Goal: Task Accomplishment & Management: Manage account settings

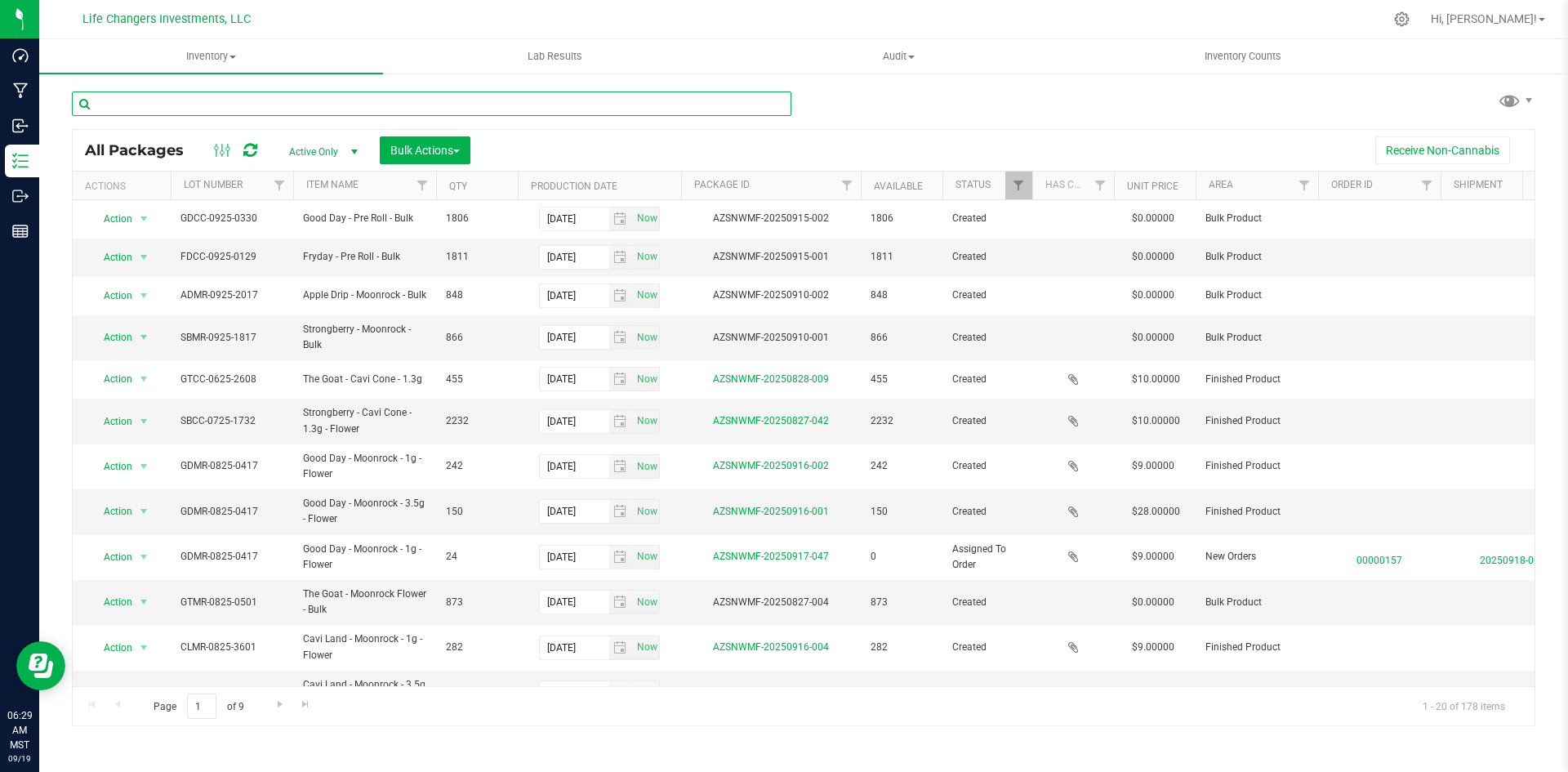
click at [311, 108] on input "text" at bounding box center [431, 104] width 720 height 25
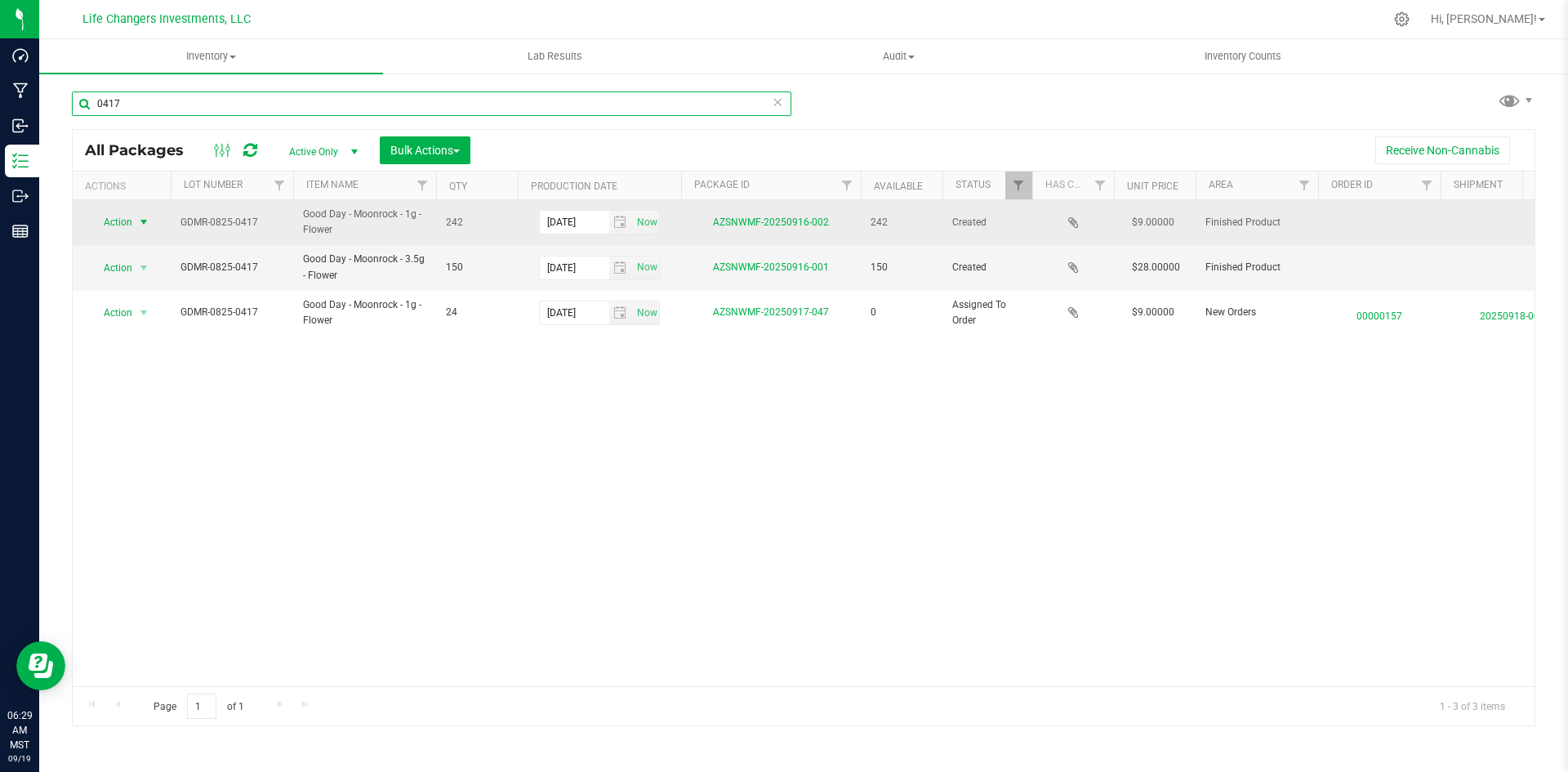
type input "0417"
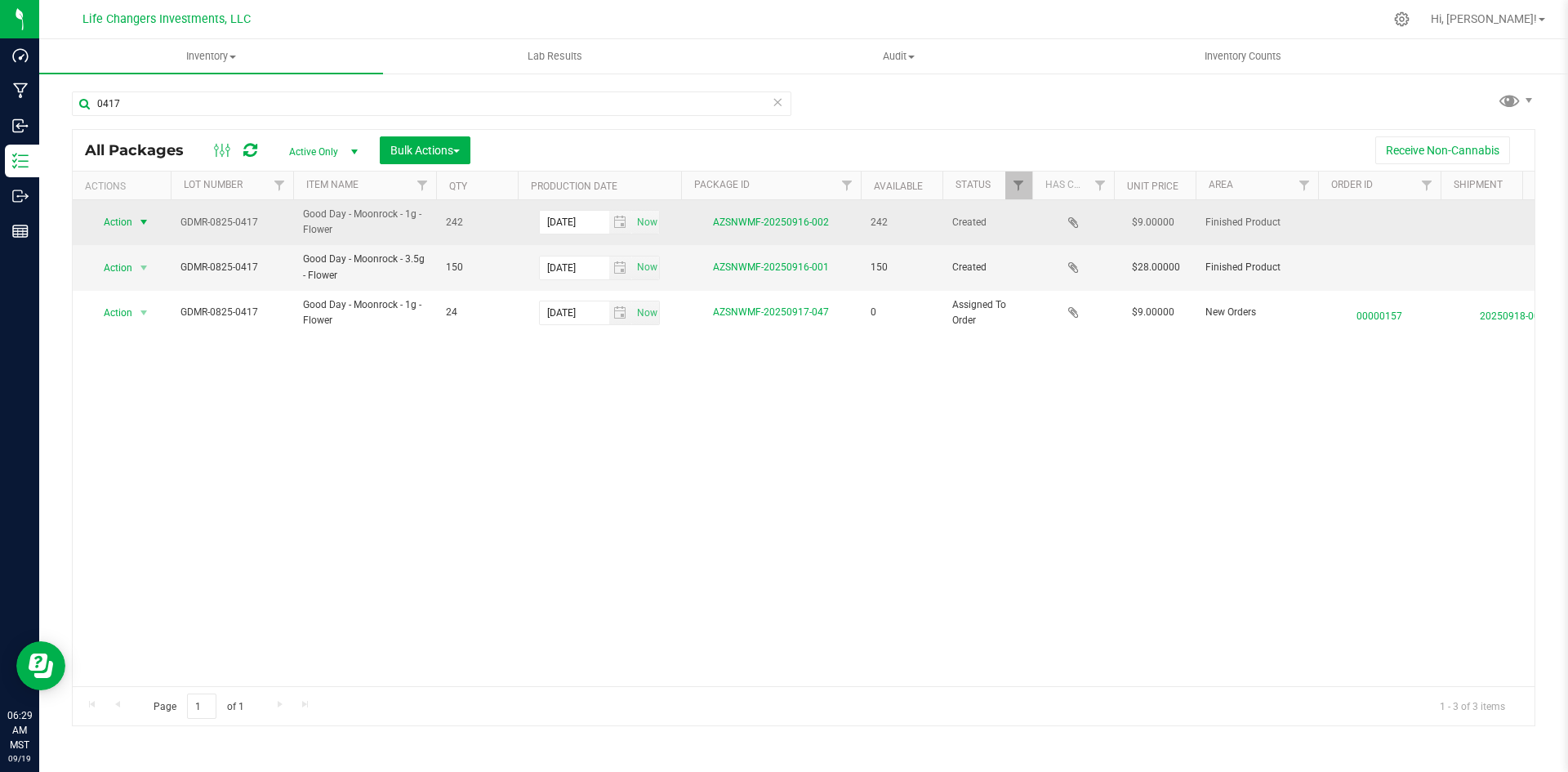
click at [143, 219] on span "select" at bounding box center [144, 222] width 13 height 13
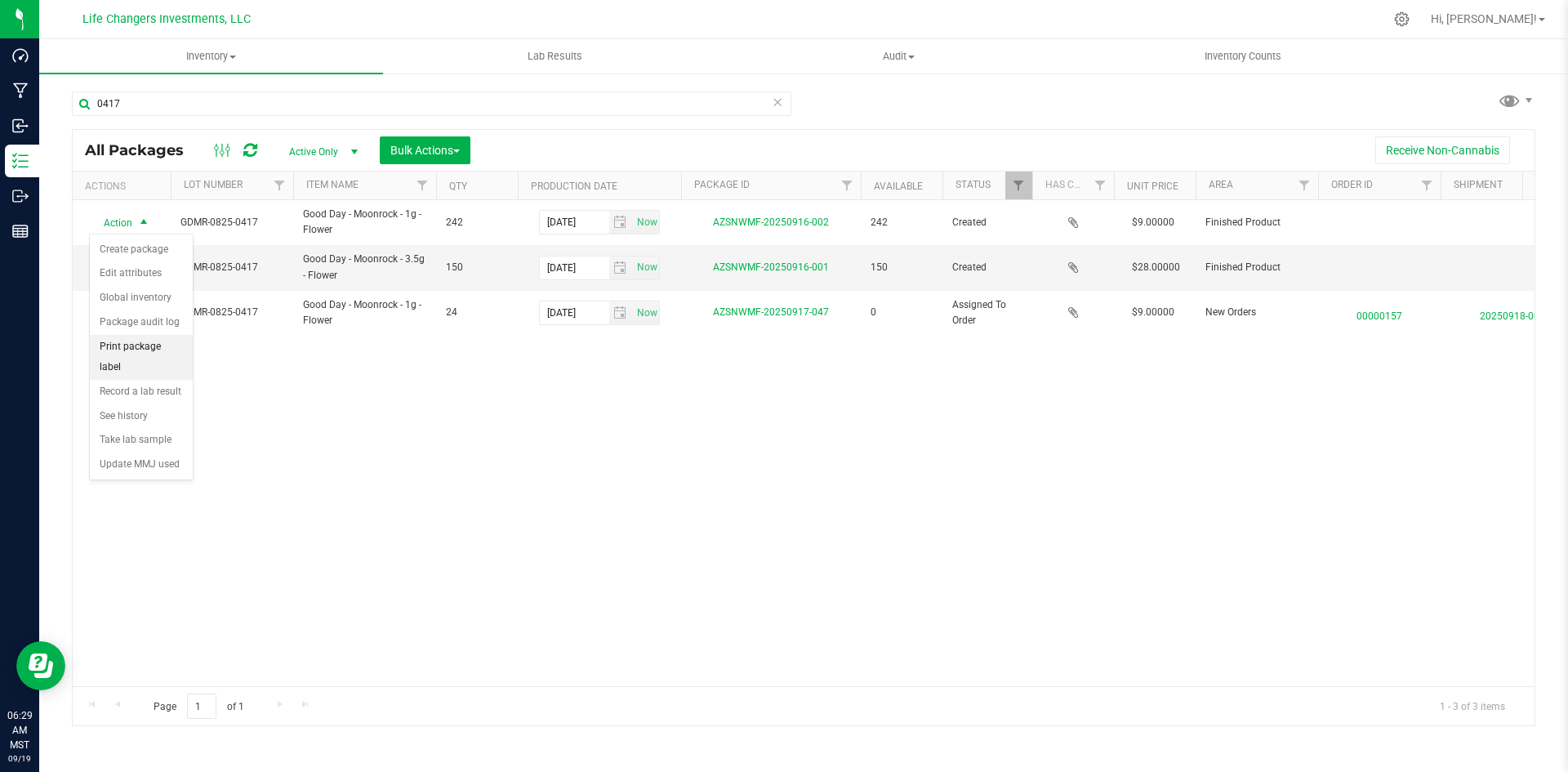
click at [166, 342] on li "Print package label" at bounding box center [141, 357] width 103 height 45
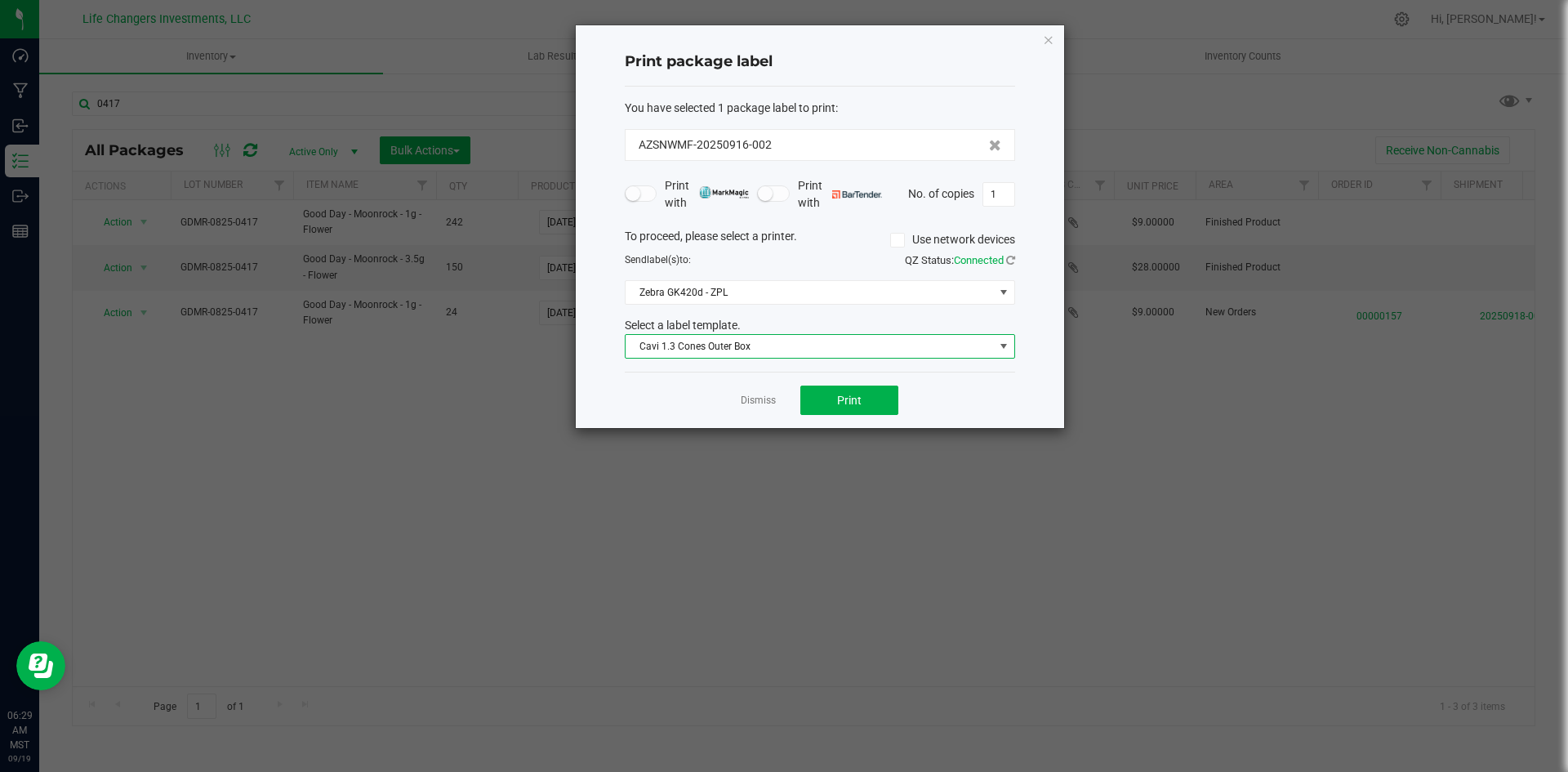
click at [735, 344] on span "Cavi 1.3 Cones Outer Box" at bounding box center [809, 346] width 368 height 23
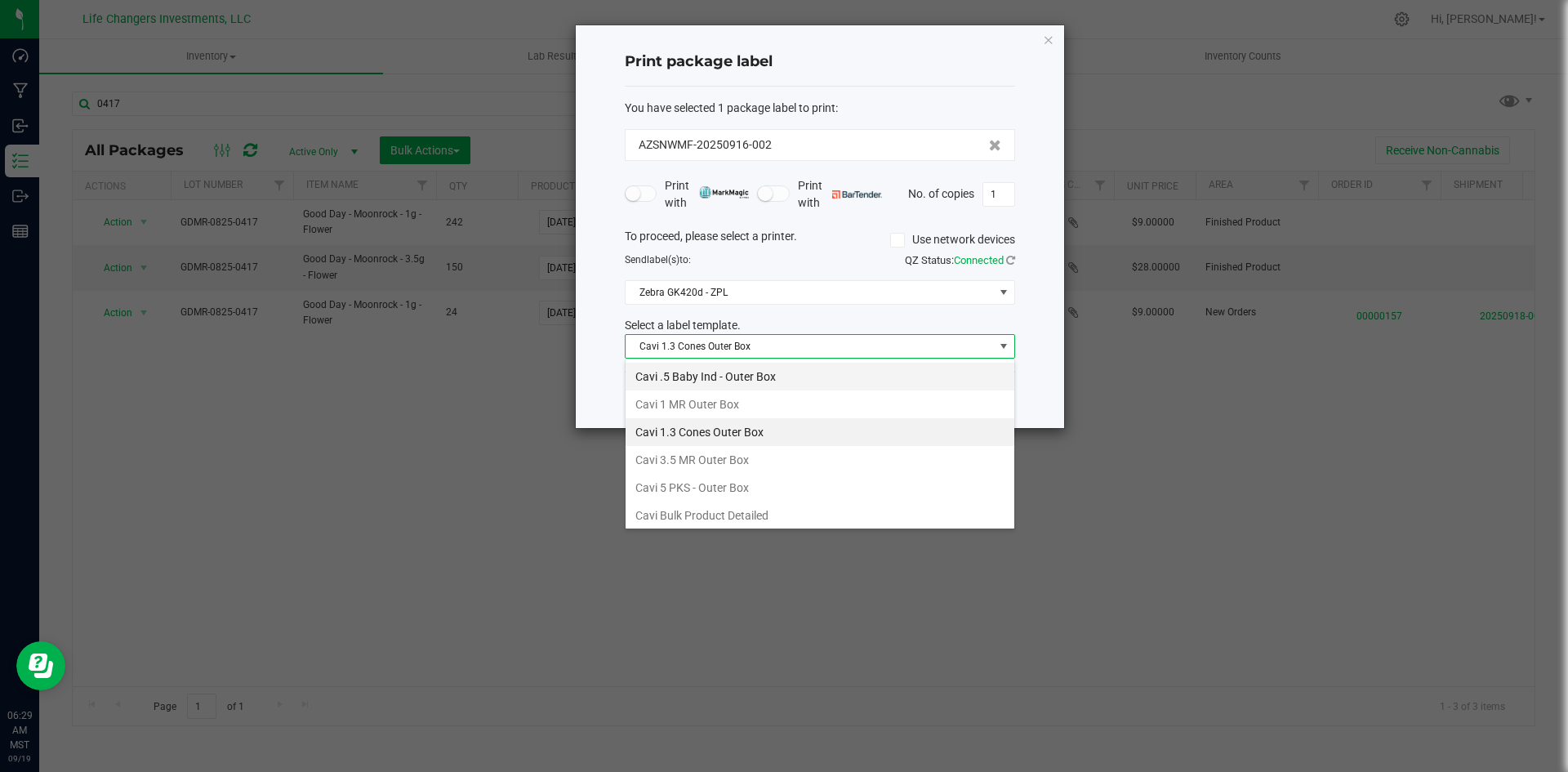
scroll to position [25, 390]
click at [729, 403] on li "Cavi 1 MR Outer Box" at bounding box center [820, 404] width 389 height 28
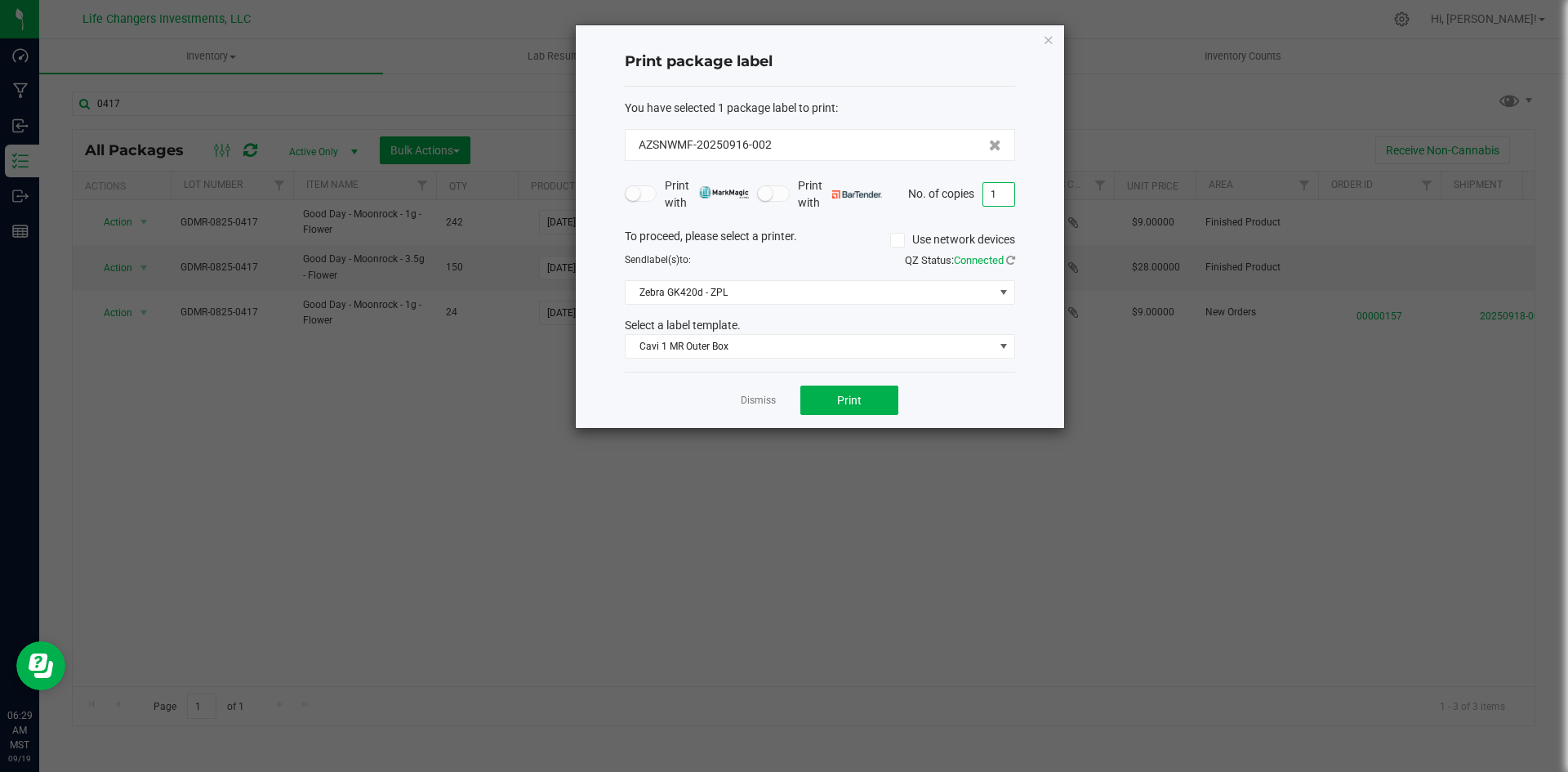
click at [1002, 197] on input "1" at bounding box center [998, 194] width 31 height 23
type input "15"
click at [889, 393] on button "Print" at bounding box center [849, 399] width 98 height 29
click at [1056, 39] on div "Print package label You have selected 1 package label to print : AZSNWMF-202509…" at bounding box center [820, 227] width 488 height 403
click at [1051, 39] on icon "button" at bounding box center [1048, 39] width 12 height 20
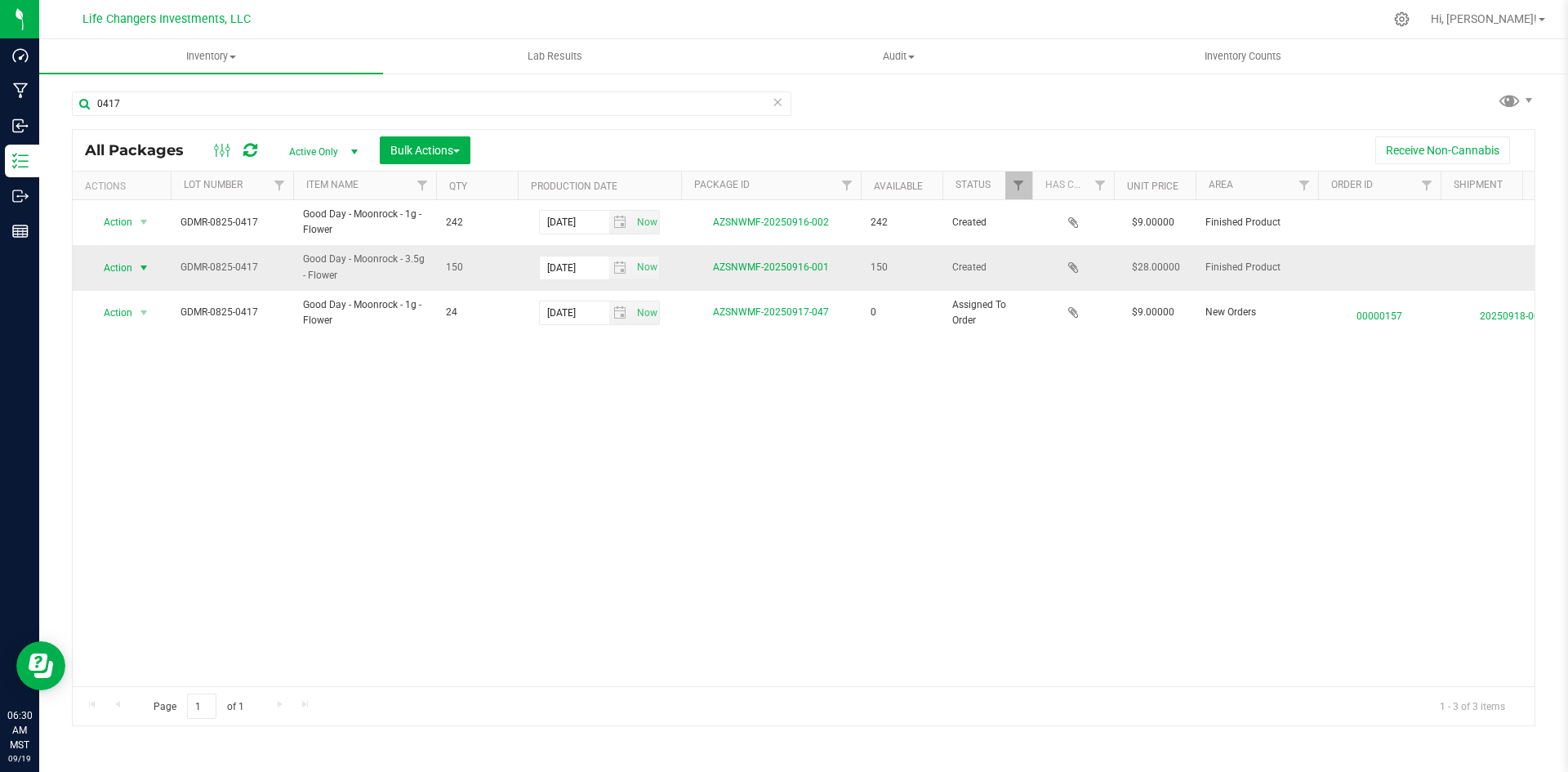
click at [112, 272] on span "Action" at bounding box center [111, 268] width 44 height 23
click at [166, 402] on li "Print package label" at bounding box center [141, 402] width 103 height 45
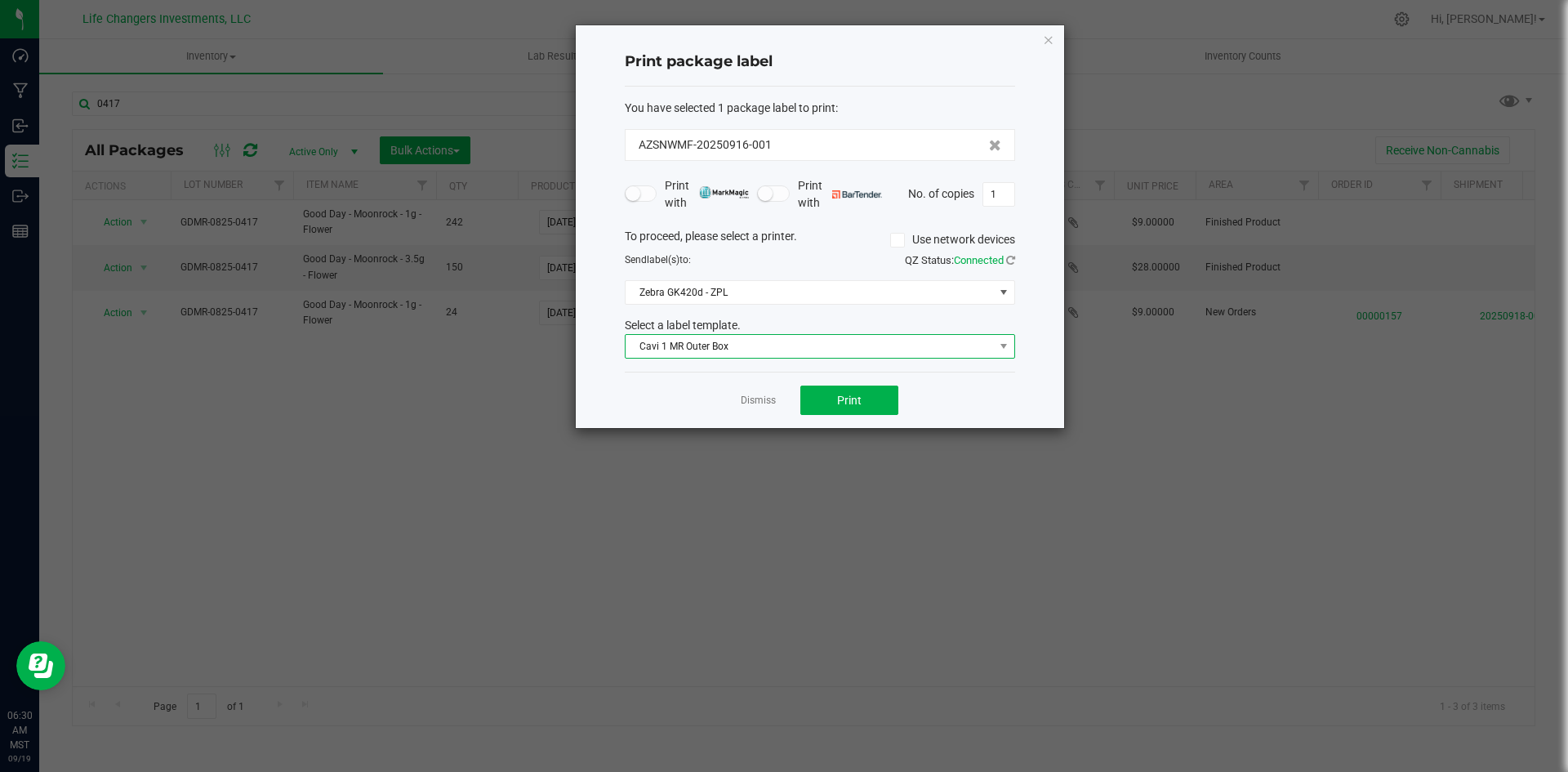
click at [752, 357] on span "Cavi 1 MR Outer Box" at bounding box center [809, 346] width 368 height 23
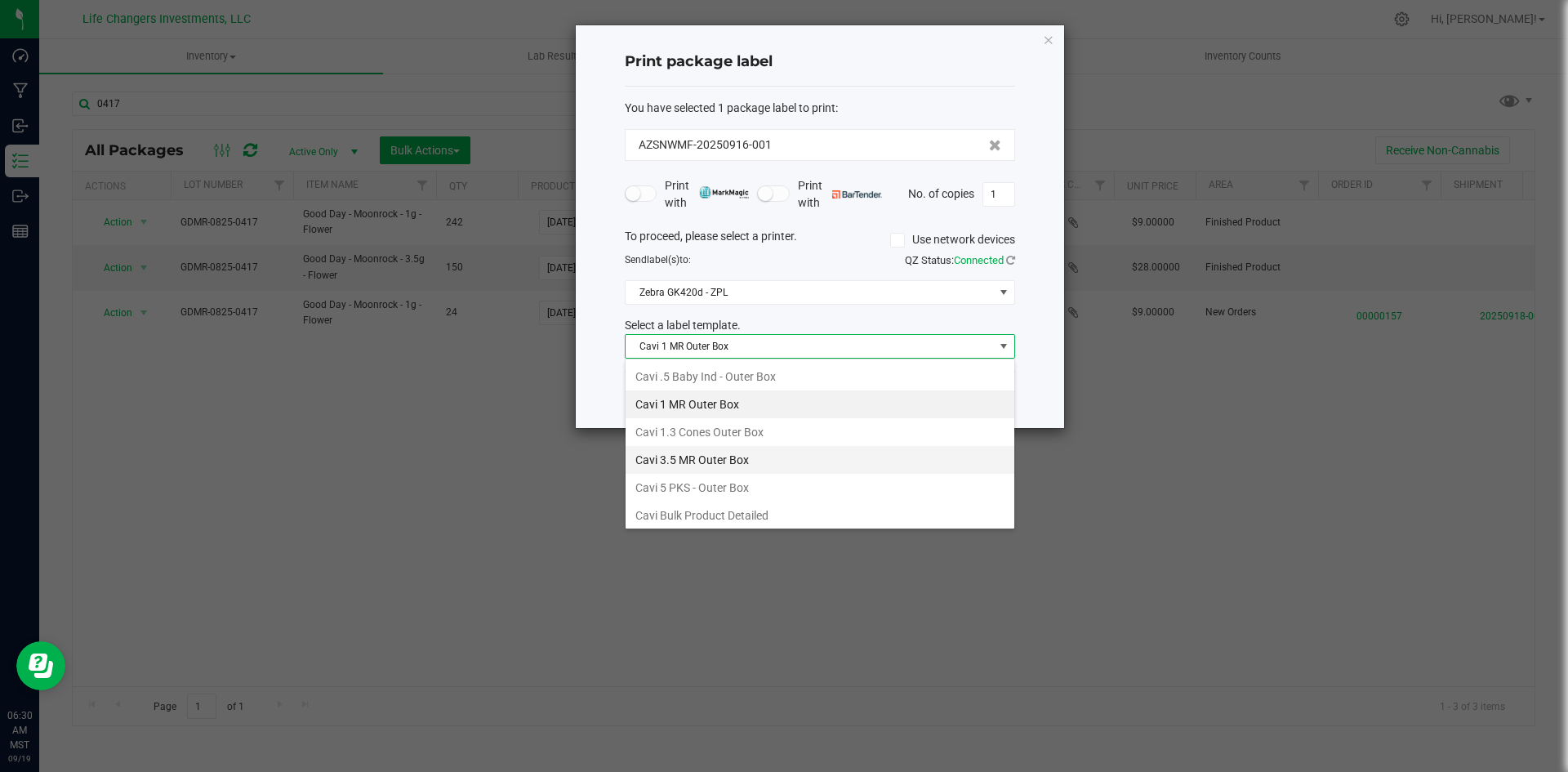
click at [733, 469] on li "Cavi 3.5 MR Outer Box" at bounding box center [820, 460] width 389 height 28
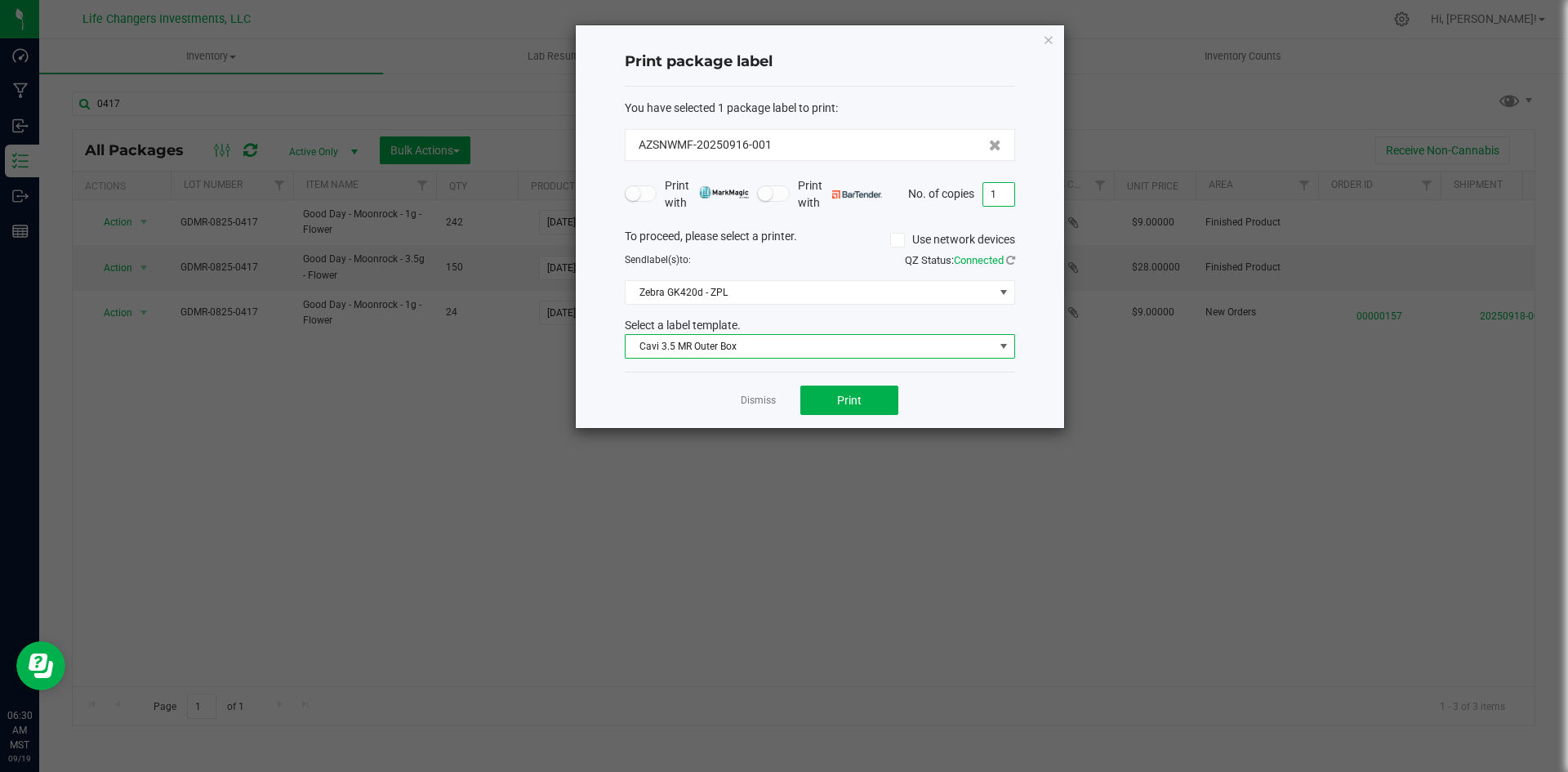
click at [999, 196] on input "1" at bounding box center [998, 194] width 31 height 23
type input "25"
click at [847, 396] on span "Print" at bounding box center [849, 400] width 25 height 13
click at [1051, 40] on icon "button" at bounding box center [1048, 39] width 12 height 20
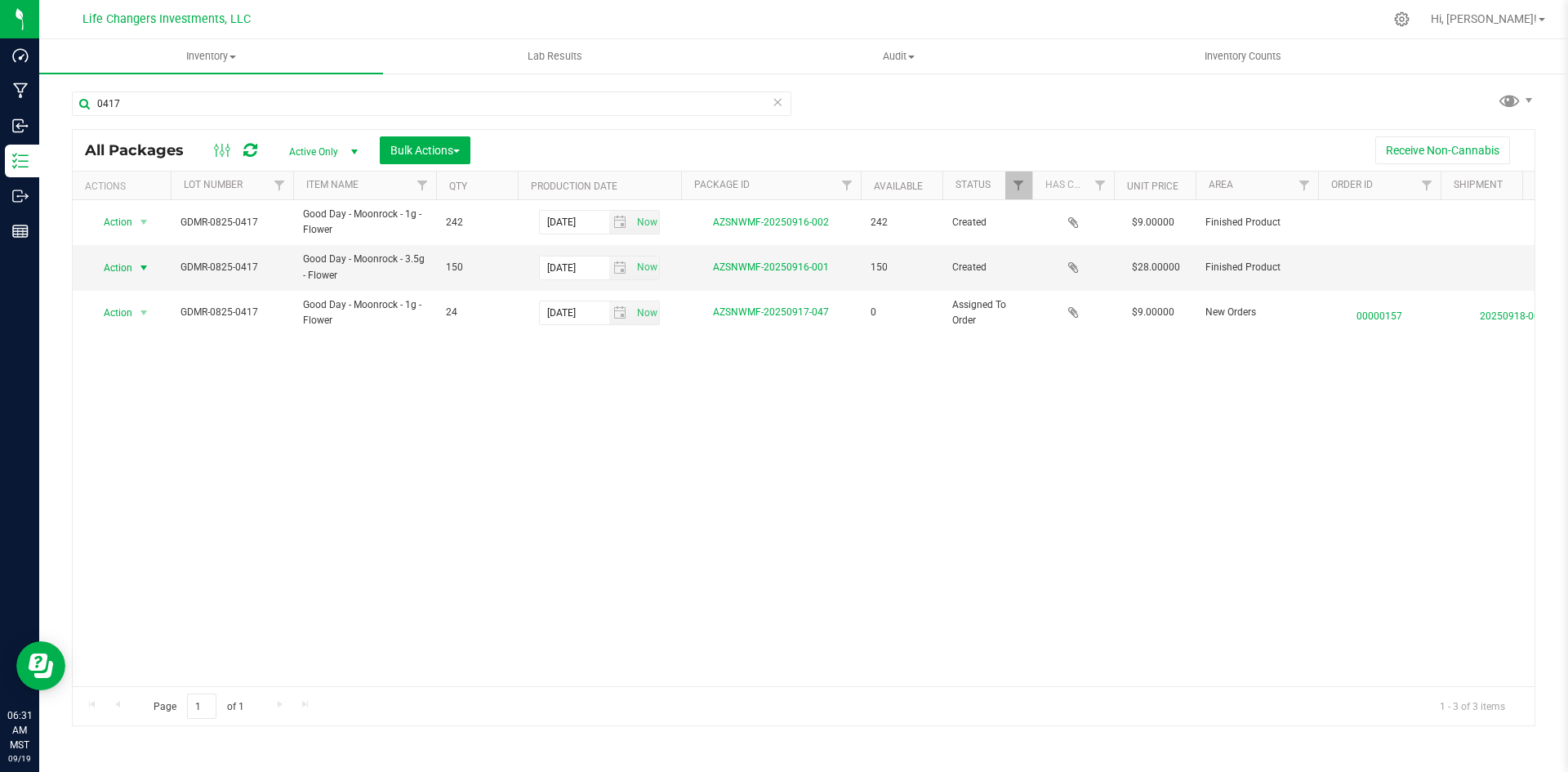
click at [689, 531] on div "Action Action Create package Edit attributes Global inventory Package audit log…" at bounding box center [804, 444] width 1462 height 486
click at [127, 259] on span "Action" at bounding box center [111, 268] width 44 height 23
click at [151, 392] on li "Print package label" at bounding box center [141, 402] width 103 height 45
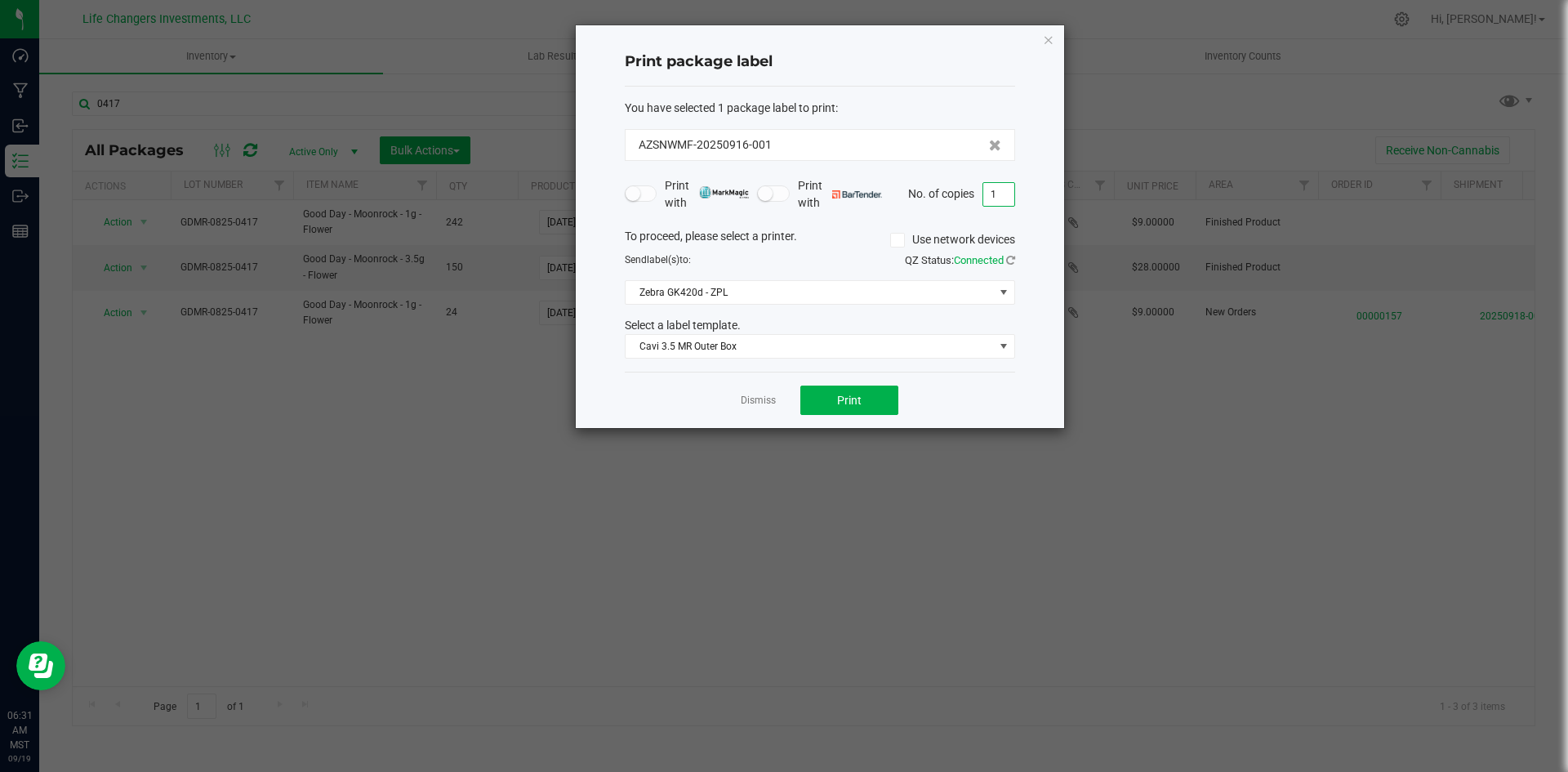
click at [1008, 196] on input "1" at bounding box center [998, 194] width 31 height 23
type input "25"
click at [849, 398] on span "Print" at bounding box center [849, 400] width 25 height 13
click at [891, 348] on span "Cavi 3.5 MR Outer Box" at bounding box center [809, 346] width 368 height 23
click at [976, 317] on div "Select a label template." at bounding box center [820, 325] width 415 height 17
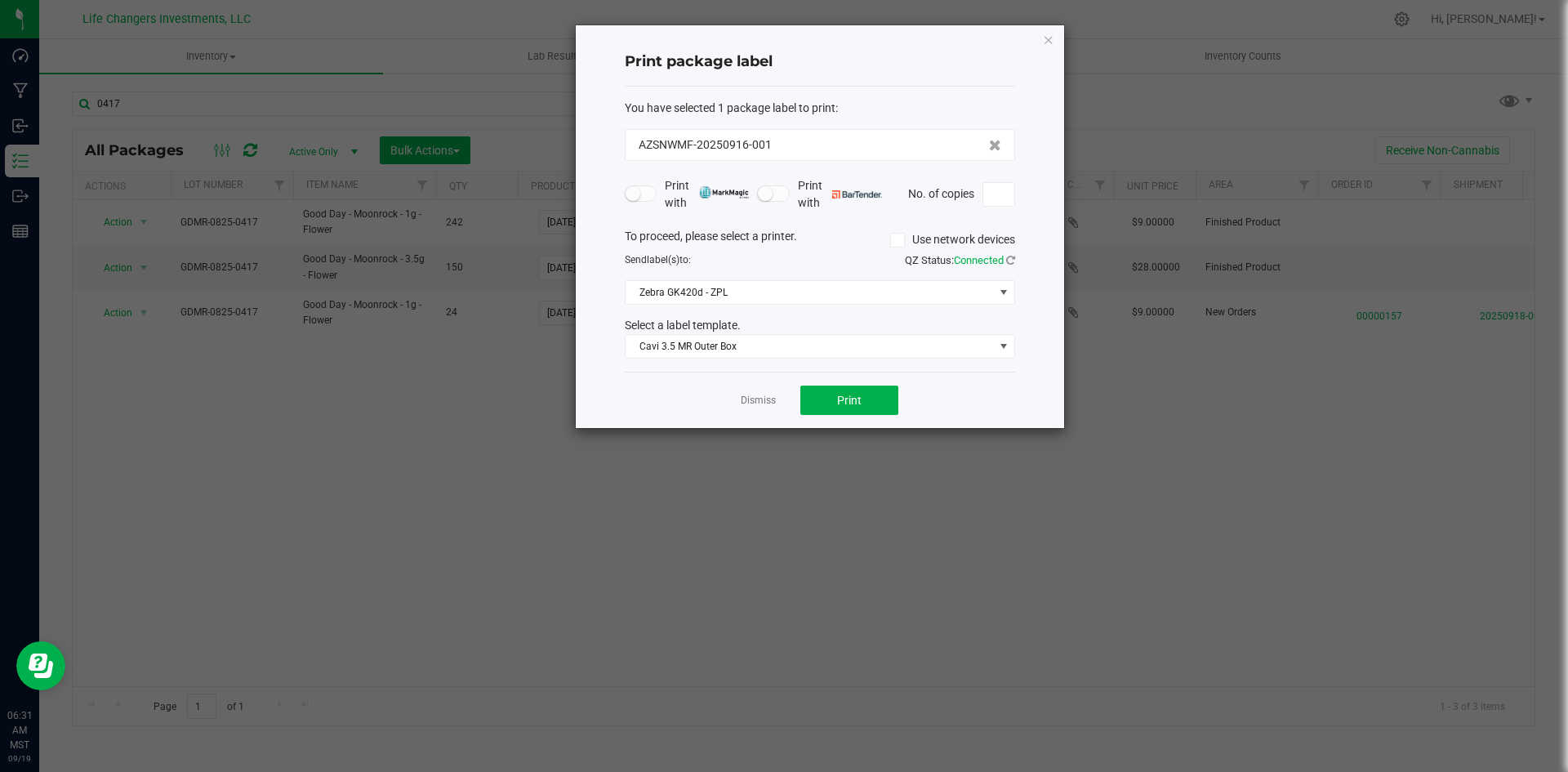
drag, startPoint x: 1114, startPoint y: 562, endPoint x: 899, endPoint y: 744, distance: 281.7
click at [1110, 566] on ngb-modal-window "Print package label You have selected 1 package label to print : AZSNWMF-202509…" at bounding box center [790, 386] width 1580 height 772
click at [1049, 39] on icon "button" at bounding box center [1048, 39] width 12 height 20
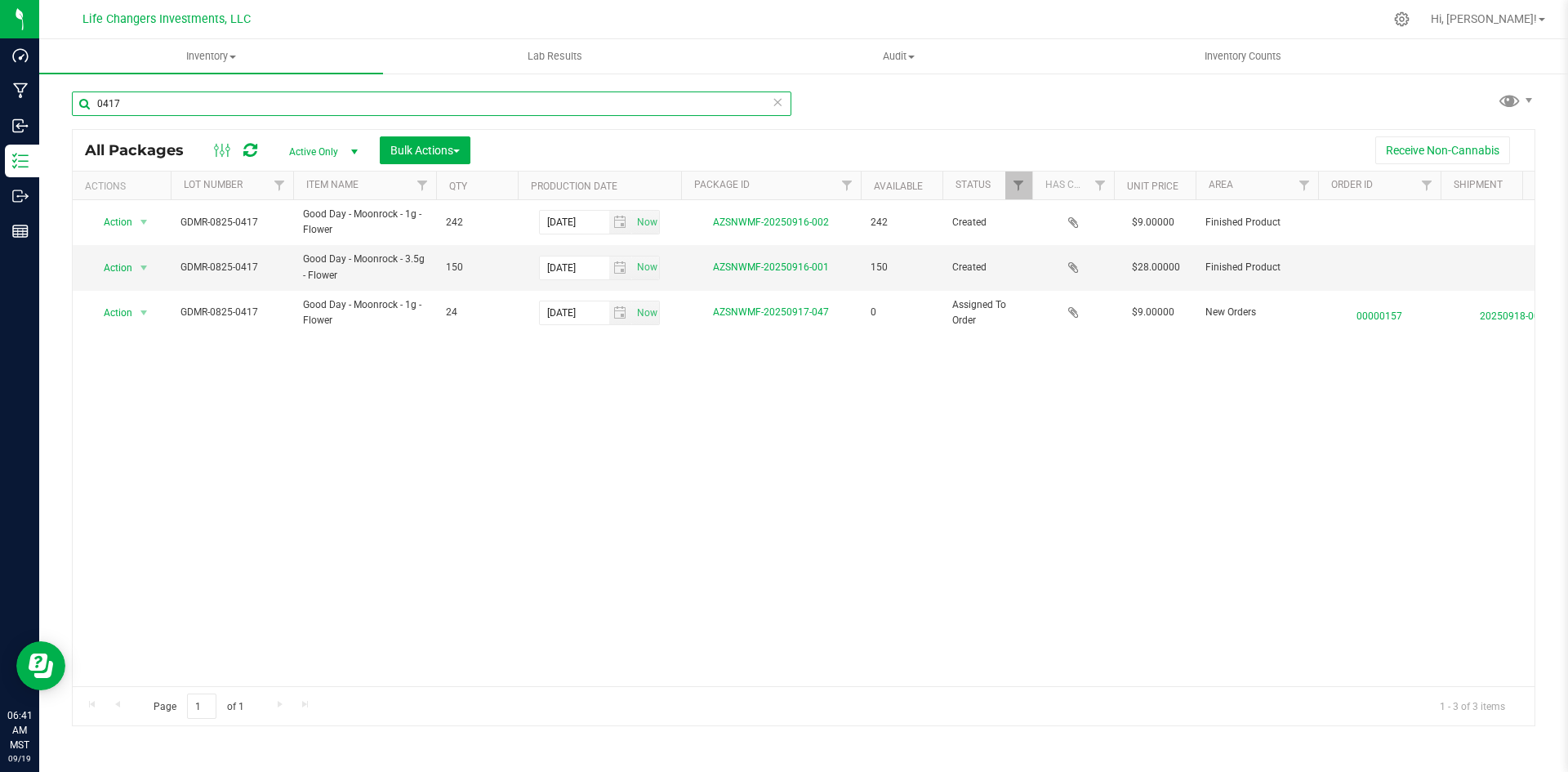
drag, startPoint x: 201, startPoint y: 113, endPoint x: 65, endPoint y: 120, distance: 136.2
click at [65, 120] on div "0417 All Packages Active Only Active Only Lab Samples Locked All Bulk Actions A…" at bounding box center [803, 320] width 1529 height 498
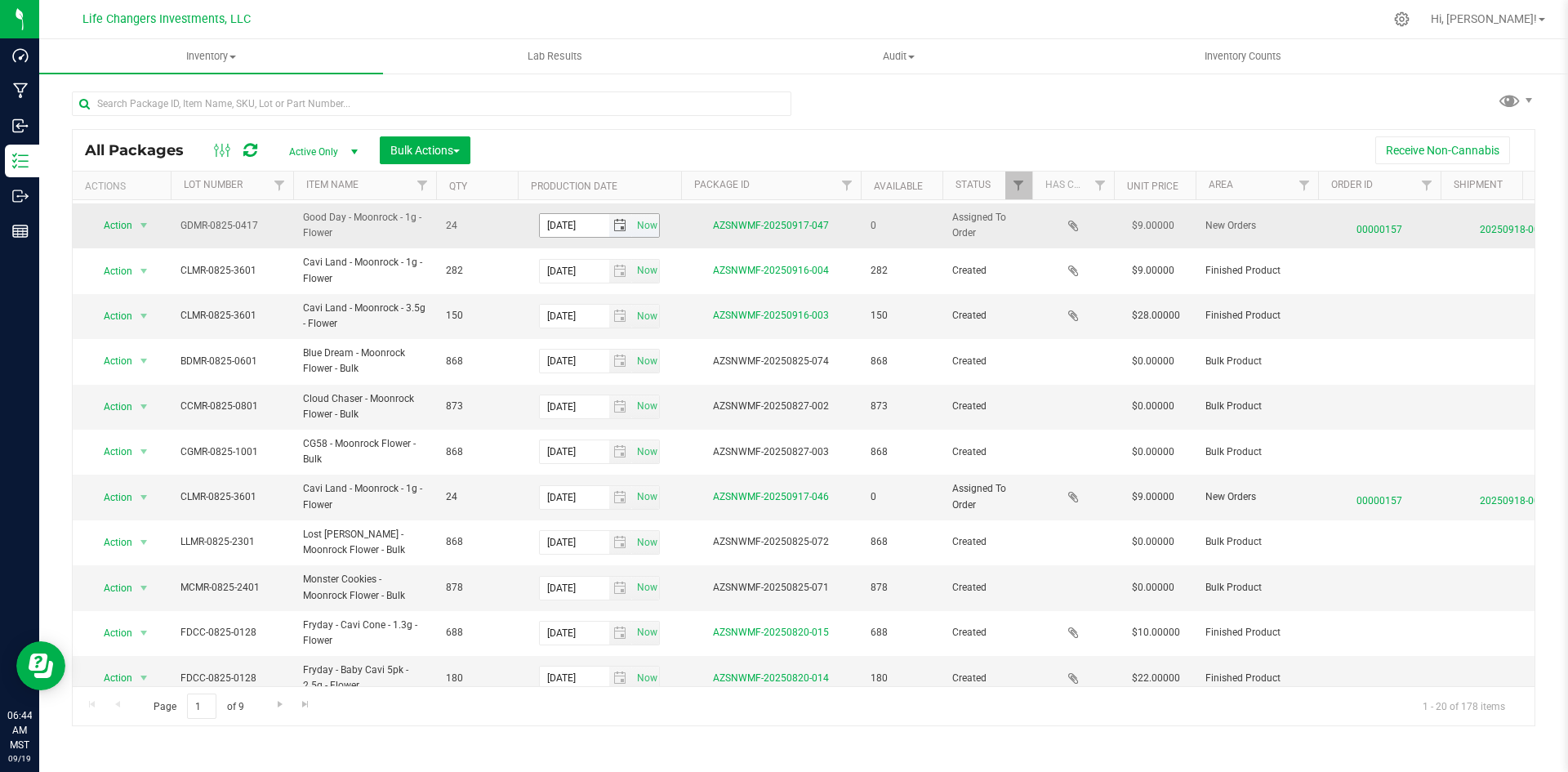
scroll to position [404, 0]
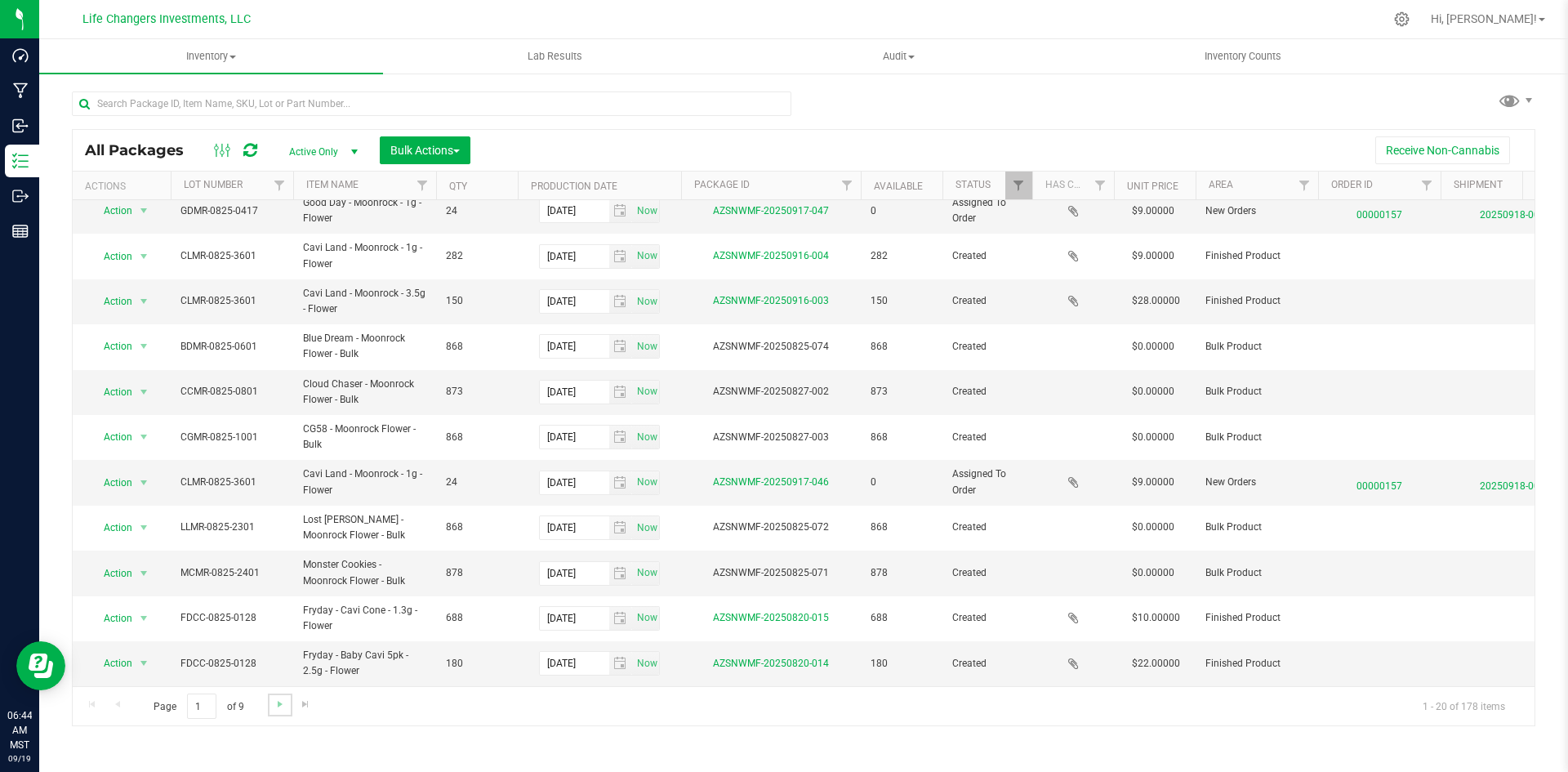
click at [284, 713] on link "Go to the next page" at bounding box center [280, 704] width 24 height 22
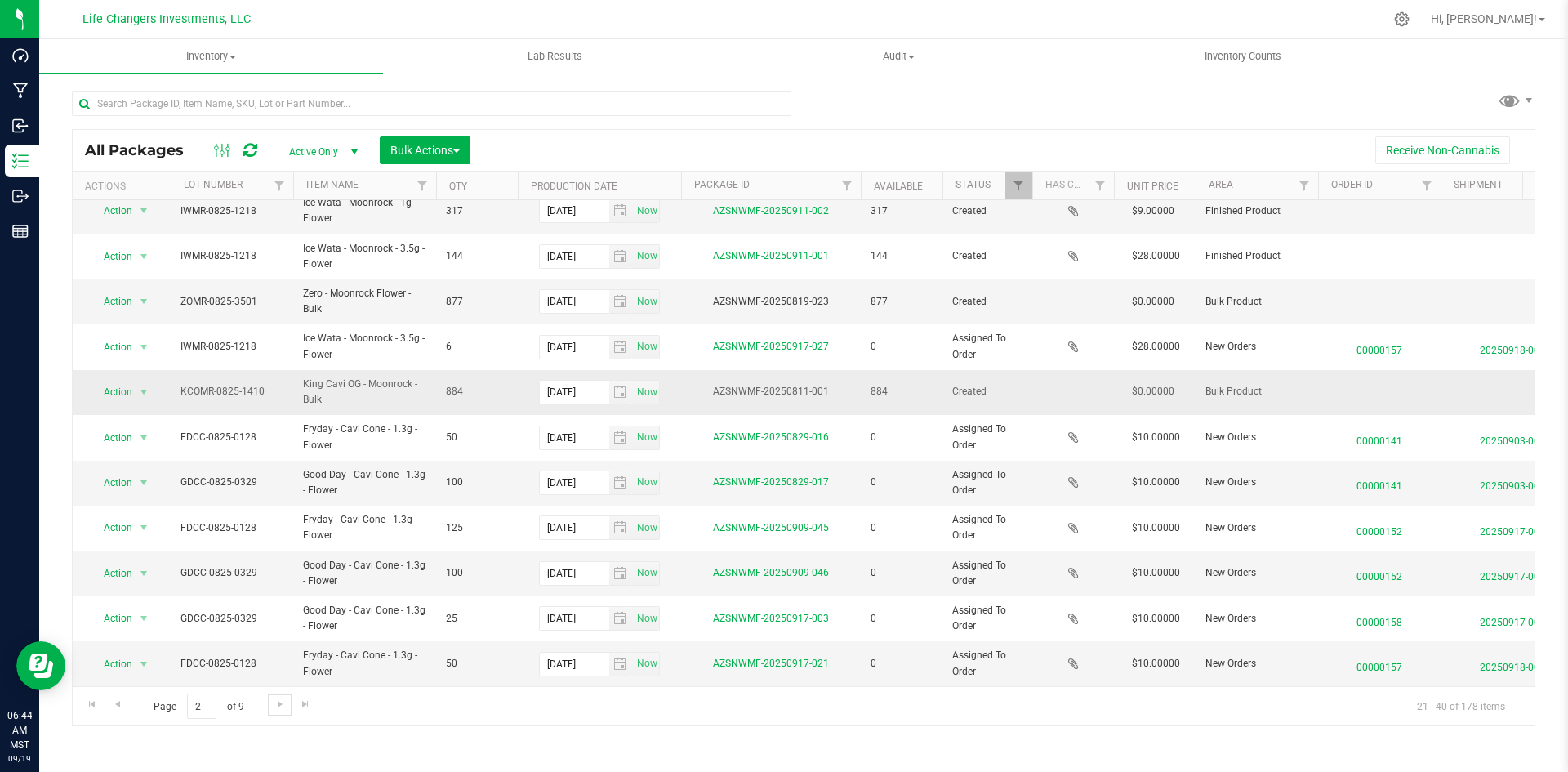
scroll to position [416, 0]
click at [289, 705] on link "Go to the next page" at bounding box center [280, 704] width 24 height 22
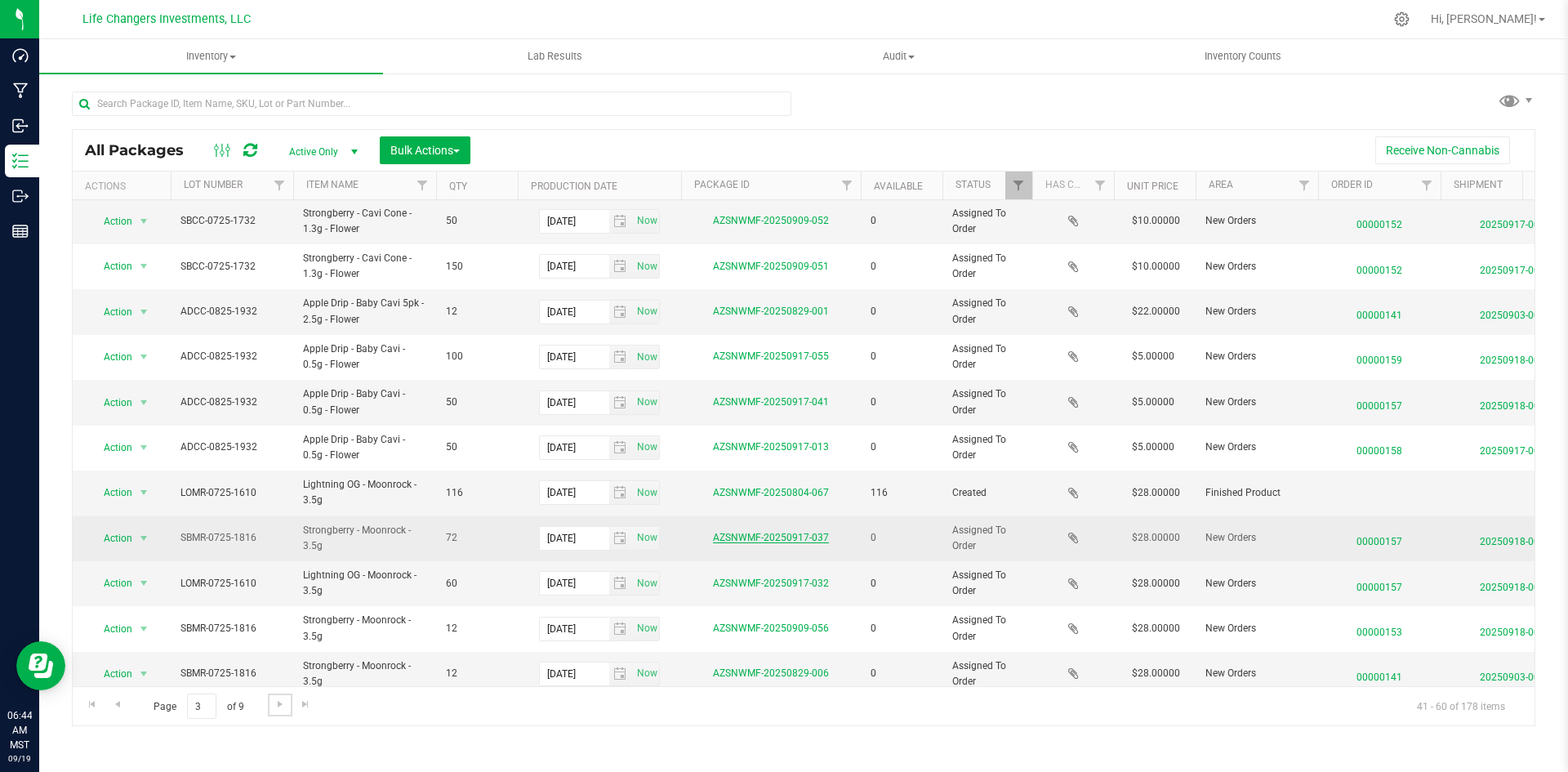
scroll to position [430, 0]
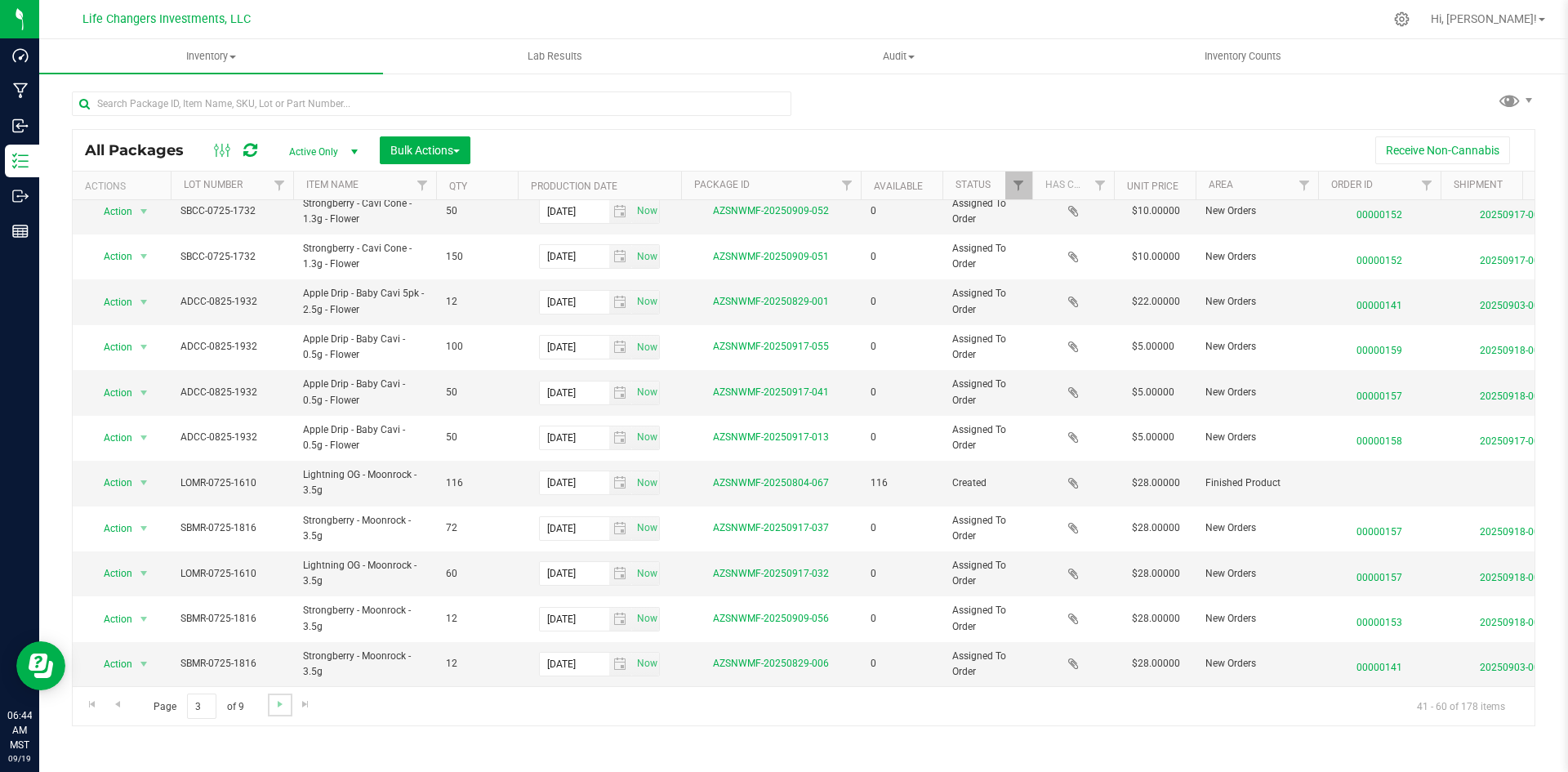
click at [286, 705] on link "Go to the next page" at bounding box center [280, 704] width 24 height 22
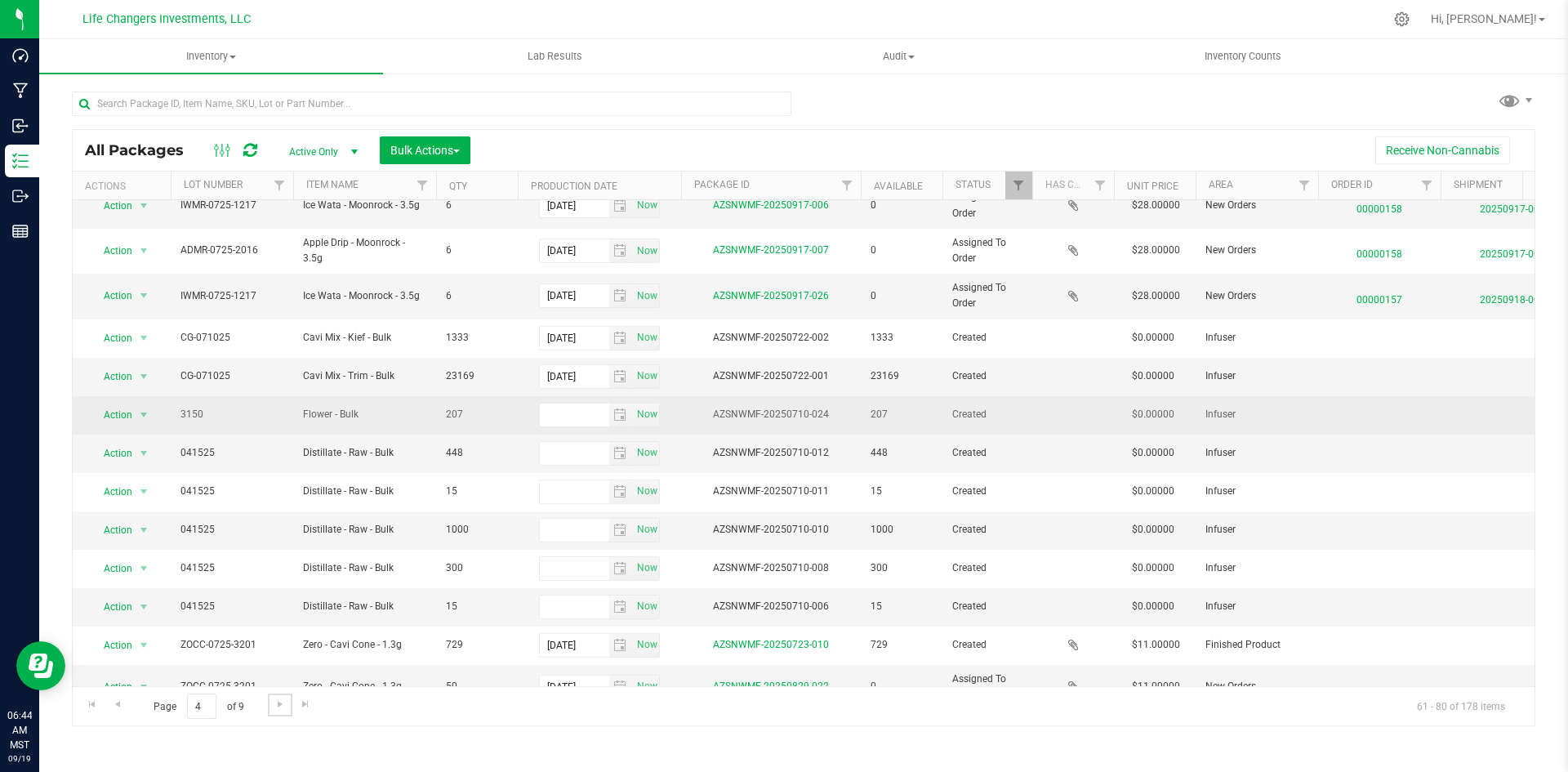
scroll to position [362, 0]
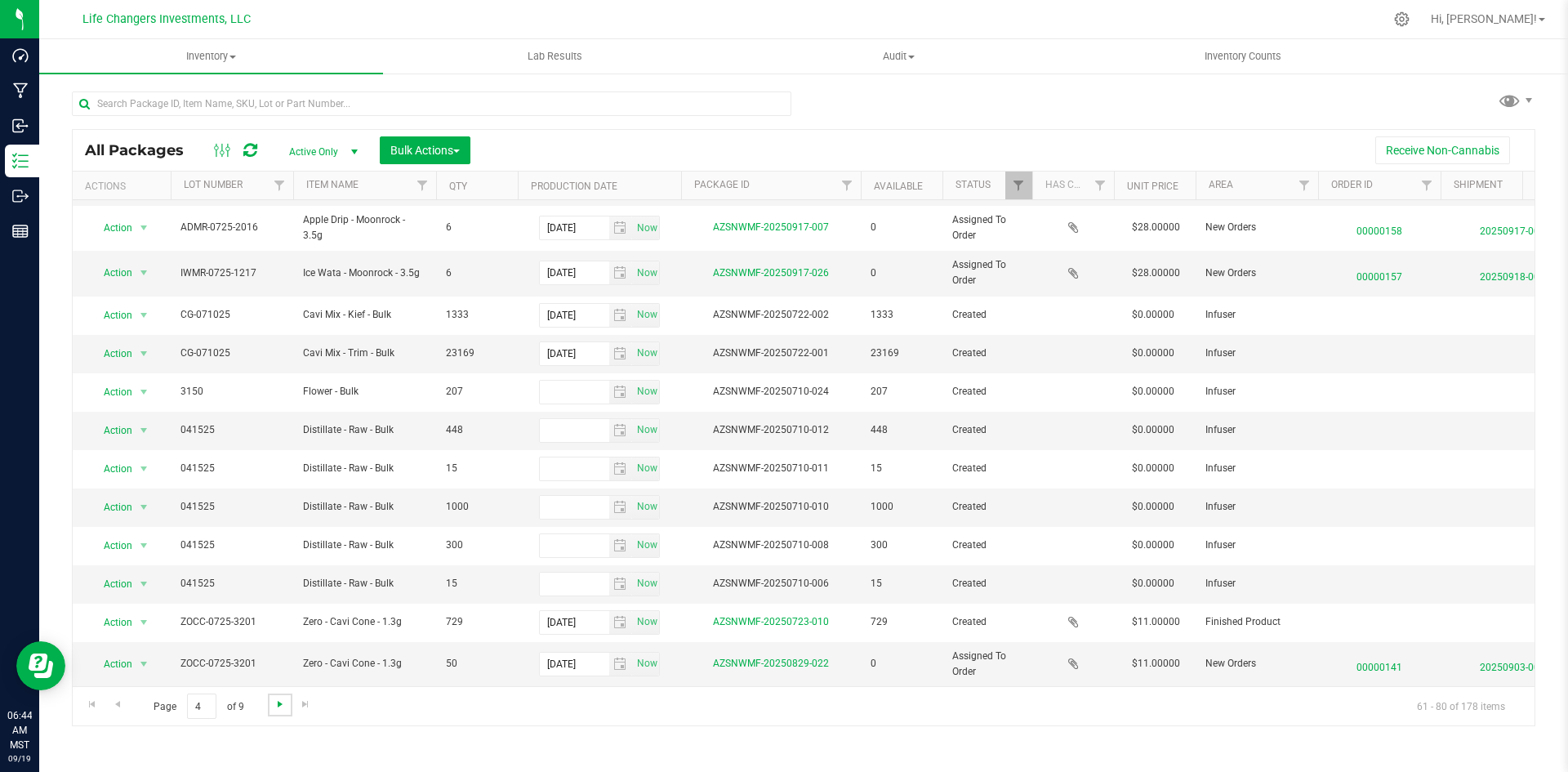
click at [273, 705] on span "Go to the next page" at bounding box center [280, 704] width 13 height 13
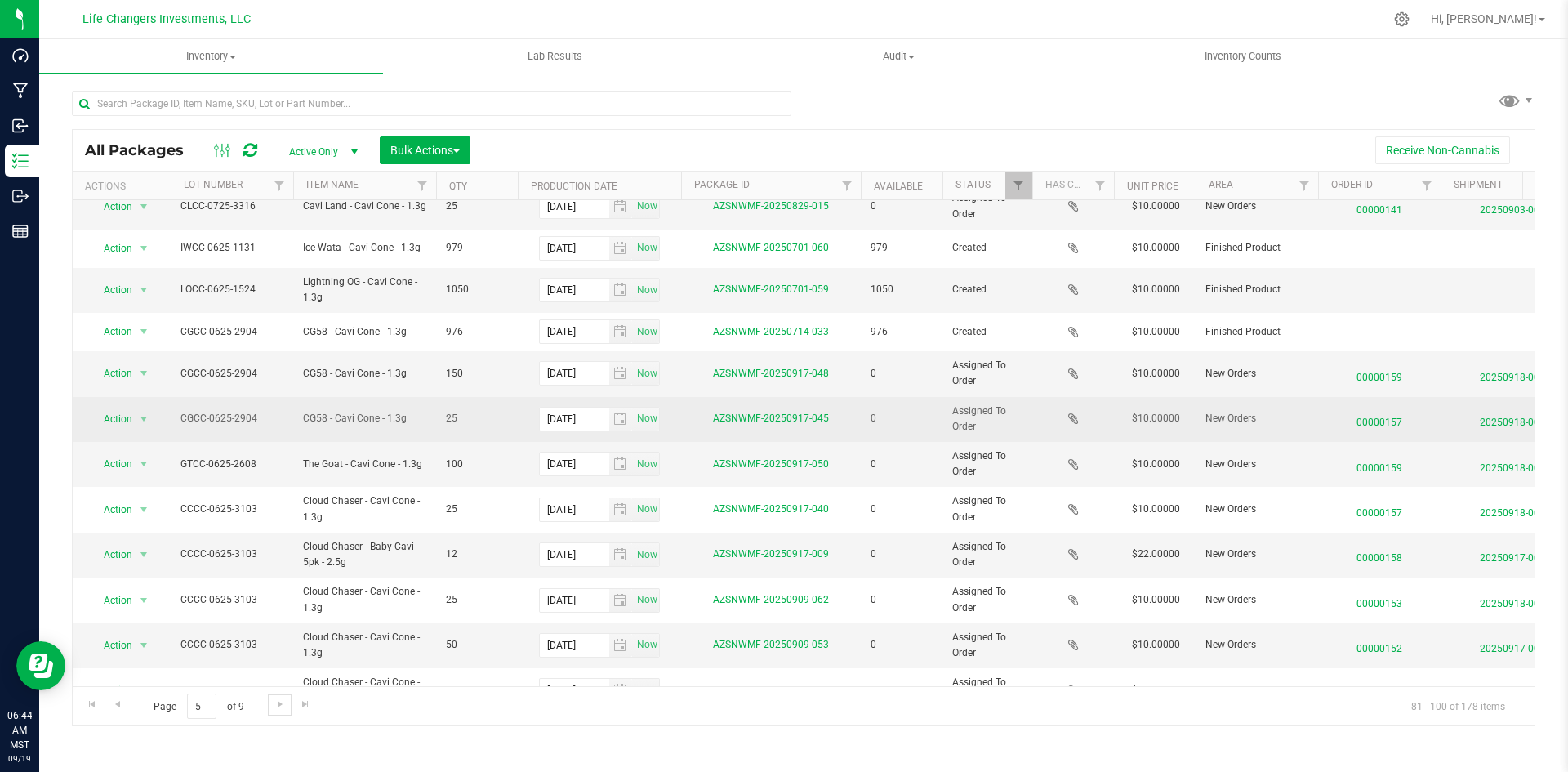
scroll to position [410, 0]
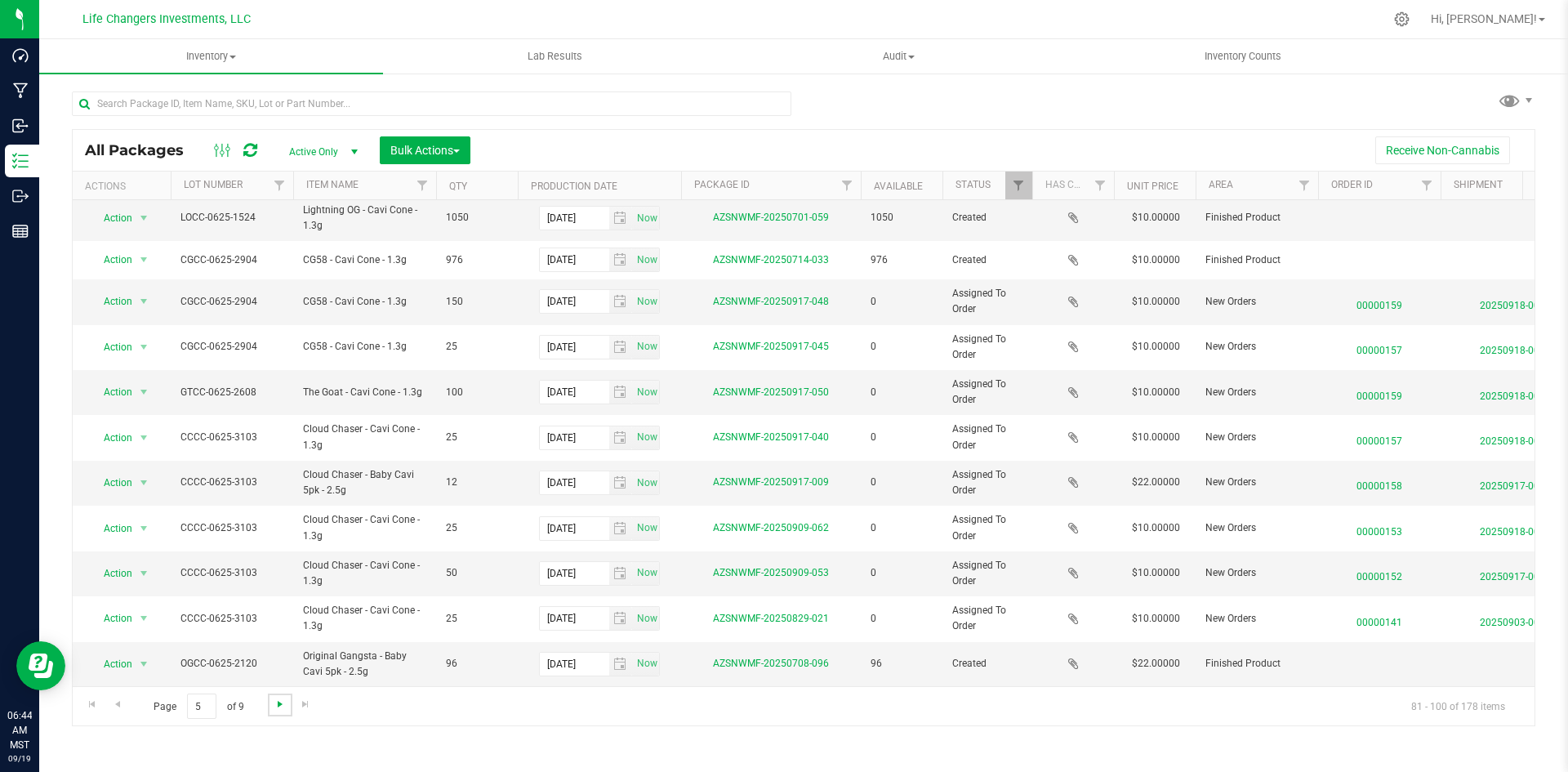
click at [277, 705] on span "Go to the next page" at bounding box center [280, 704] width 13 height 13
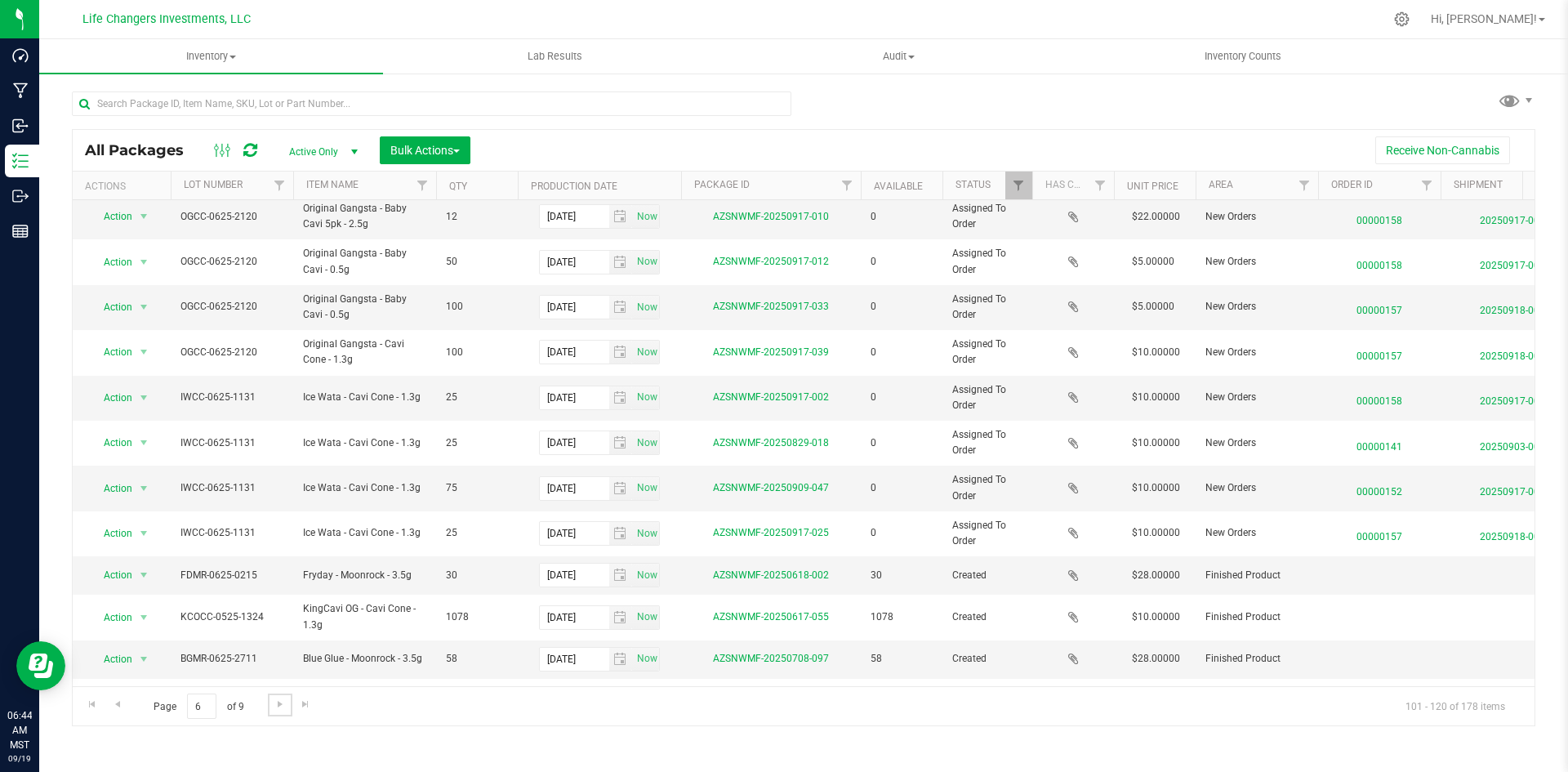
scroll to position [410, 0]
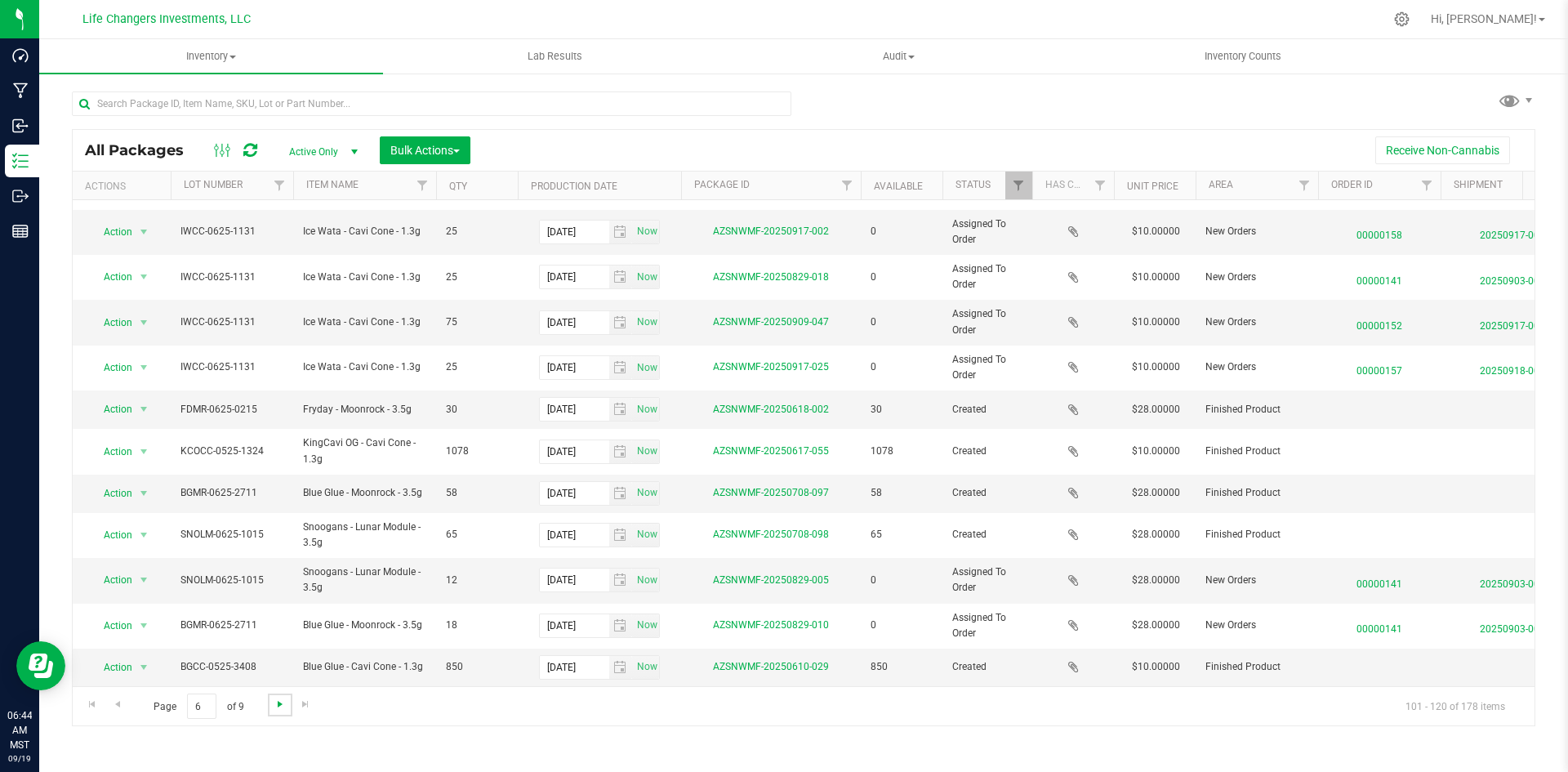
click at [282, 698] on span "Go to the next page" at bounding box center [280, 704] width 13 height 13
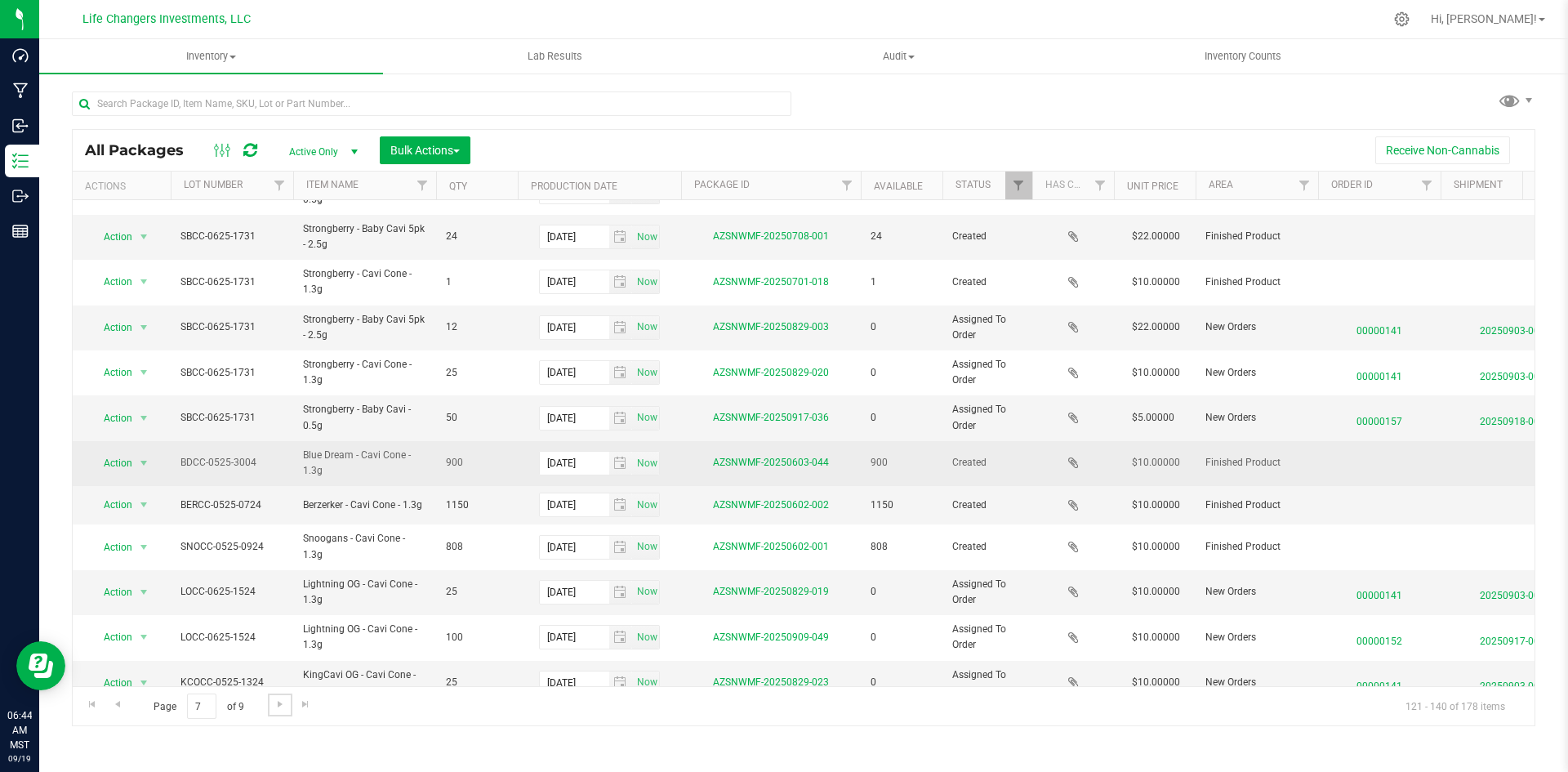
scroll to position [416, 0]
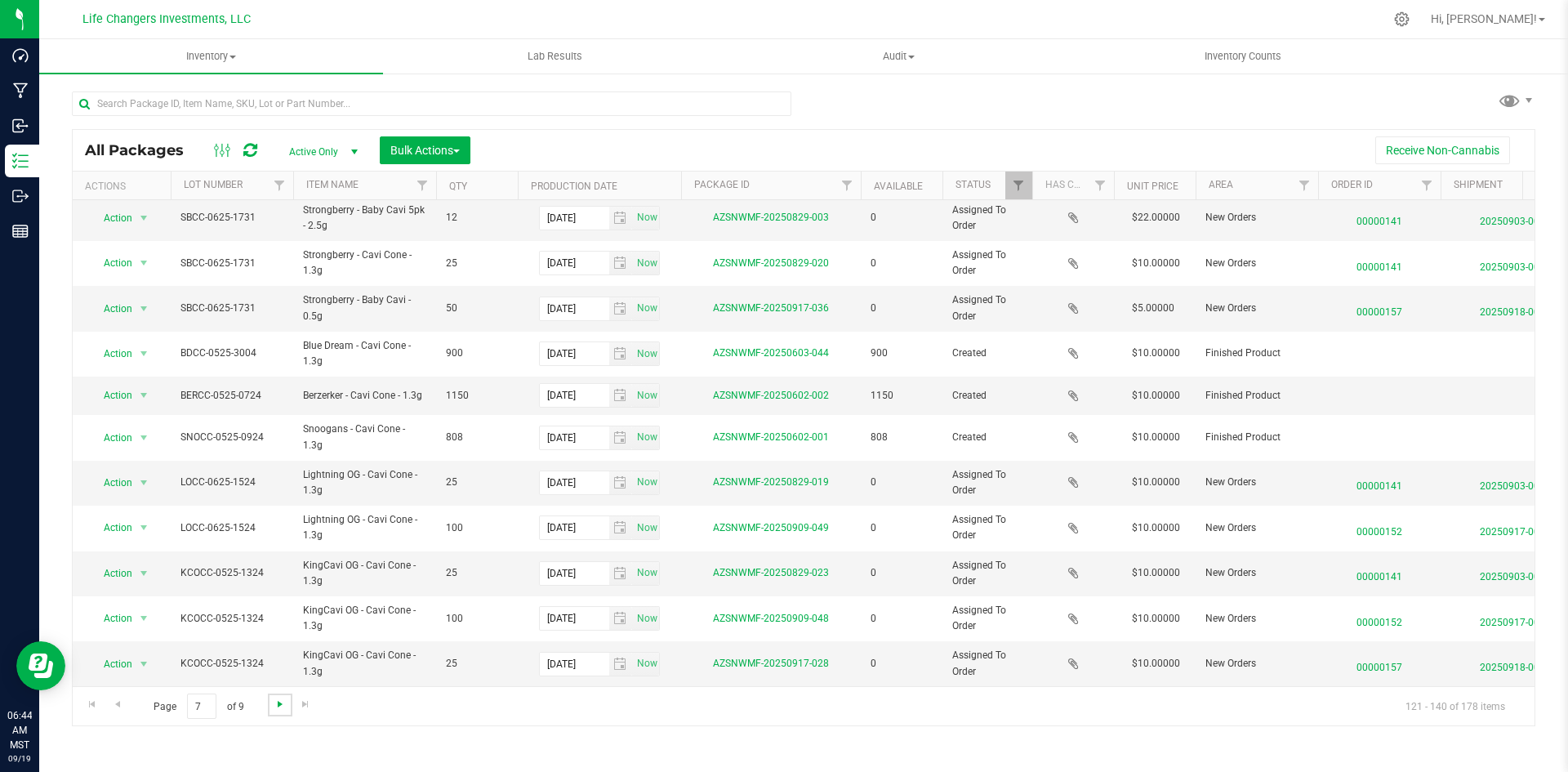
click at [282, 709] on span "Go to the next page" at bounding box center [280, 704] width 13 height 13
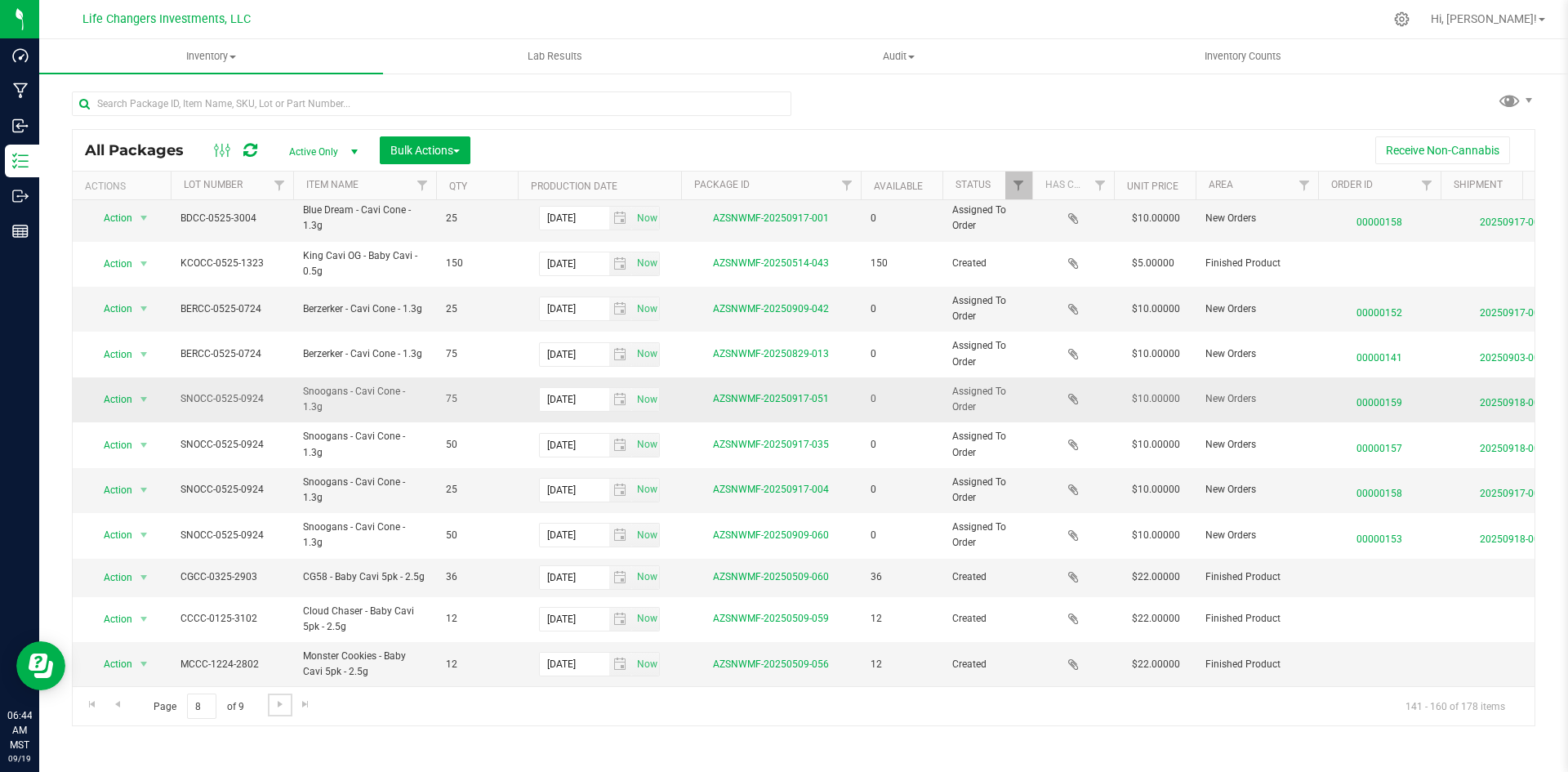
scroll to position [416, 0]
click at [284, 704] on span "Go to the next page" at bounding box center [280, 704] width 13 height 13
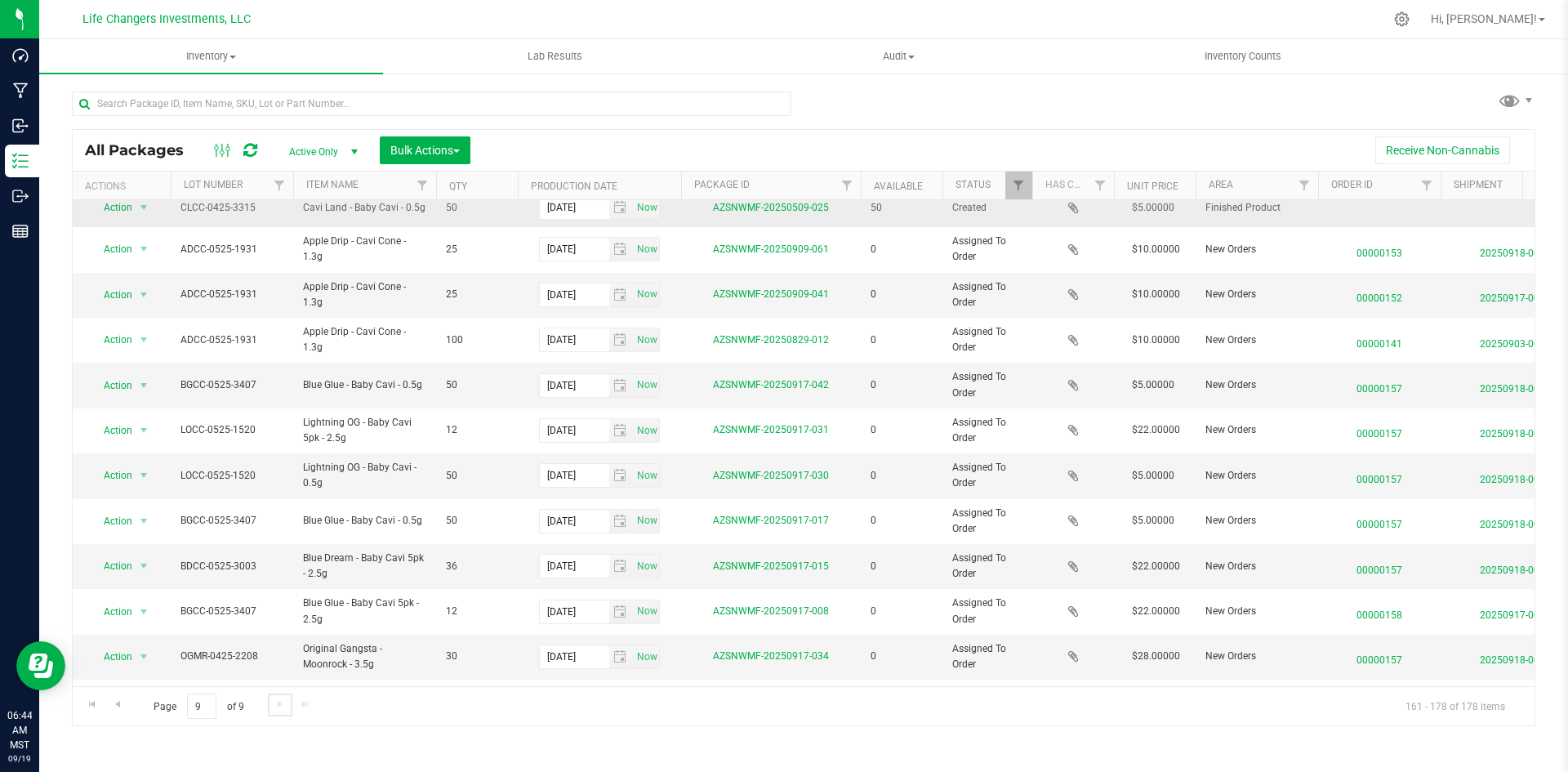
scroll to position [334, 0]
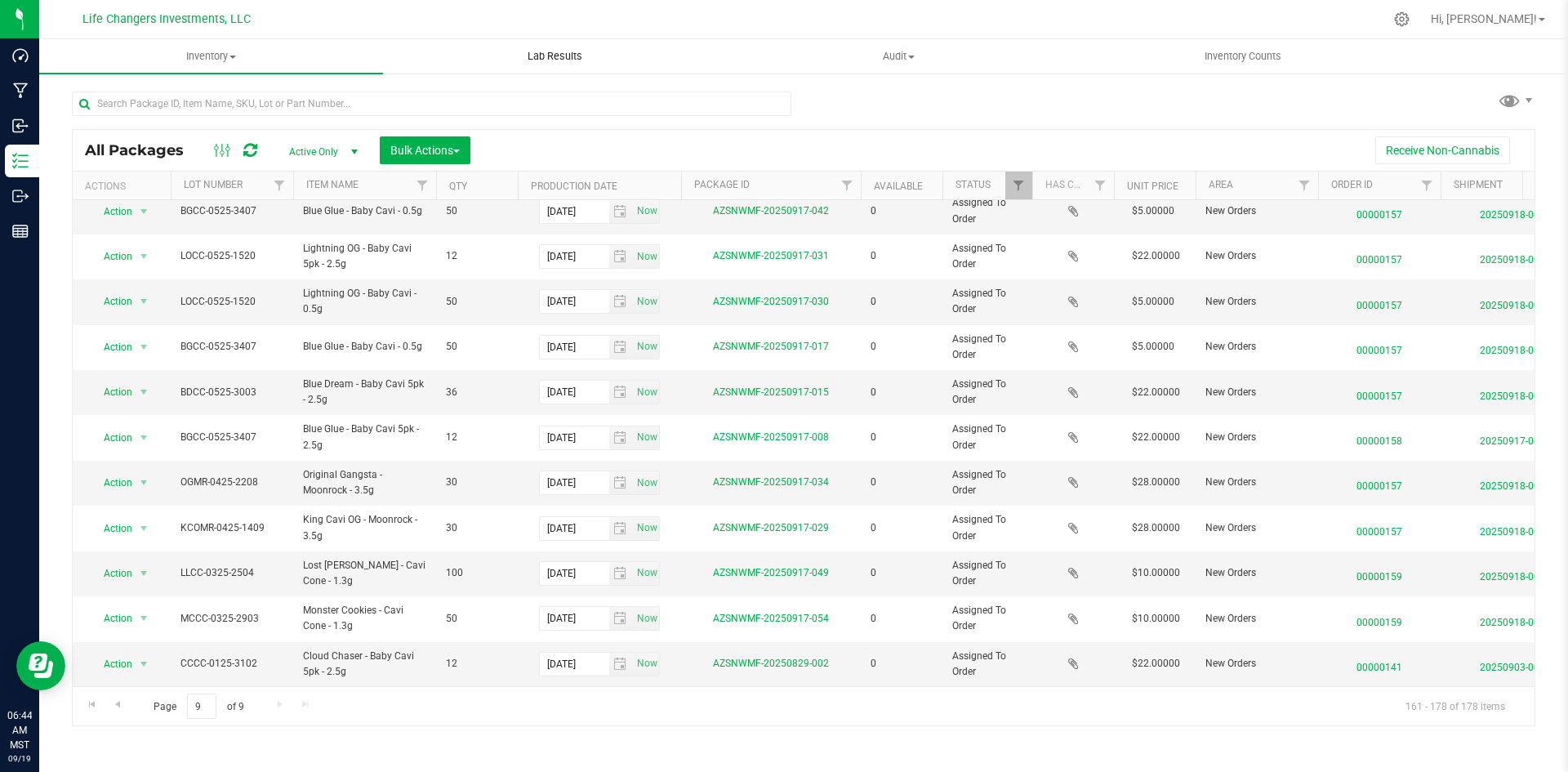
click at [526, 50] on span "Lab Results" at bounding box center [555, 56] width 98 height 15
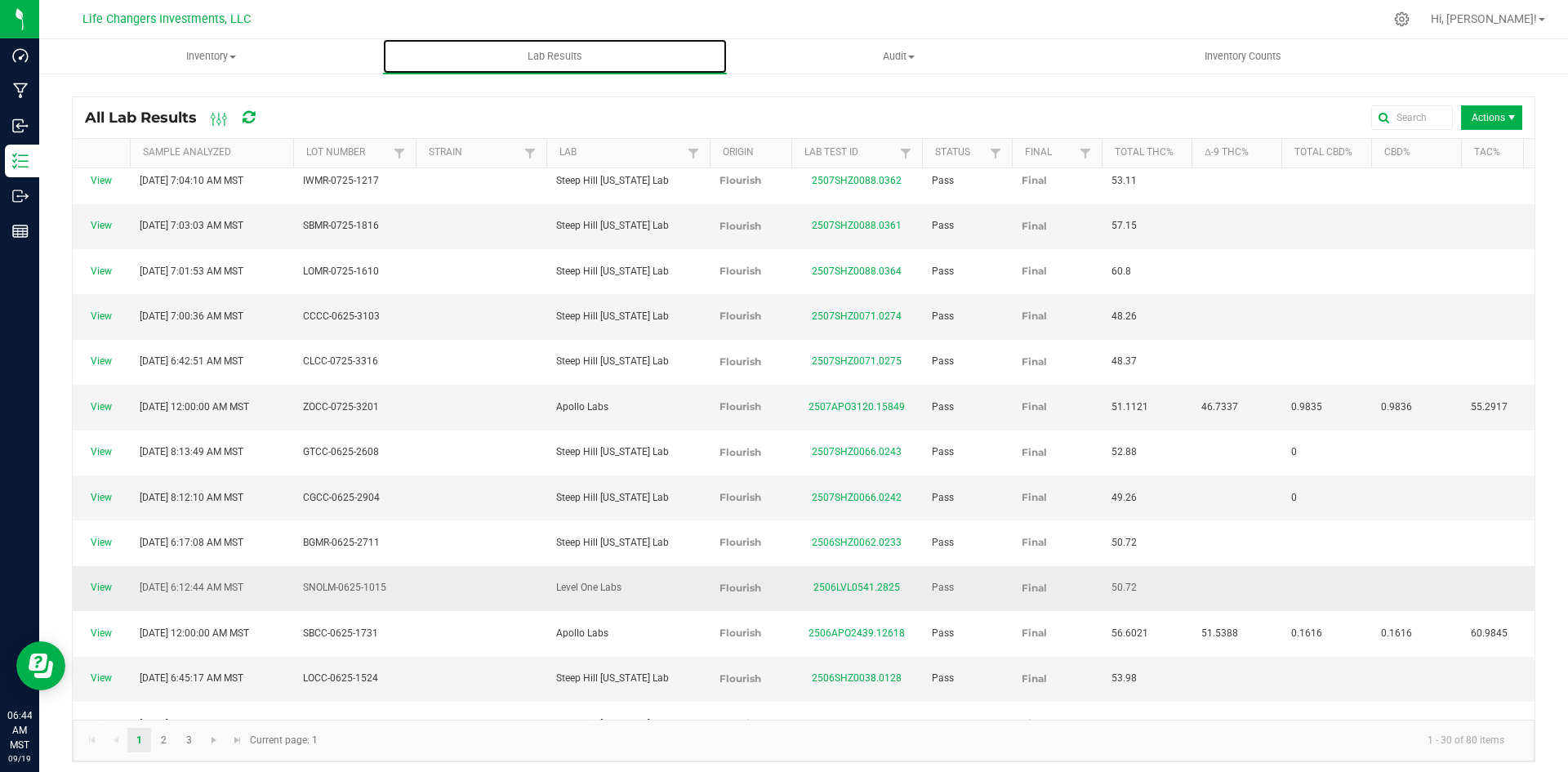
scroll to position [6, 0]
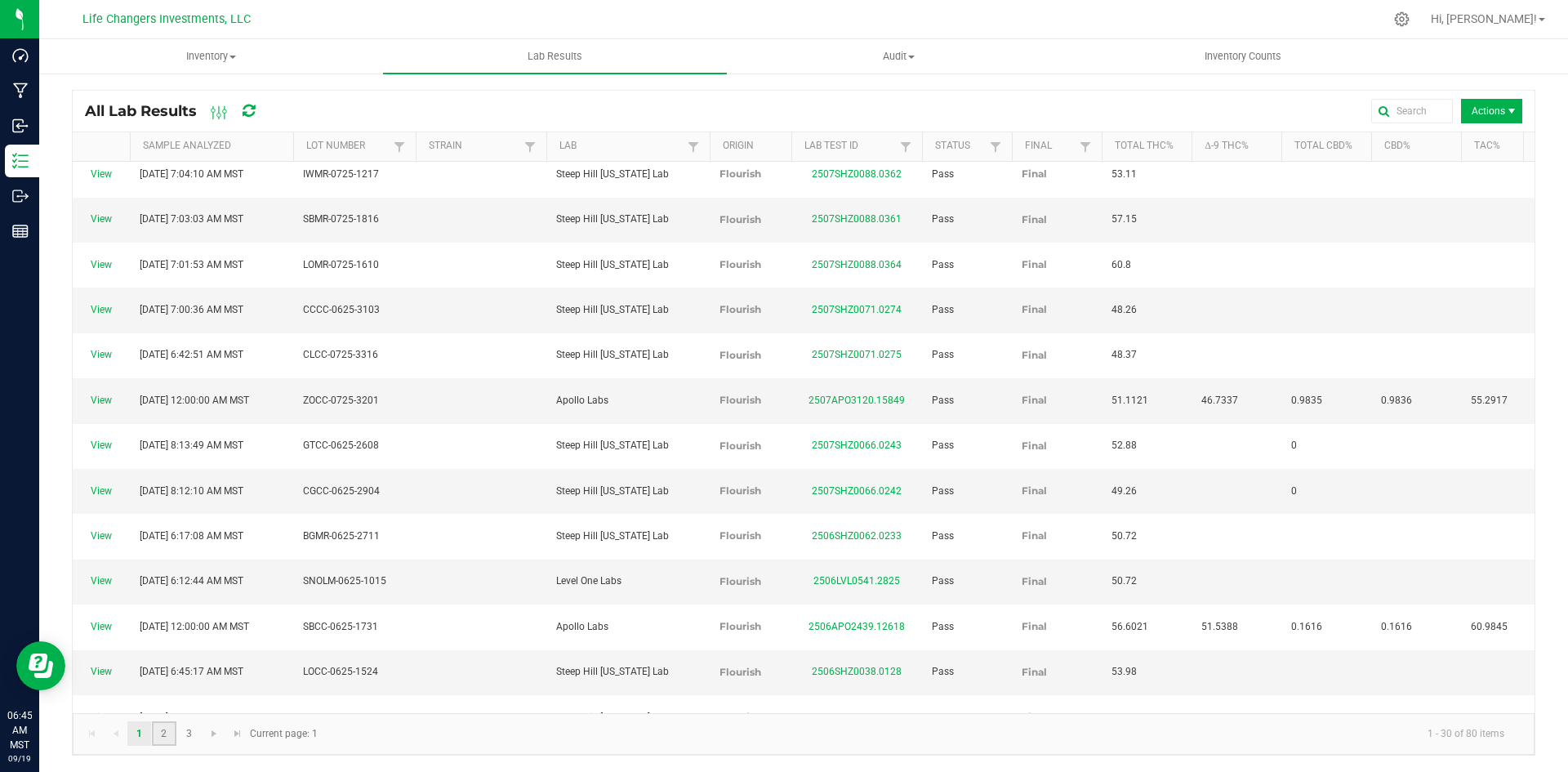
click at [162, 737] on link "2" at bounding box center [163, 734] width 24 height 25
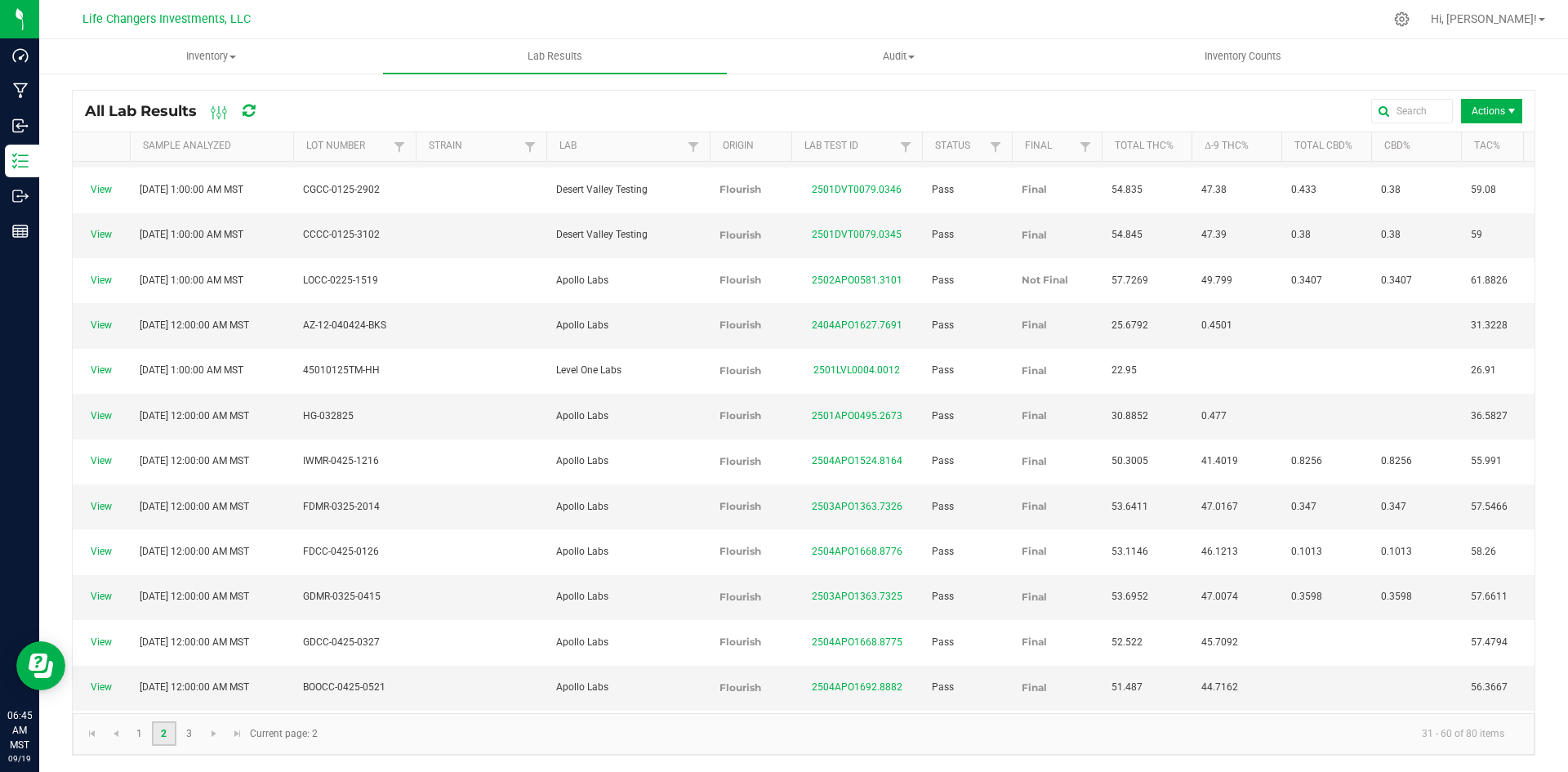
scroll to position [372, 0]
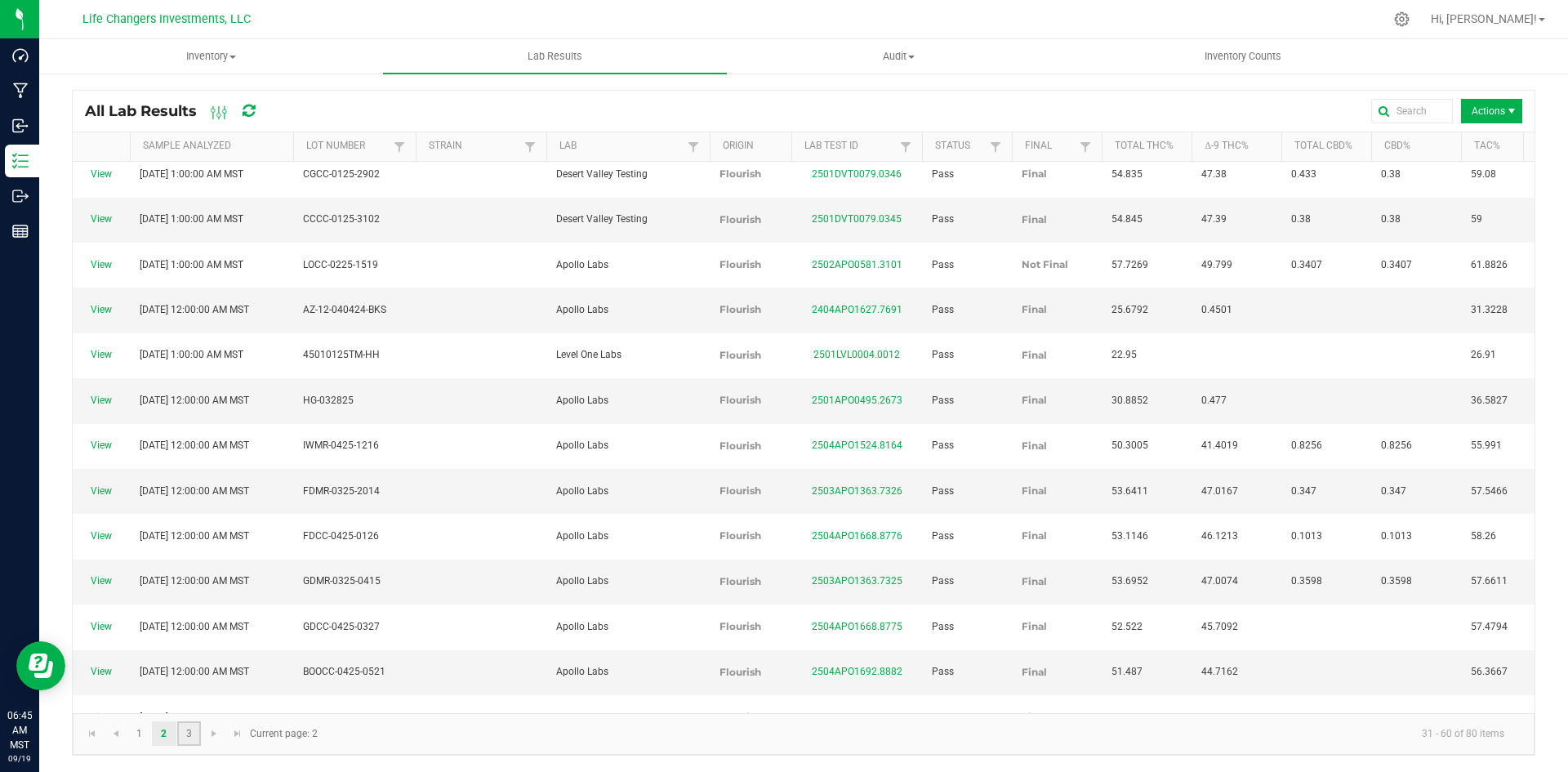
click at [194, 737] on link "3" at bounding box center [189, 734] width 24 height 25
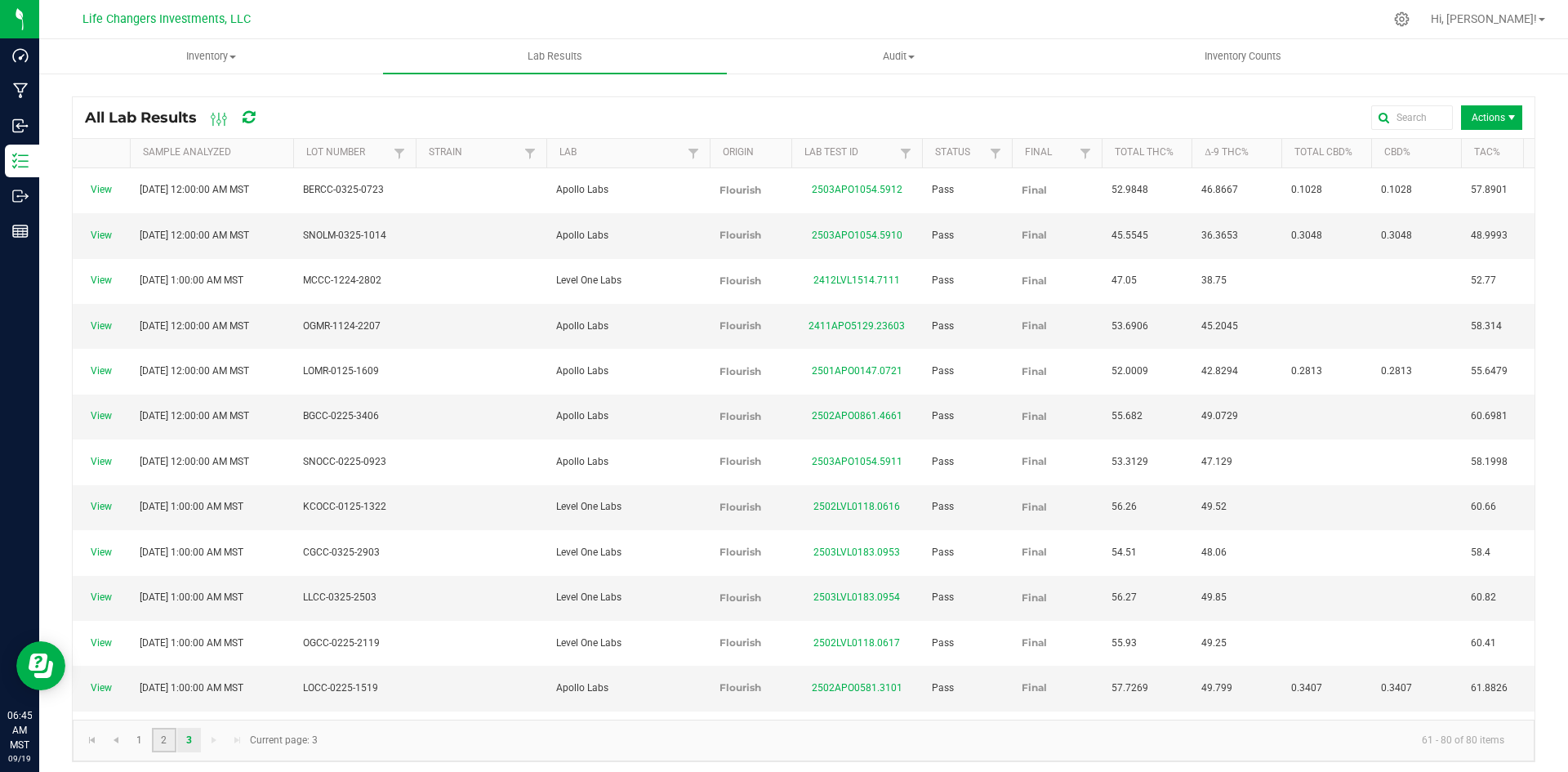
click at [154, 738] on link "2" at bounding box center [163, 740] width 24 height 25
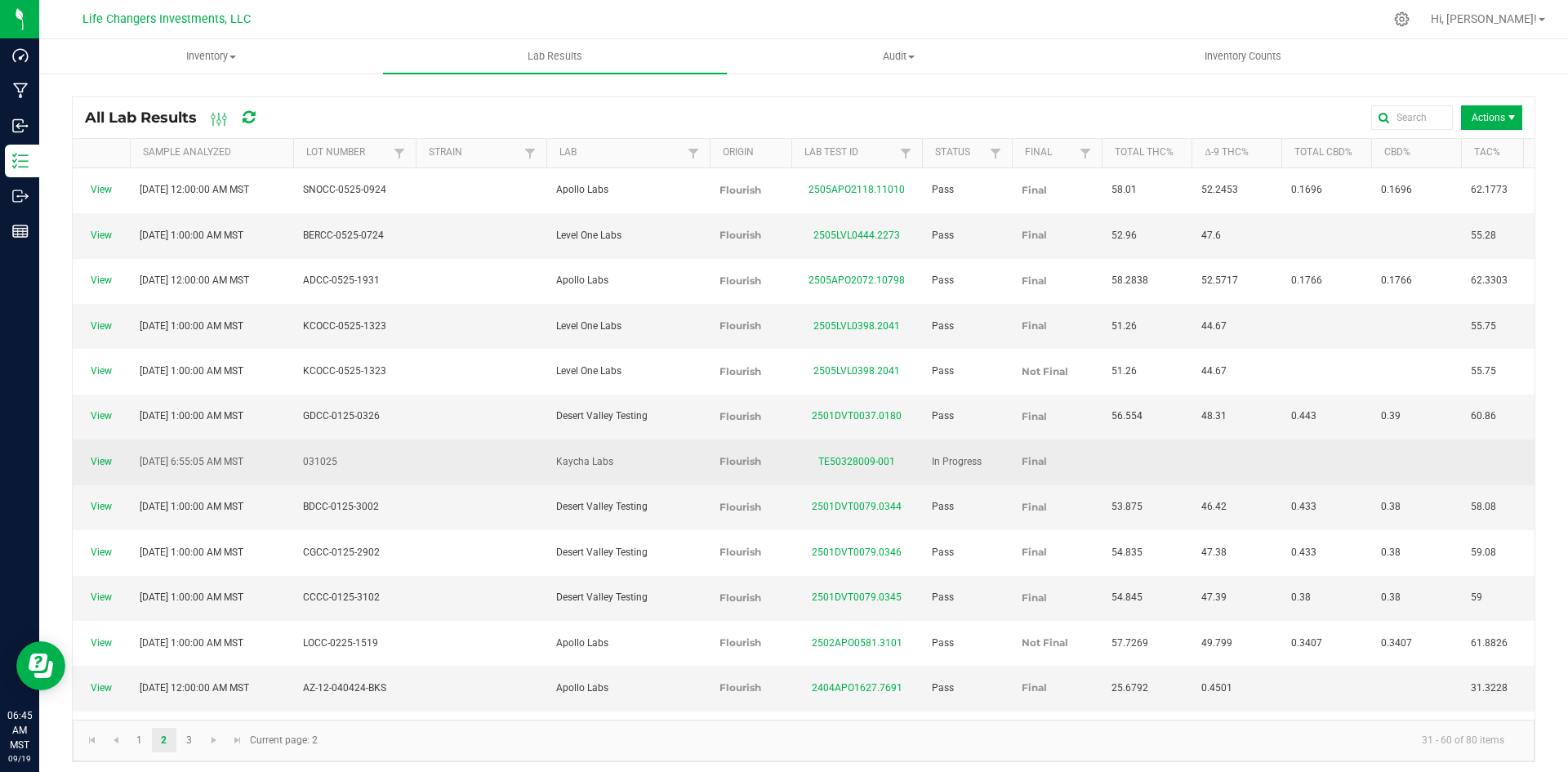
click at [750, 455] on span "Flourish" at bounding box center [740, 461] width 42 height 12
click at [231, 456] on span "May 14, 2025 6:55:05 AM MST" at bounding box center [191, 461] width 104 height 12
click at [98, 456] on link "View" at bounding box center [101, 461] width 21 height 12
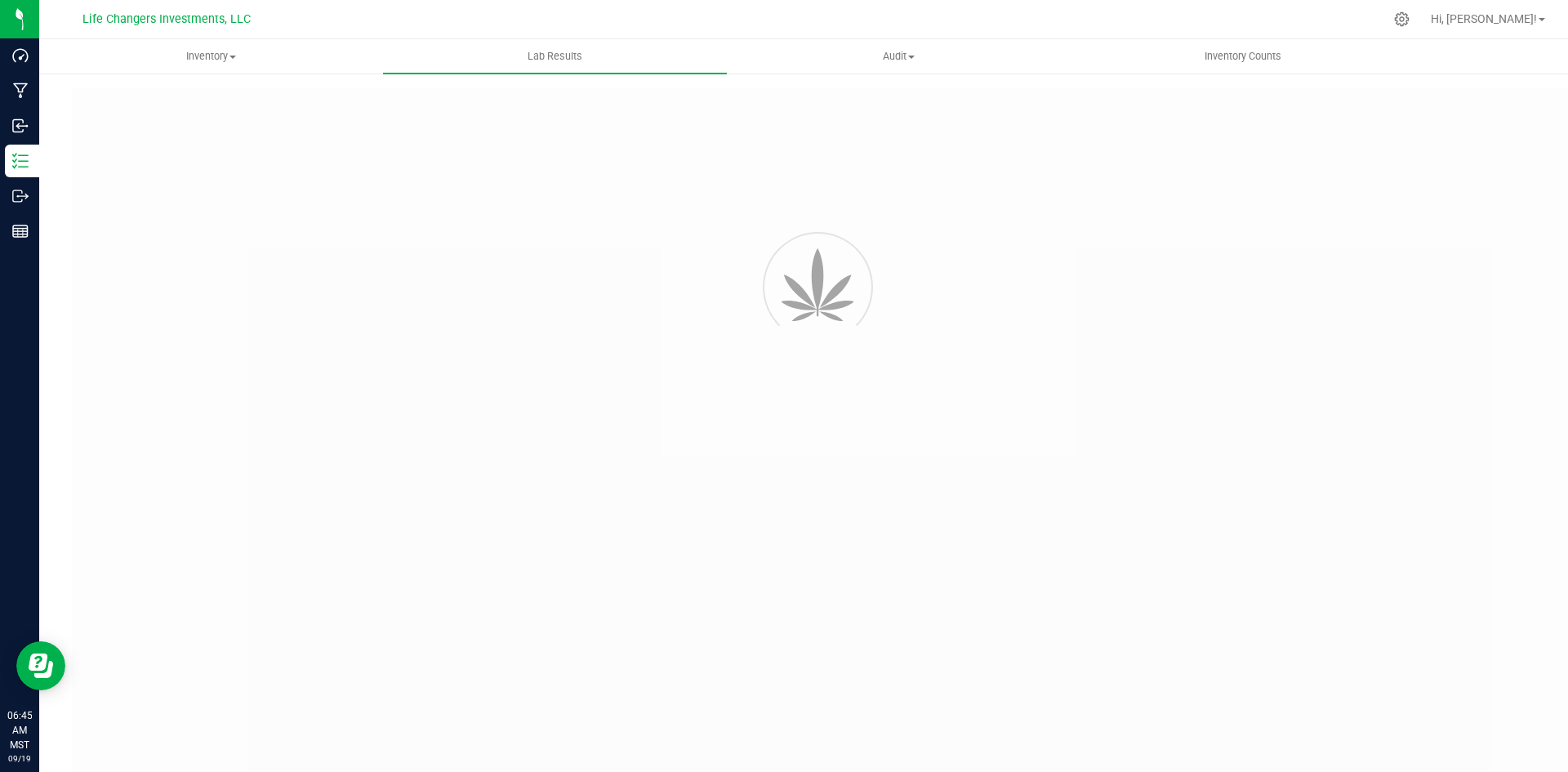
type input "TE50328009-001"
type input "05/14/2025 6:55 AM"
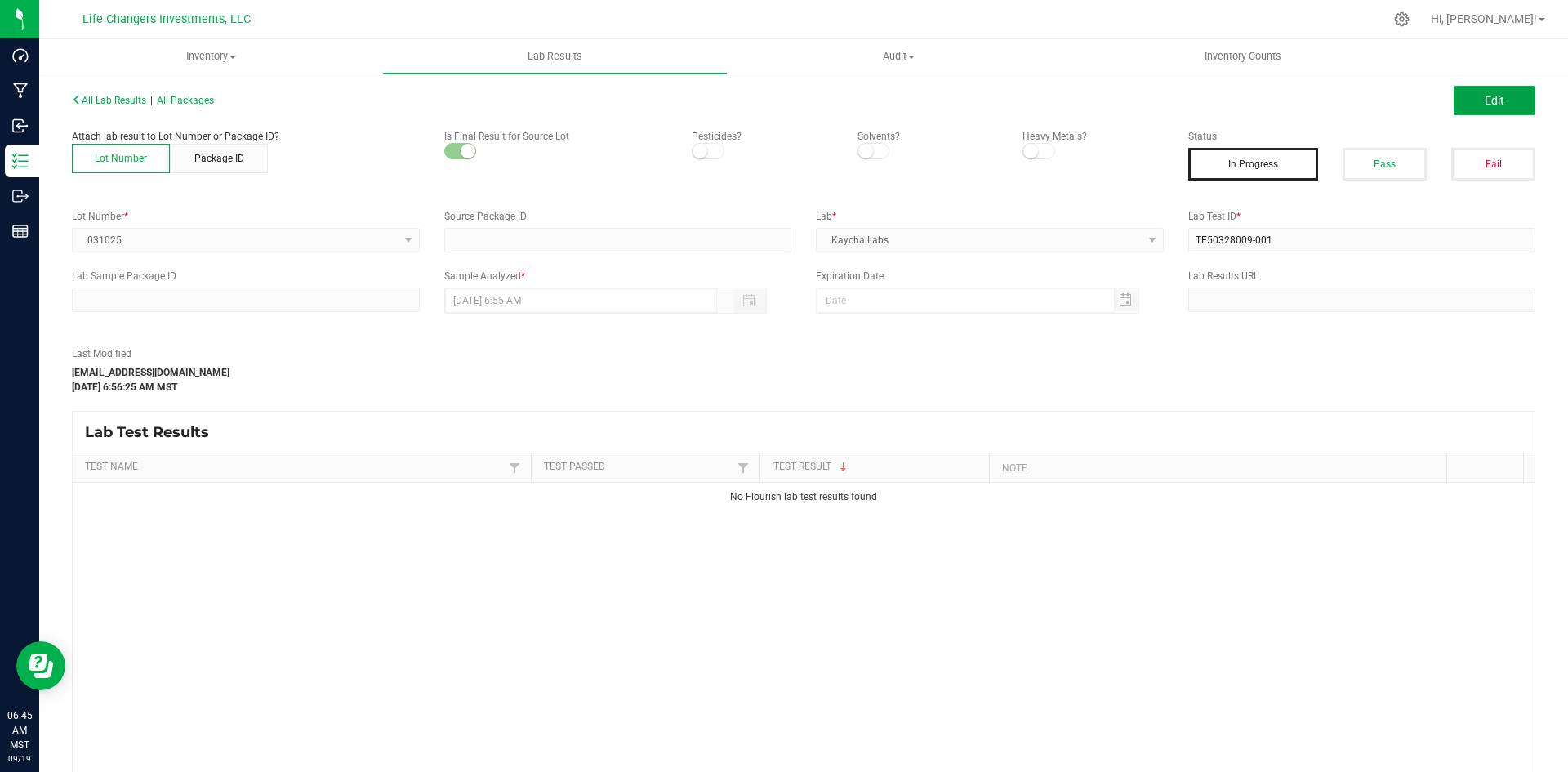
click at [1485, 106] on span "Edit" at bounding box center [1494, 100] width 20 height 13
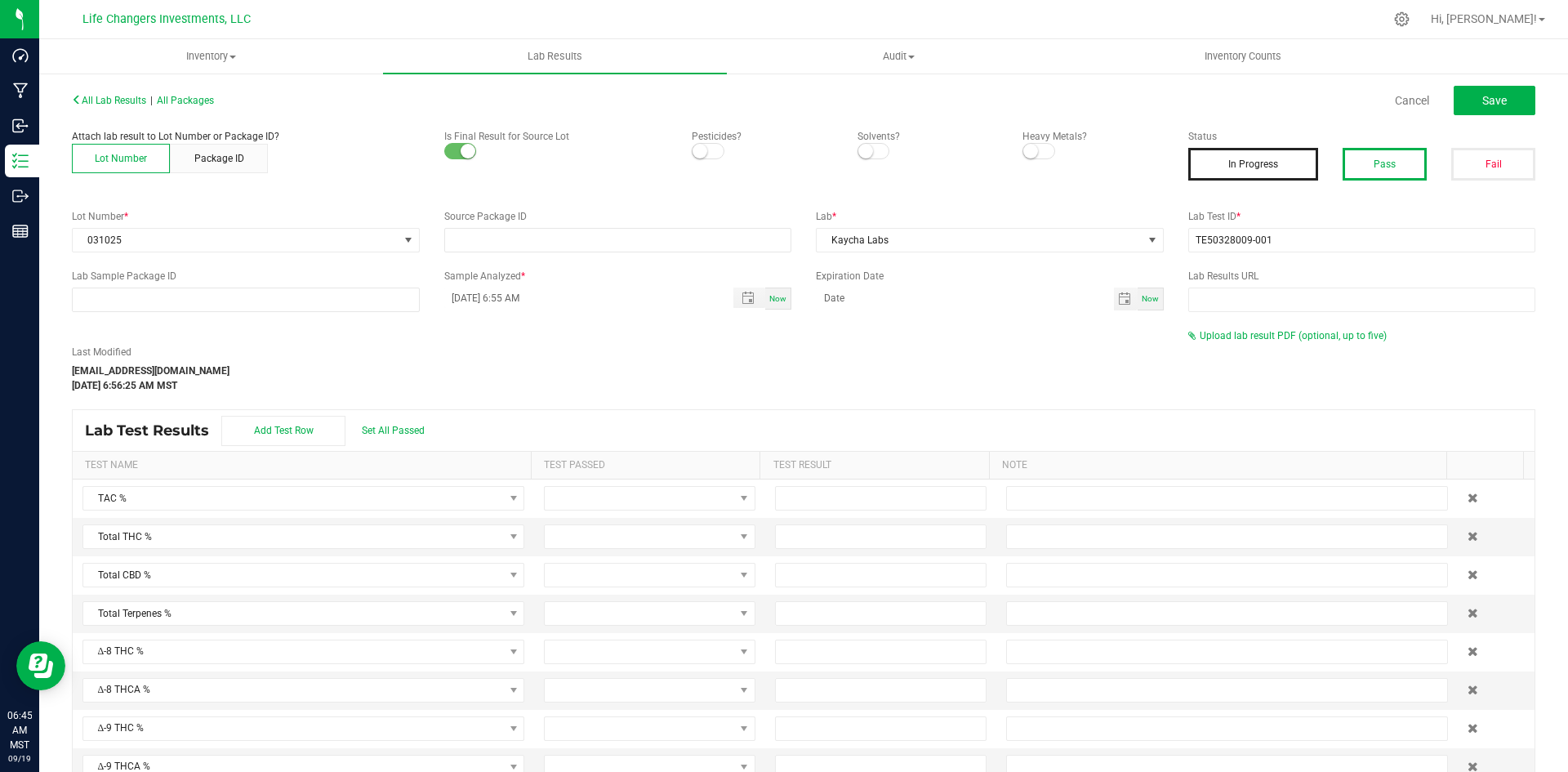
click at [1396, 159] on button "Pass" at bounding box center [1384, 164] width 84 height 33
click at [1483, 97] on span "Save" at bounding box center [1495, 100] width 25 height 13
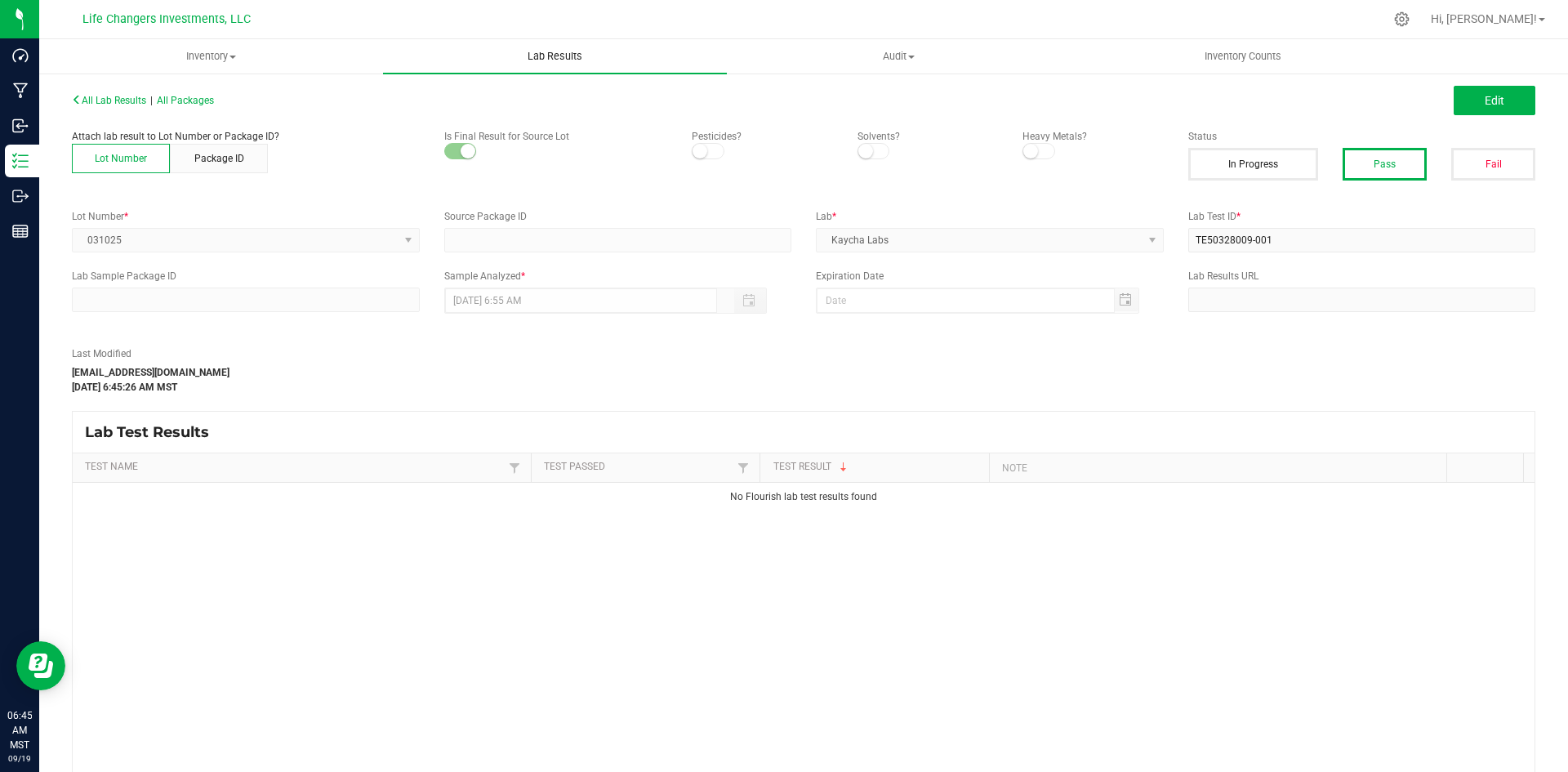
click at [523, 63] on span "Lab Results" at bounding box center [555, 56] width 98 height 15
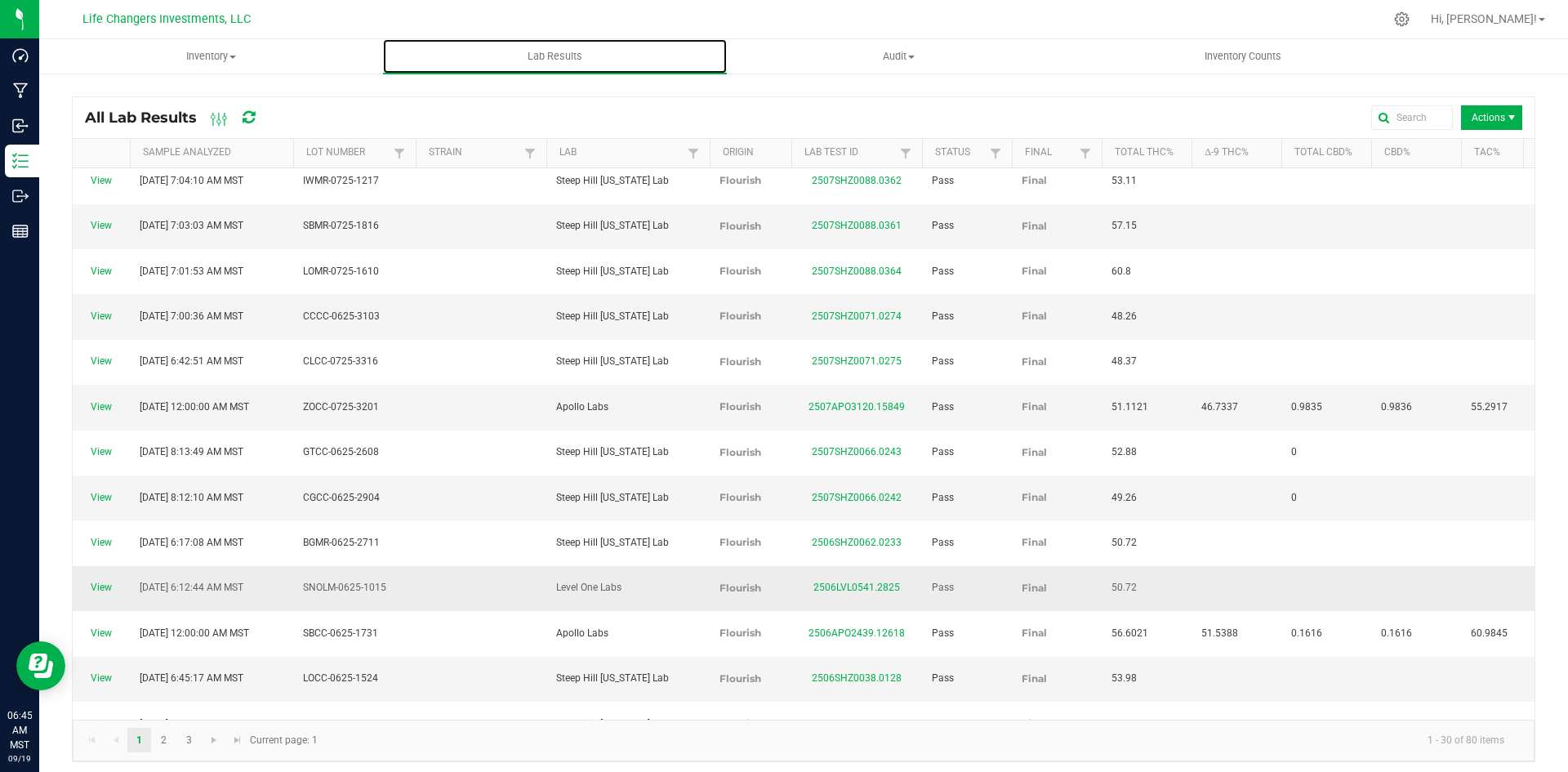
scroll to position [6, 0]
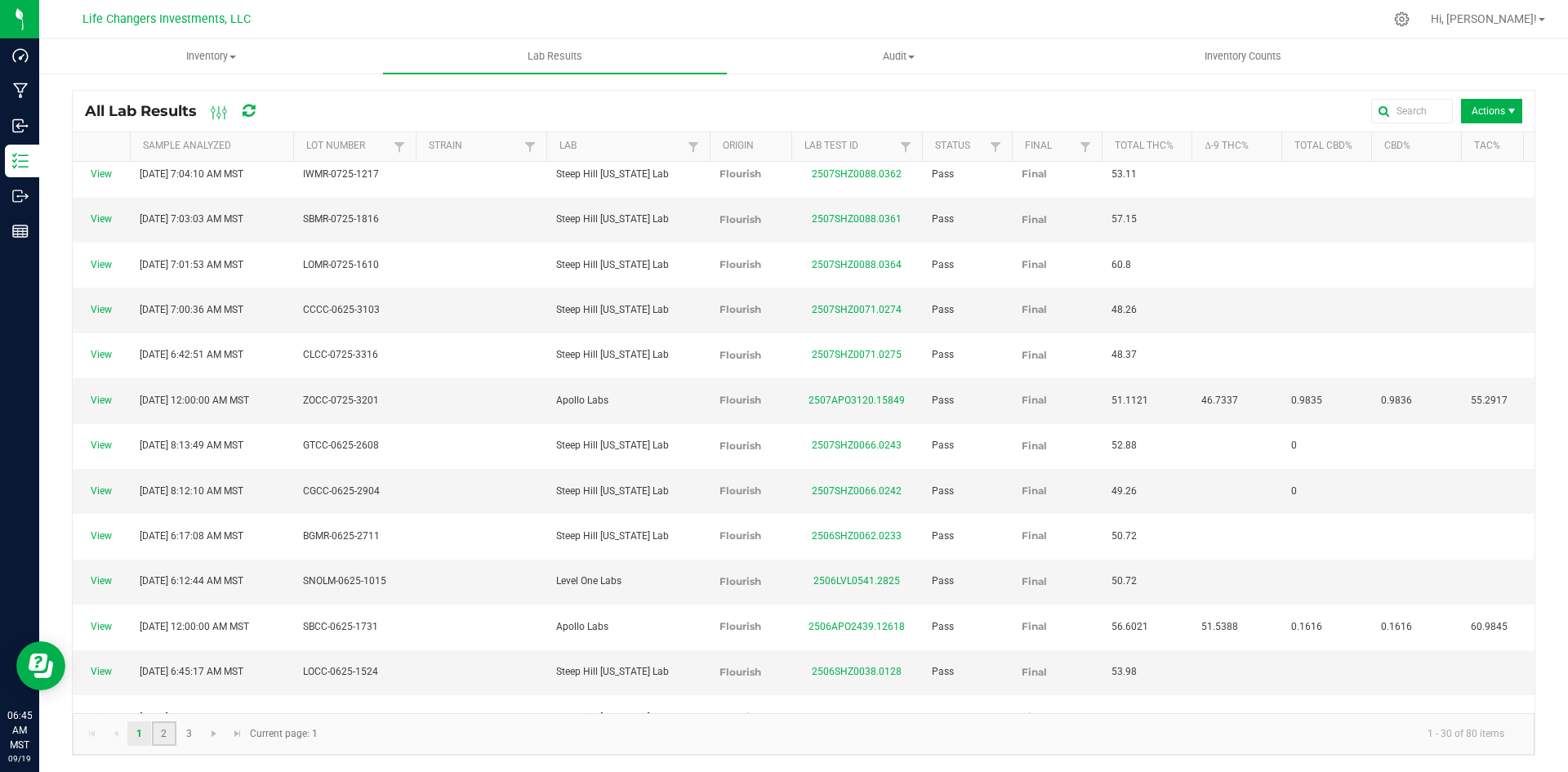
click at [175, 734] on link "2" at bounding box center [163, 734] width 24 height 25
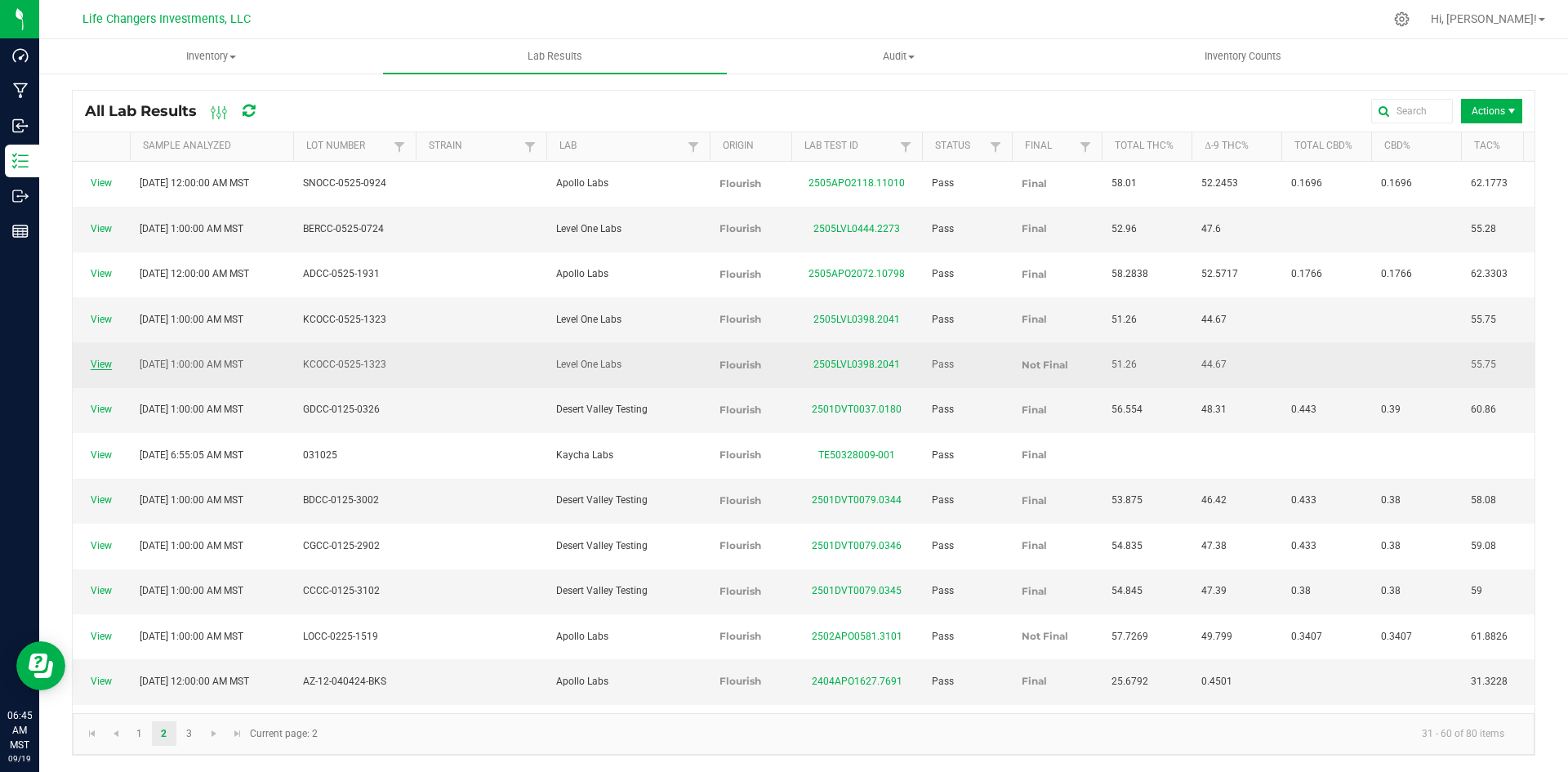
click at [101, 358] on link "View" at bounding box center [101, 364] width 21 height 12
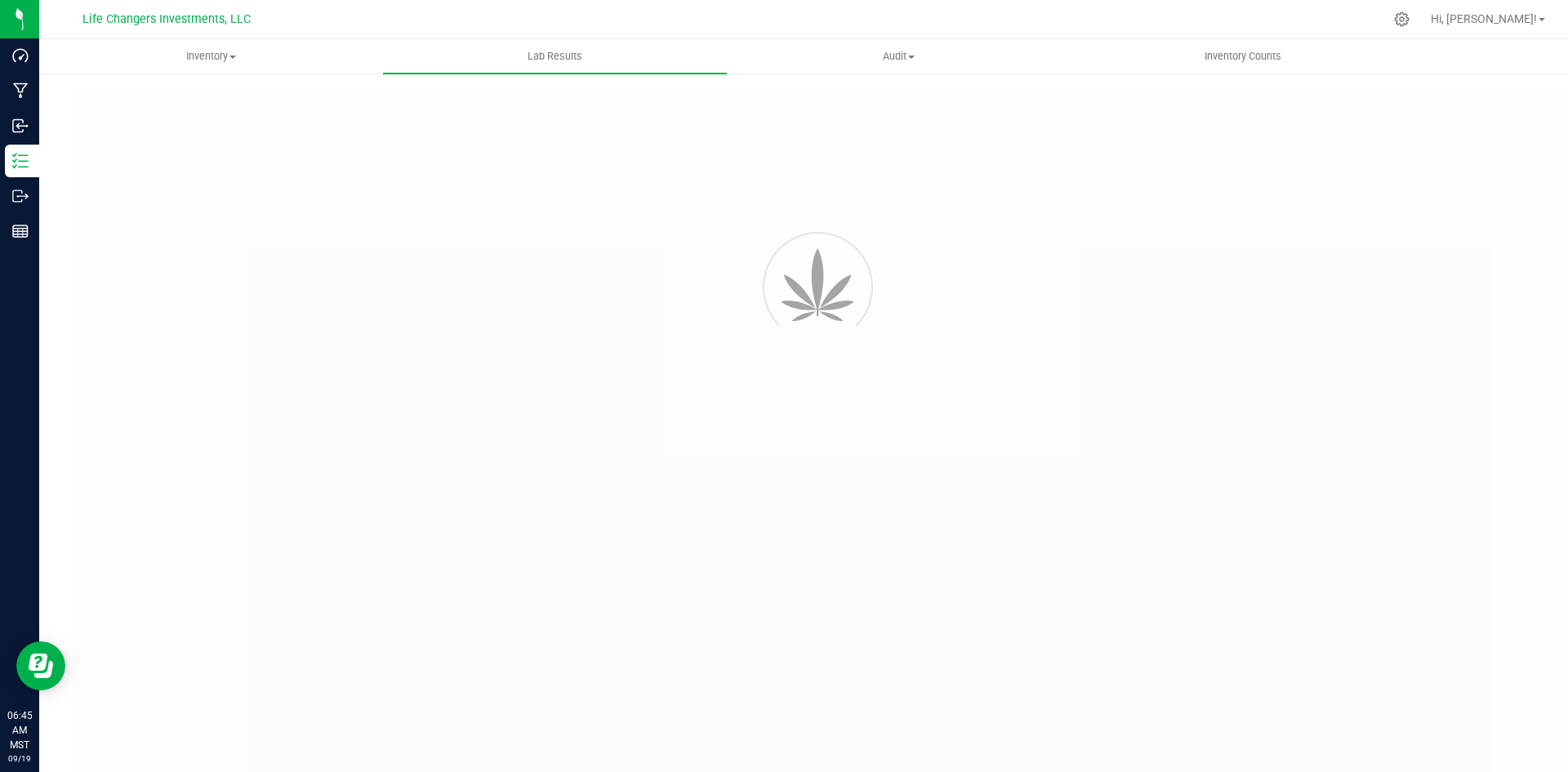
type input "2505LVL0398.2041"
type input "05/08/2025 1:00 AM"
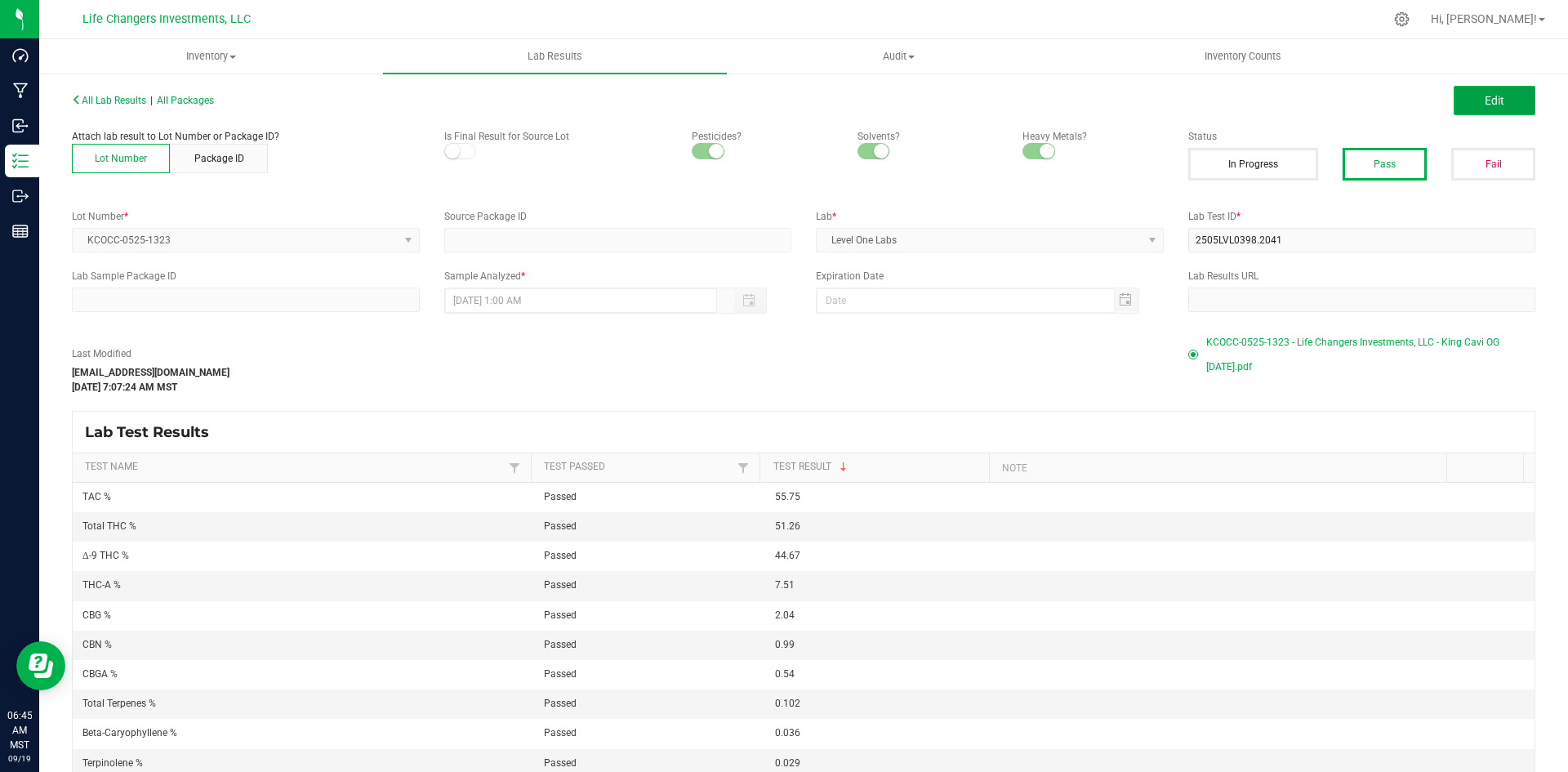
click at [1470, 108] on button "Edit" at bounding box center [1494, 100] width 82 height 29
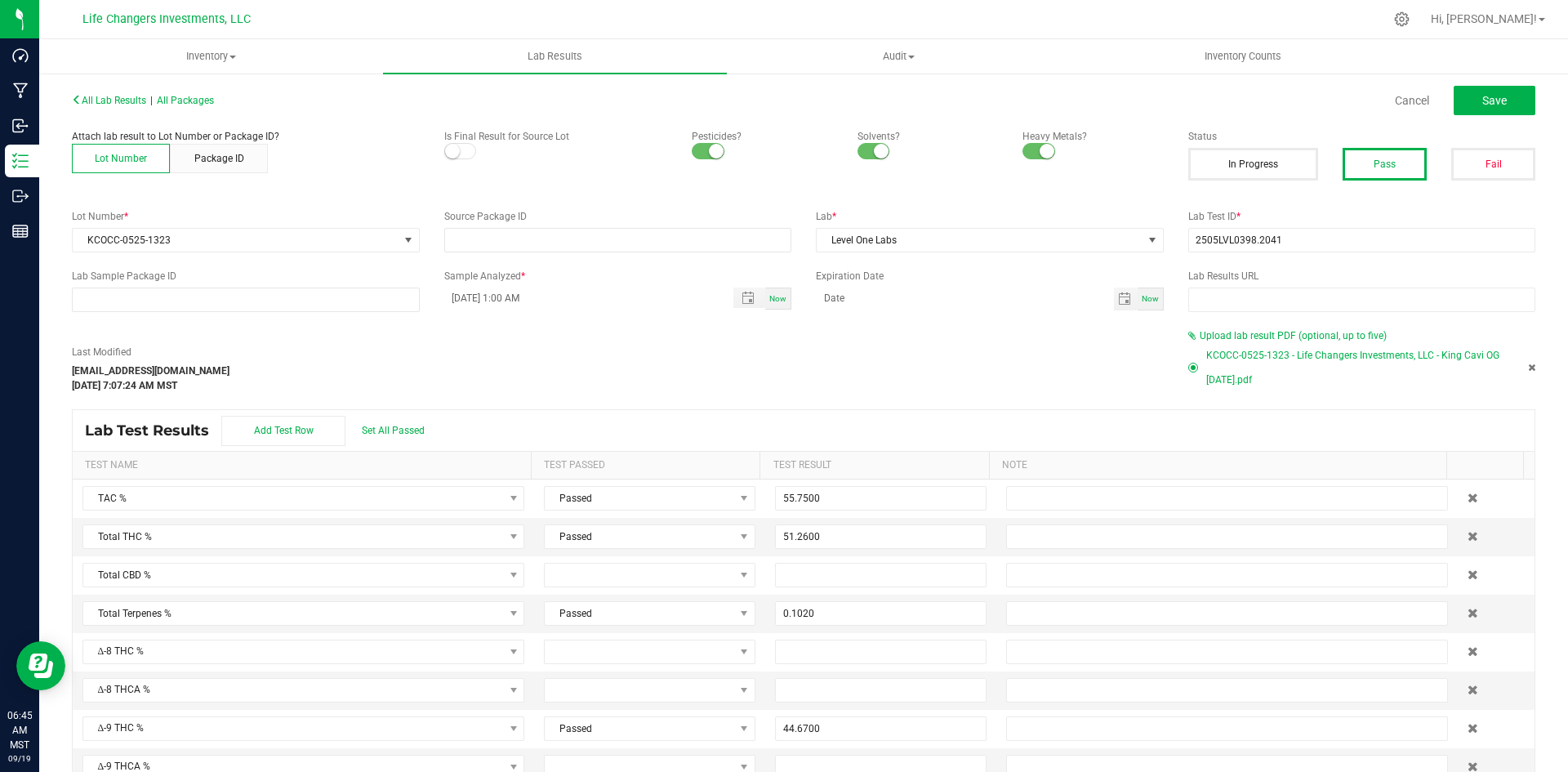
click at [462, 146] on span at bounding box center [461, 151] width 33 height 16
click at [1470, 102] on button "Save" at bounding box center [1494, 100] width 82 height 29
type input "0.1020"
type input "44.6700"
type input "7.5100"
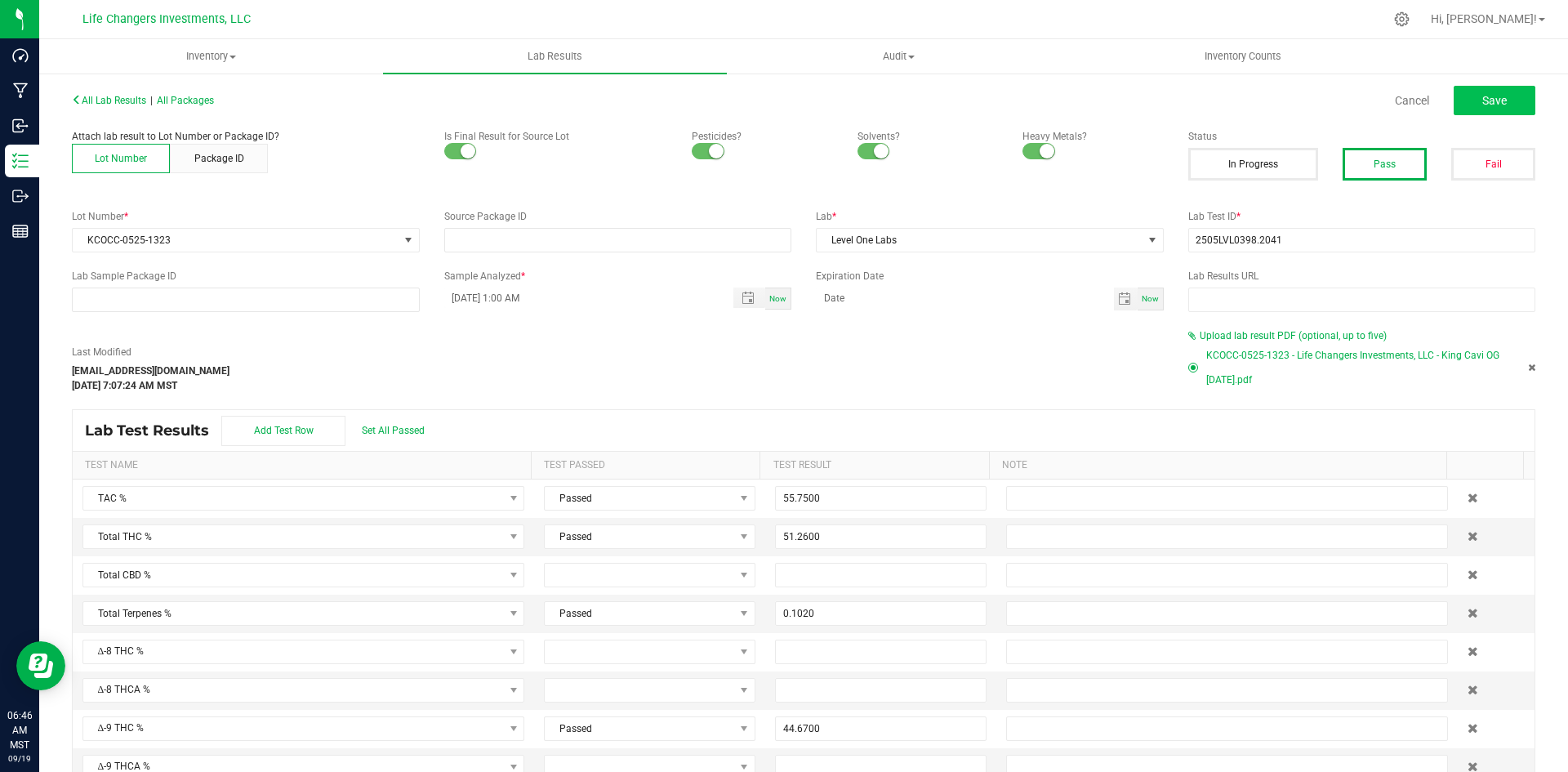
type input "2.0400"
type input "0.5400"
type input "0.9900"
type input "0.0220"
type input "0.0360"
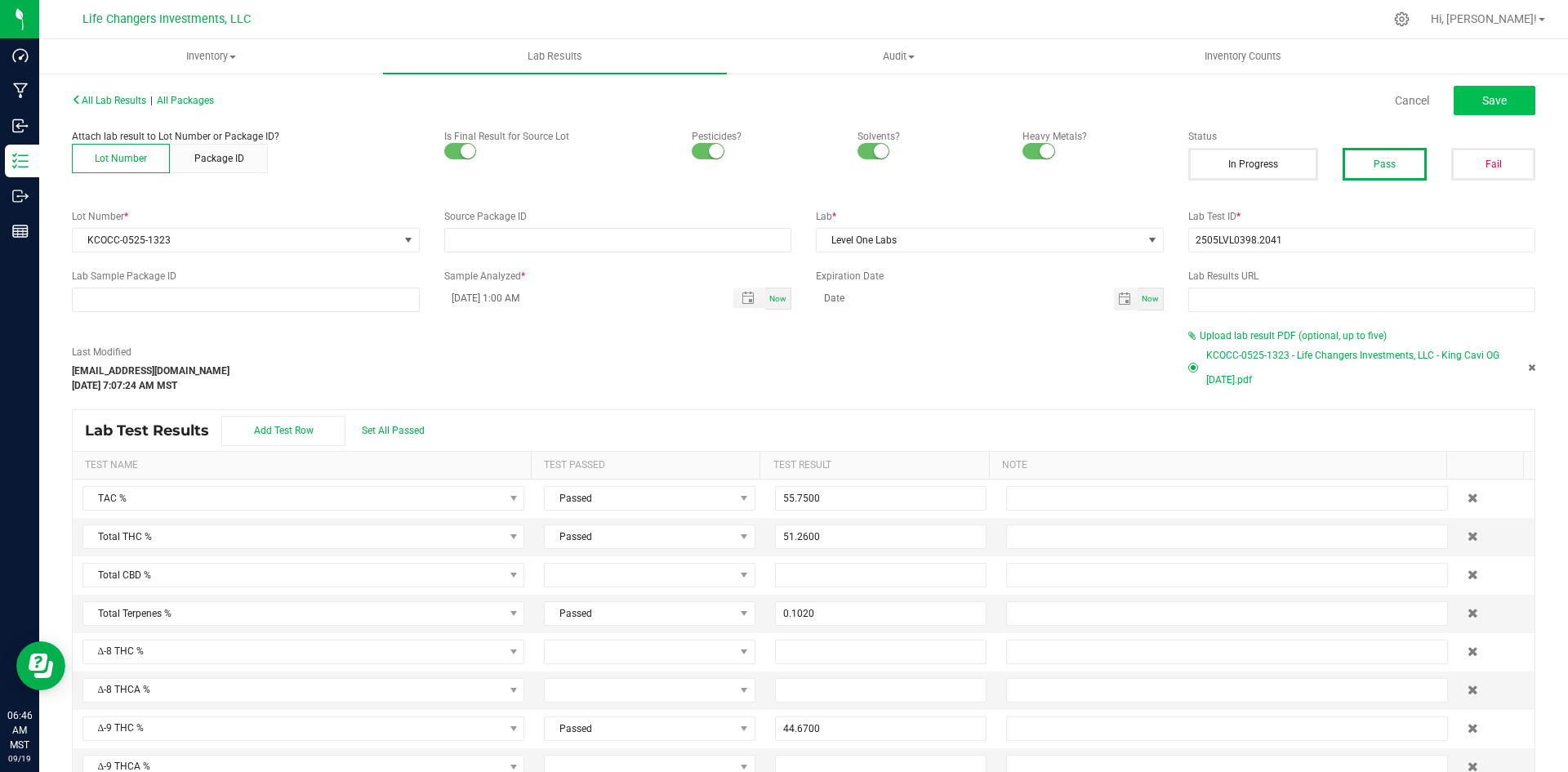
type input "0.0290"
type input "0.0150"
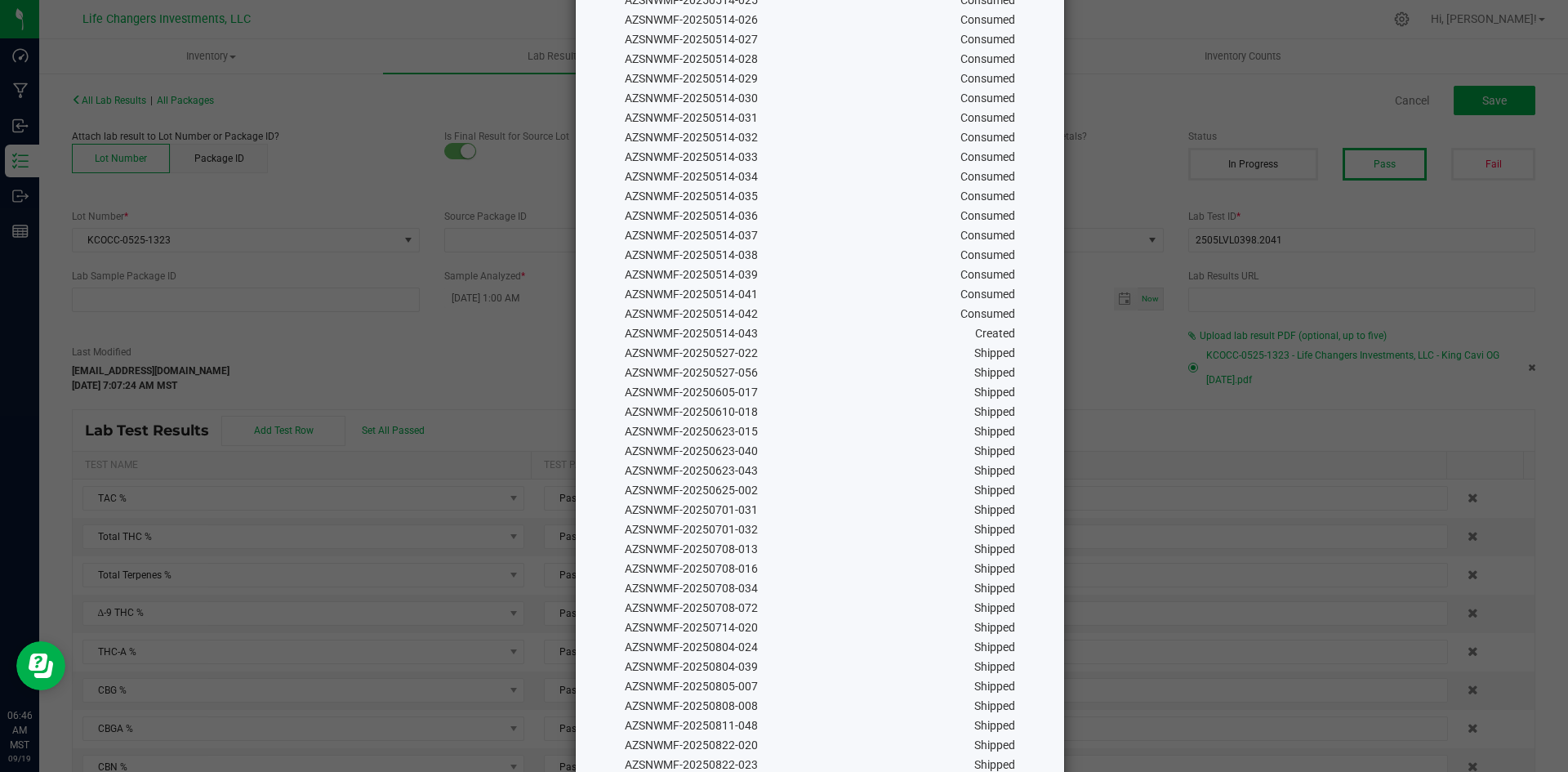
scroll to position [713, 0]
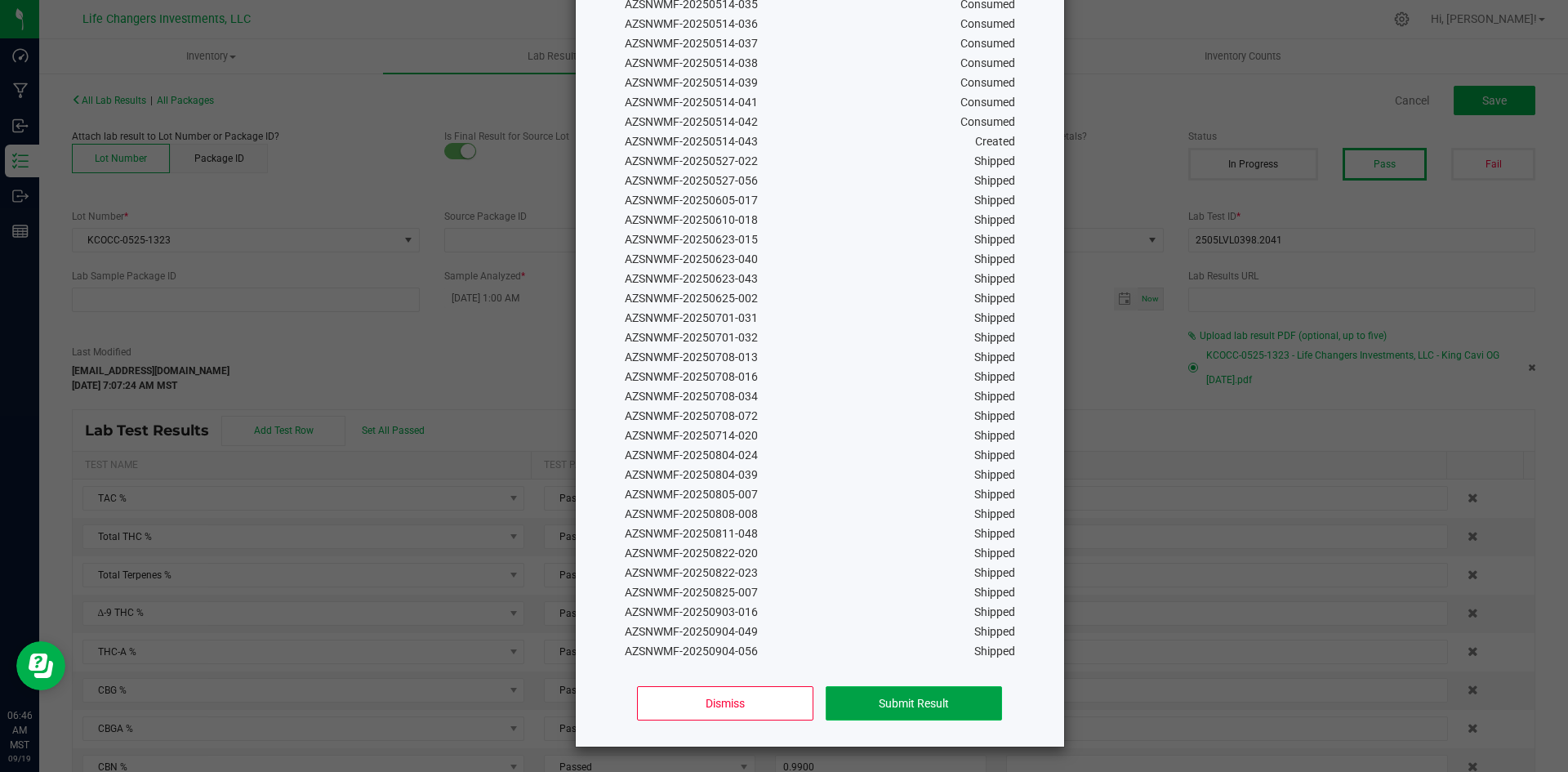
click at [868, 701] on button "Submit Result" at bounding box center [914, 703] width 176 height 35
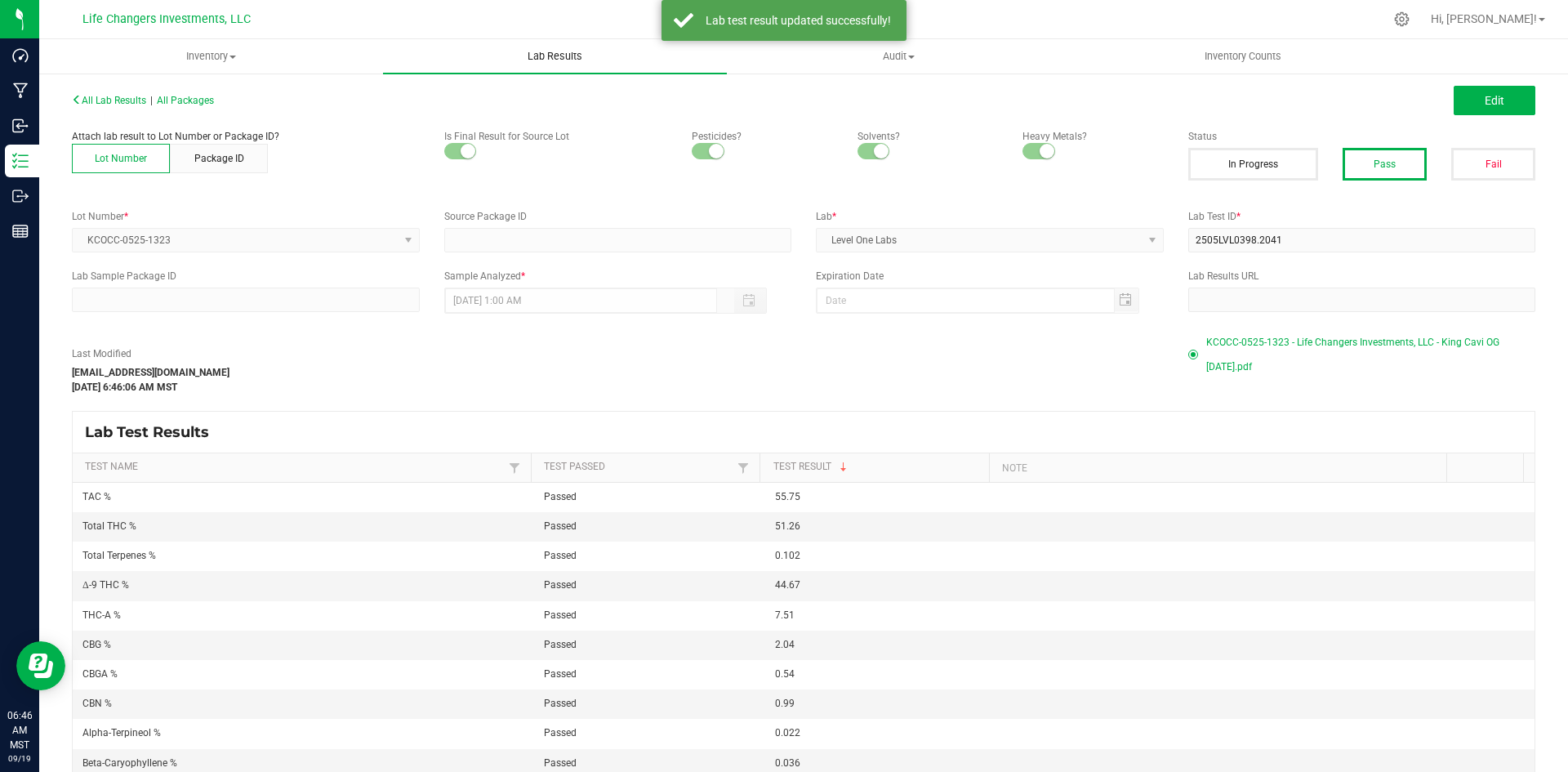
click at [536, 51] on span "Lab Results" at bounding box center [555, 56] width 98 height 15
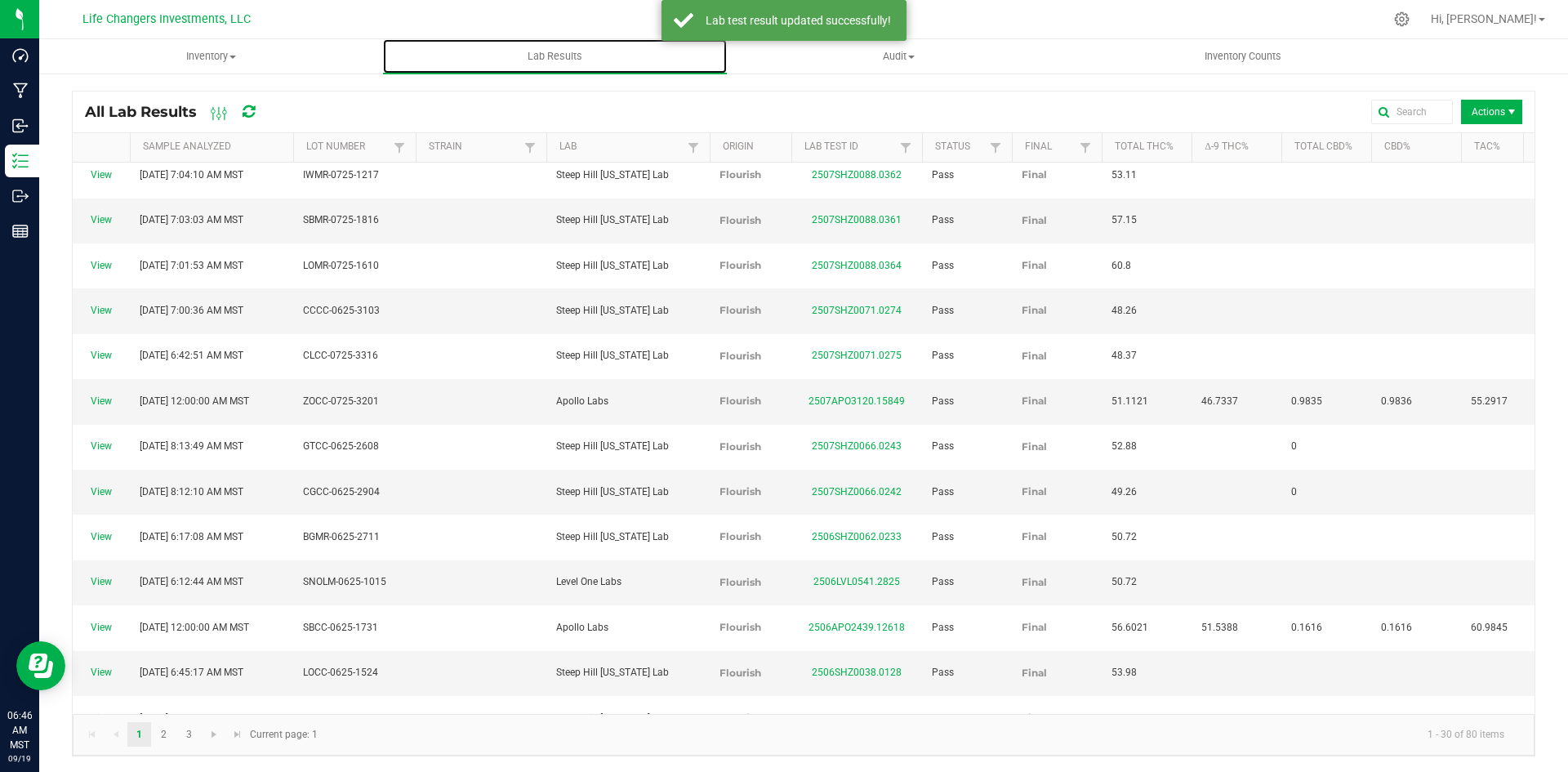
scroll to position [6, 0]
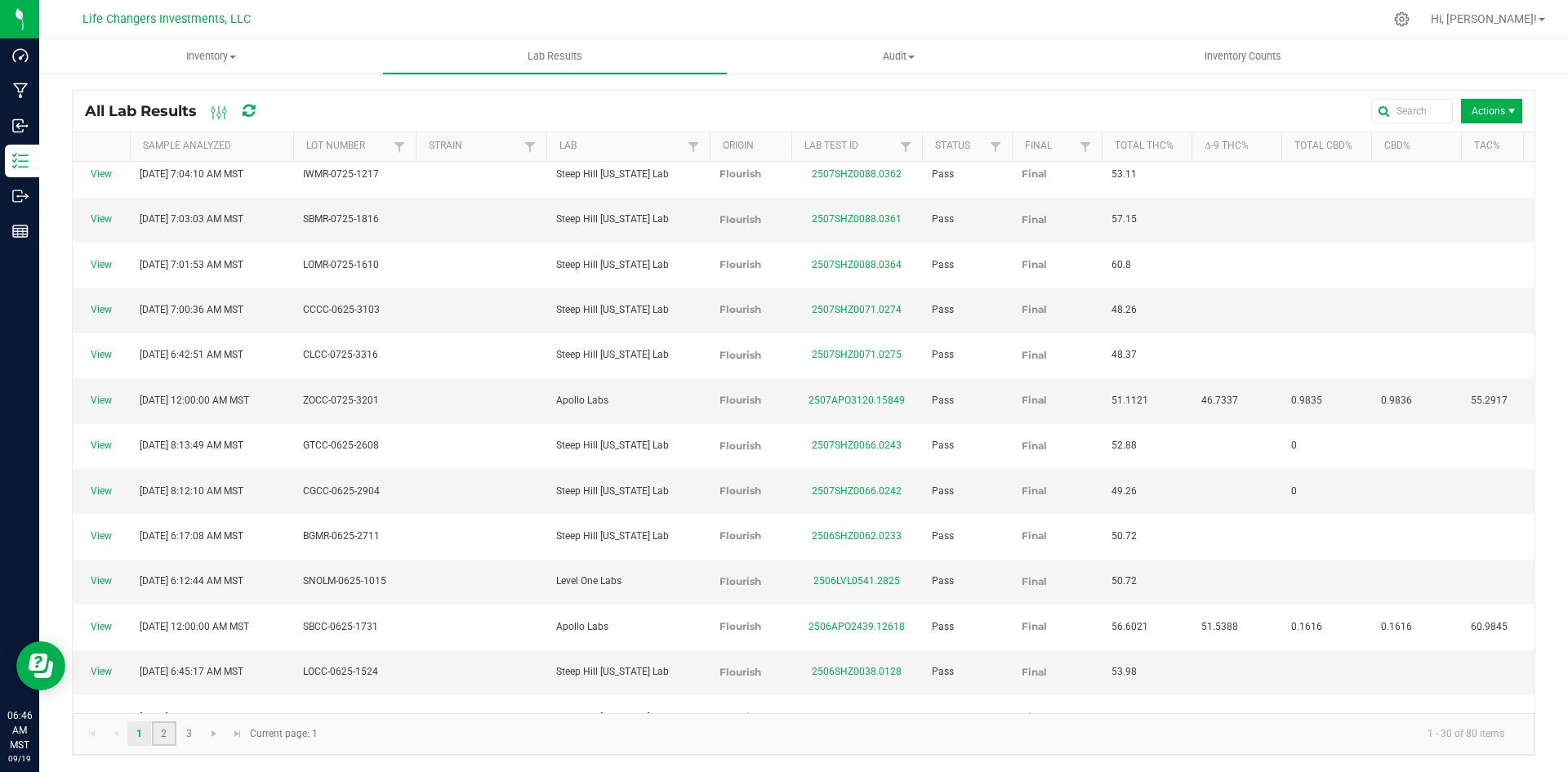
click at [163, 733] on link "2" at bounding box center [163, 734] width 24 height 25
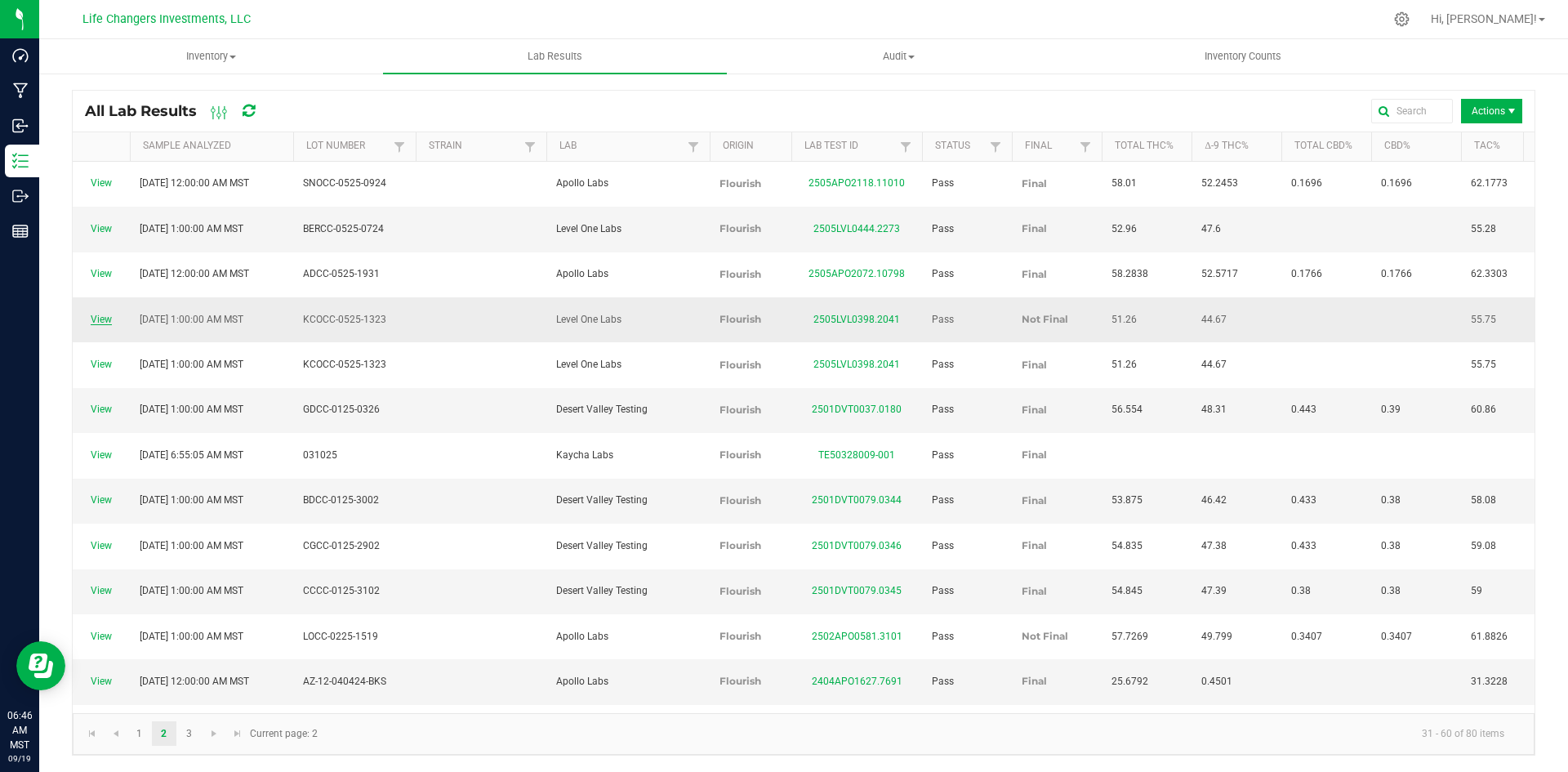
click at [102, 313] on link "View" at bounding box center [101, 319] width 21 height 12
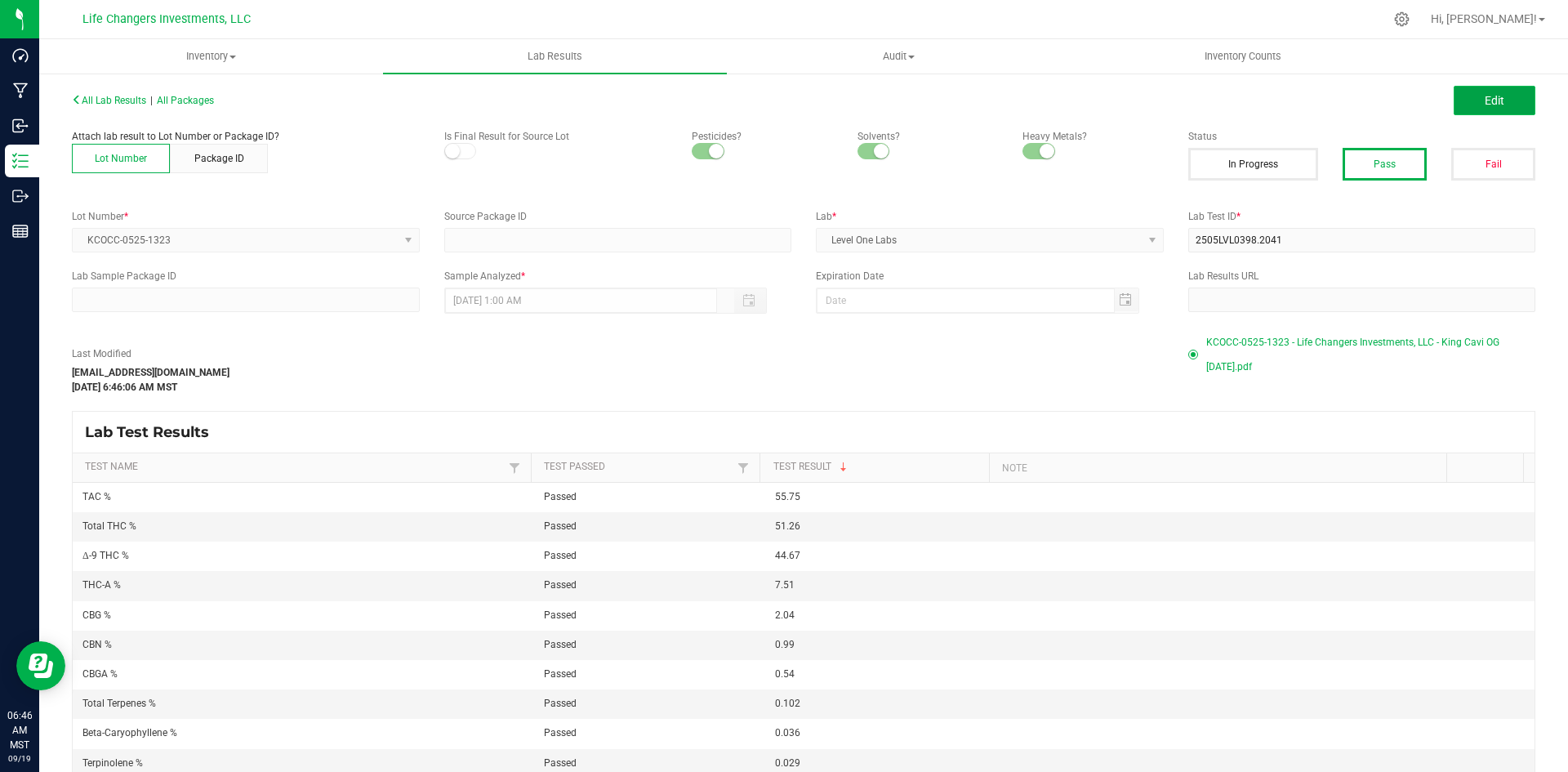
click at [1501, 101] on button "Edit" at bounding box center [1494, 100] width 82 height 29
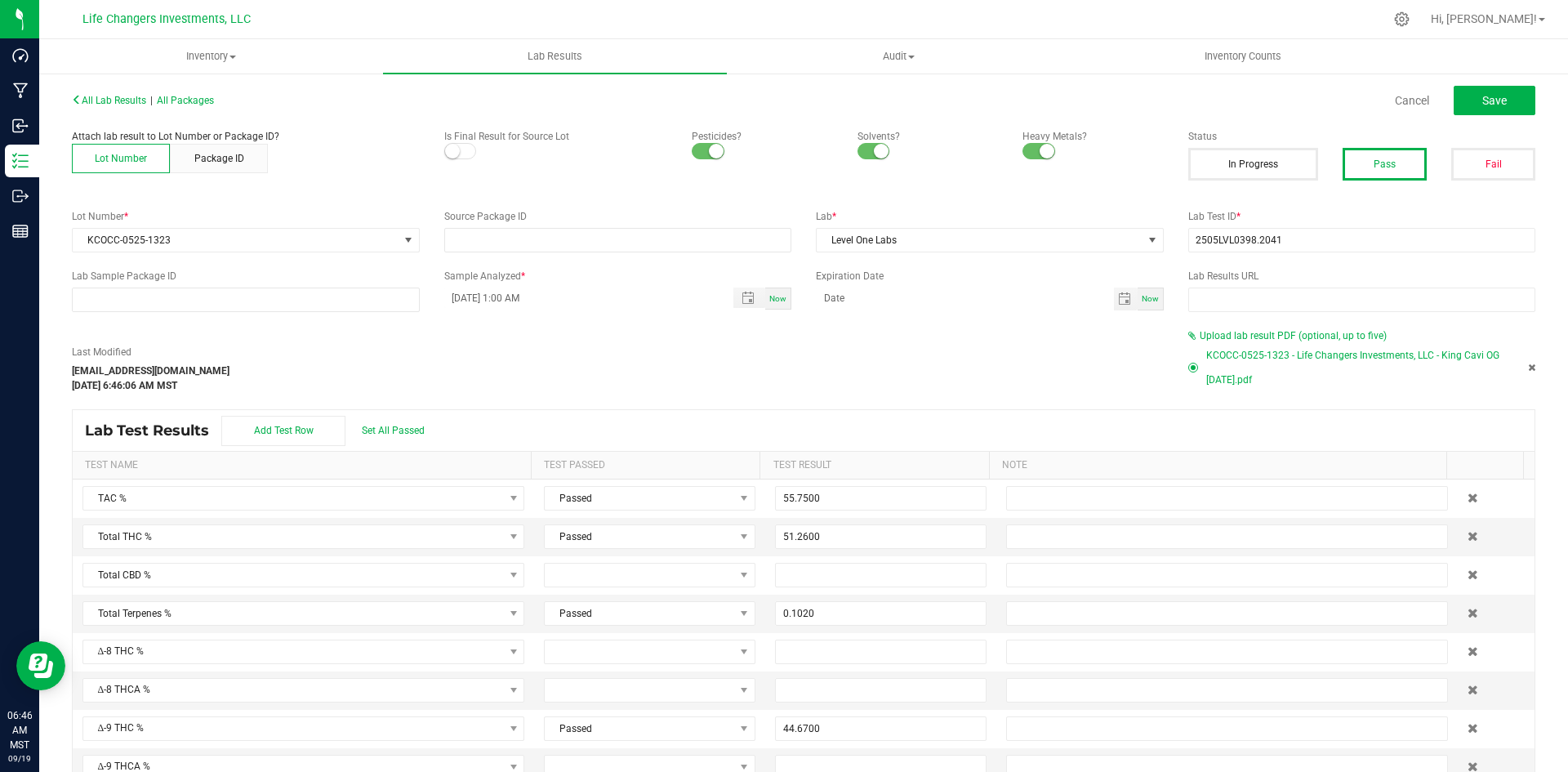
click at [455, 153] on small at bounding box center [453, 151] width 15 height 15
click at [1486, 98] on span "Save" at bounding box center [1495, 100] width 25 height 13
type input "0.1020"
type input "44.6700"
type input "7.5100"
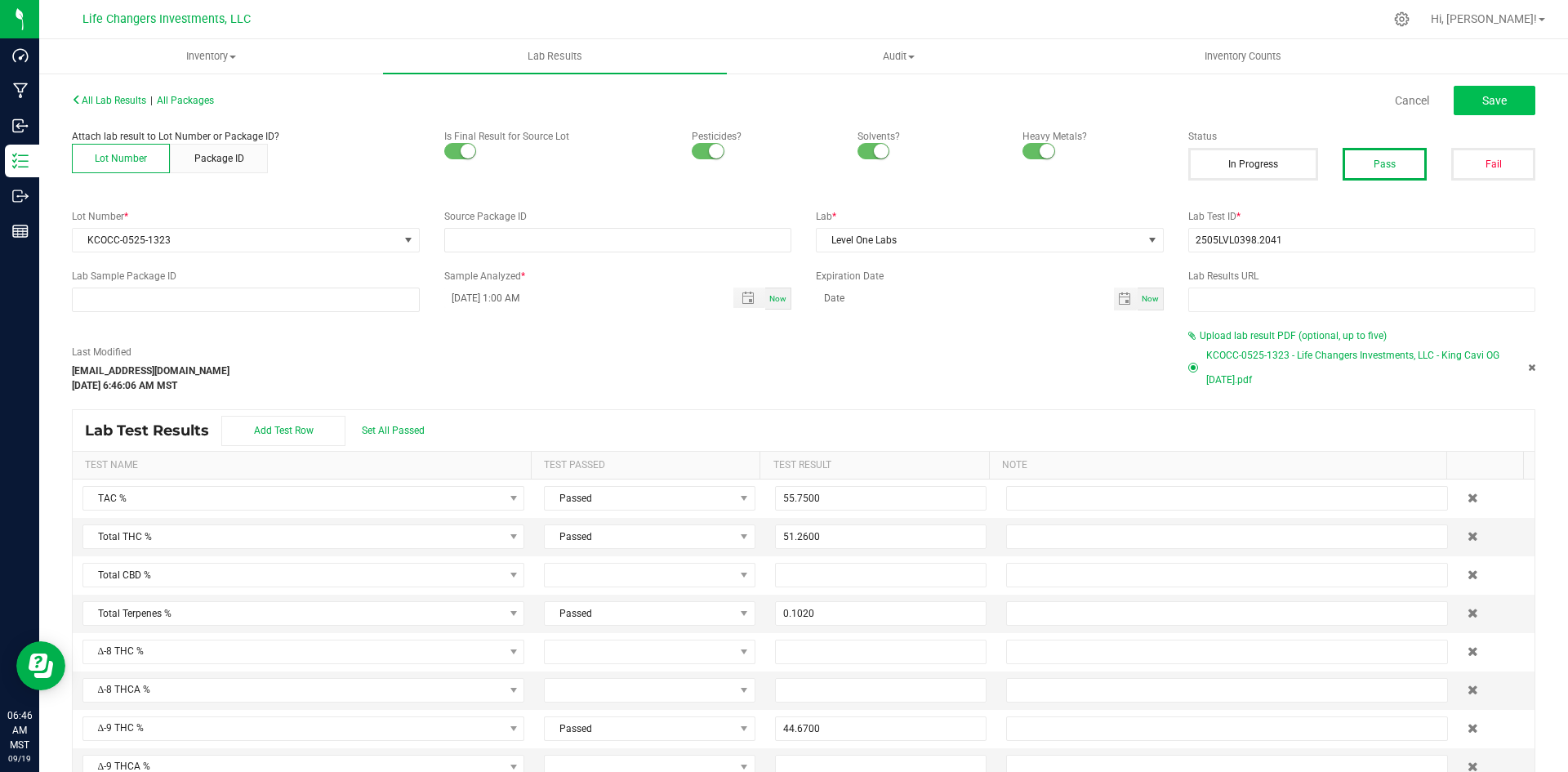
type input "2.0400"
type input "0.5400"
type input "0.9900"
type input "0.0220"
type input "0.0360"
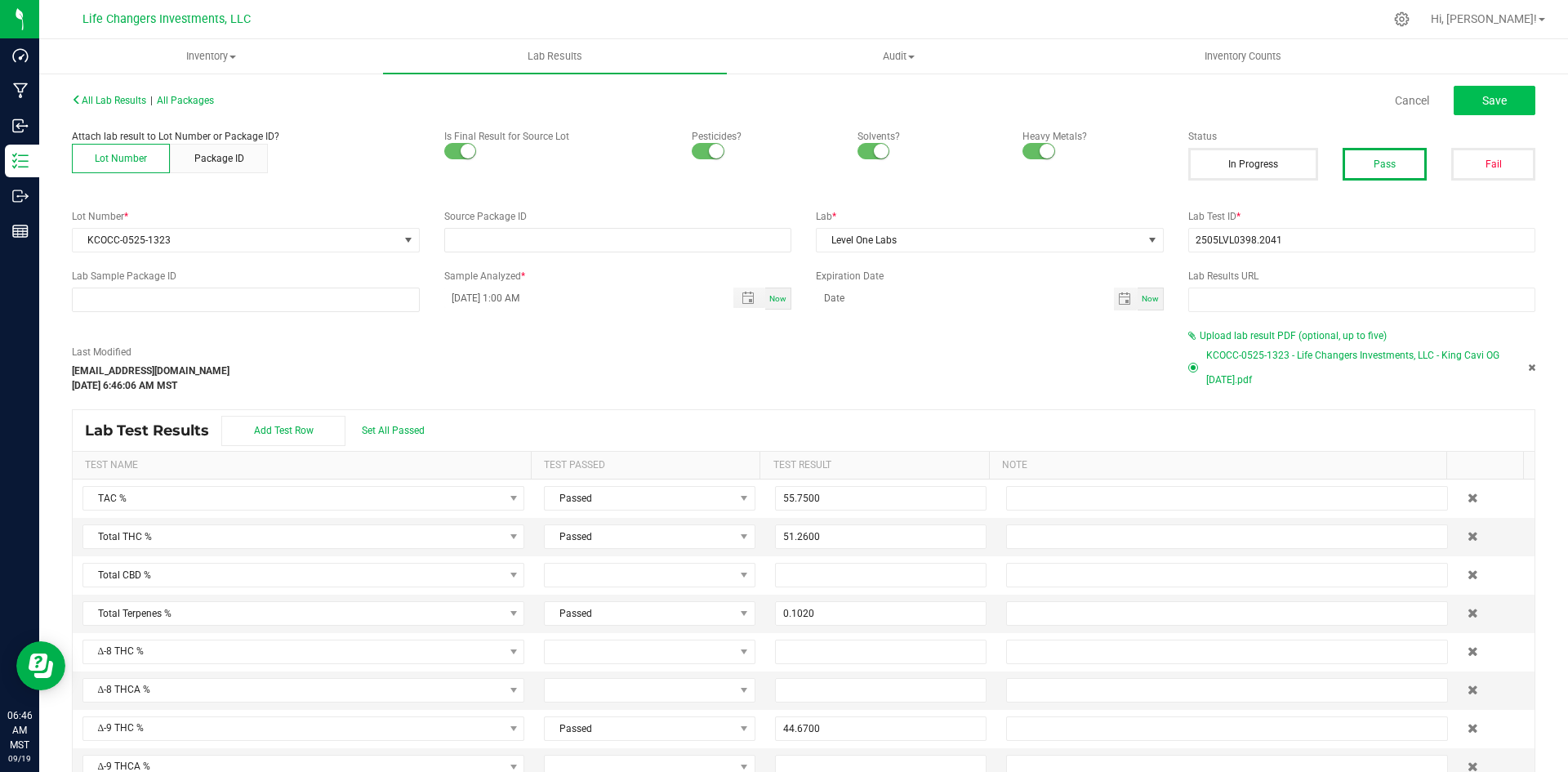
type input "0.0290"
type input "0.0150"
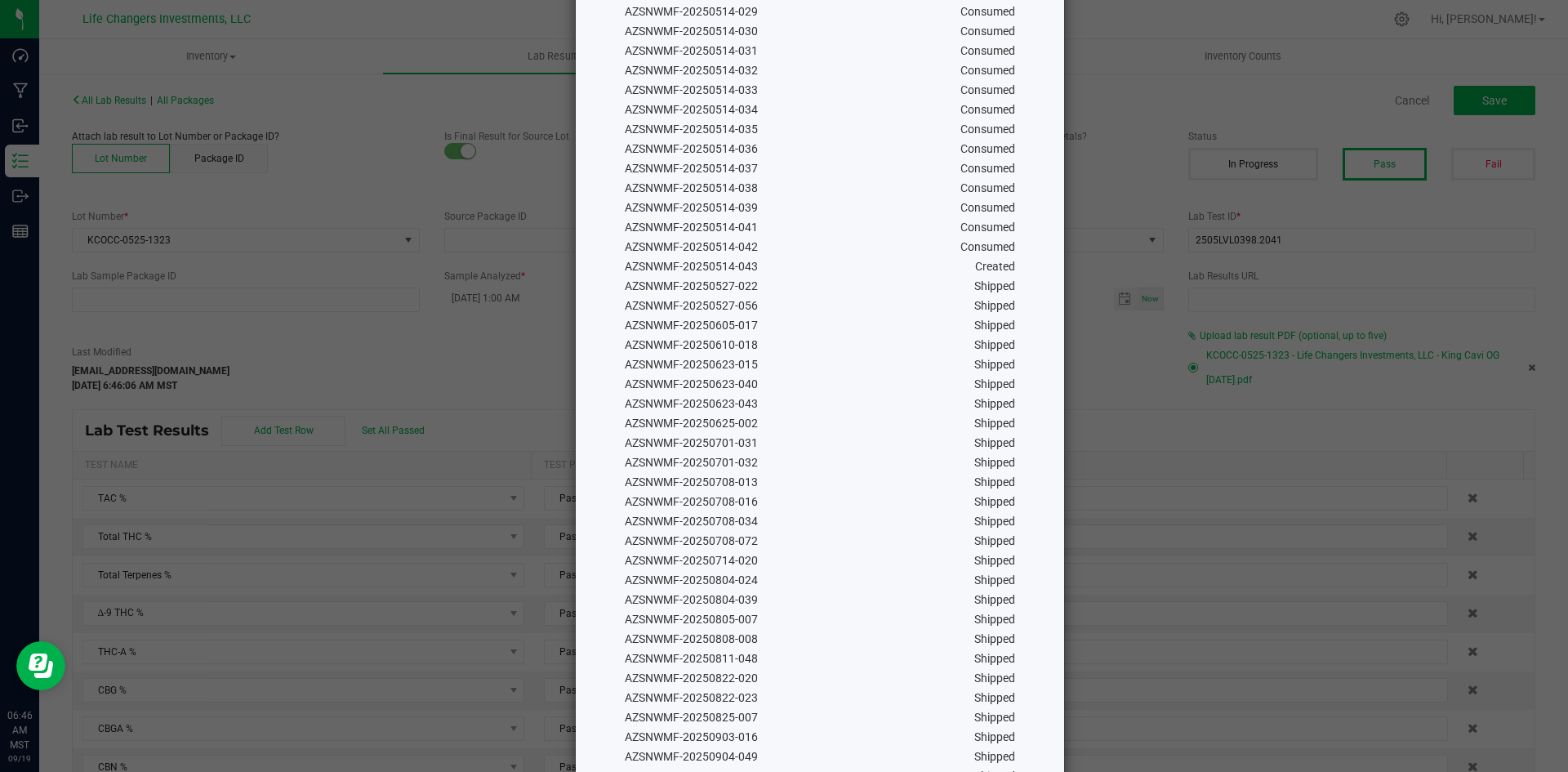
scroll to position [713, 0]
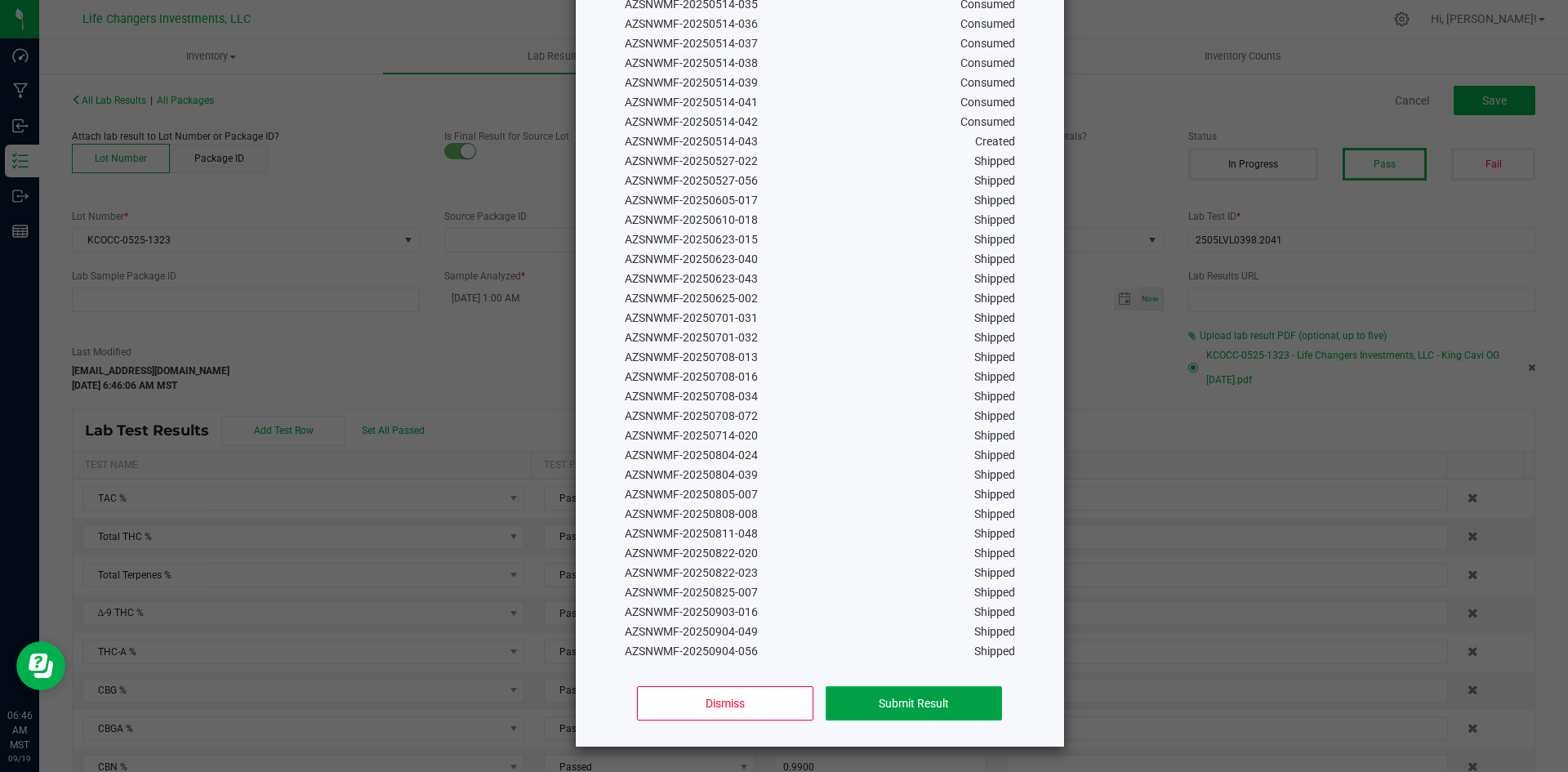
click at [900, 693] on button "Submit Result" at bounding box center [914, 703] width 176 height 35
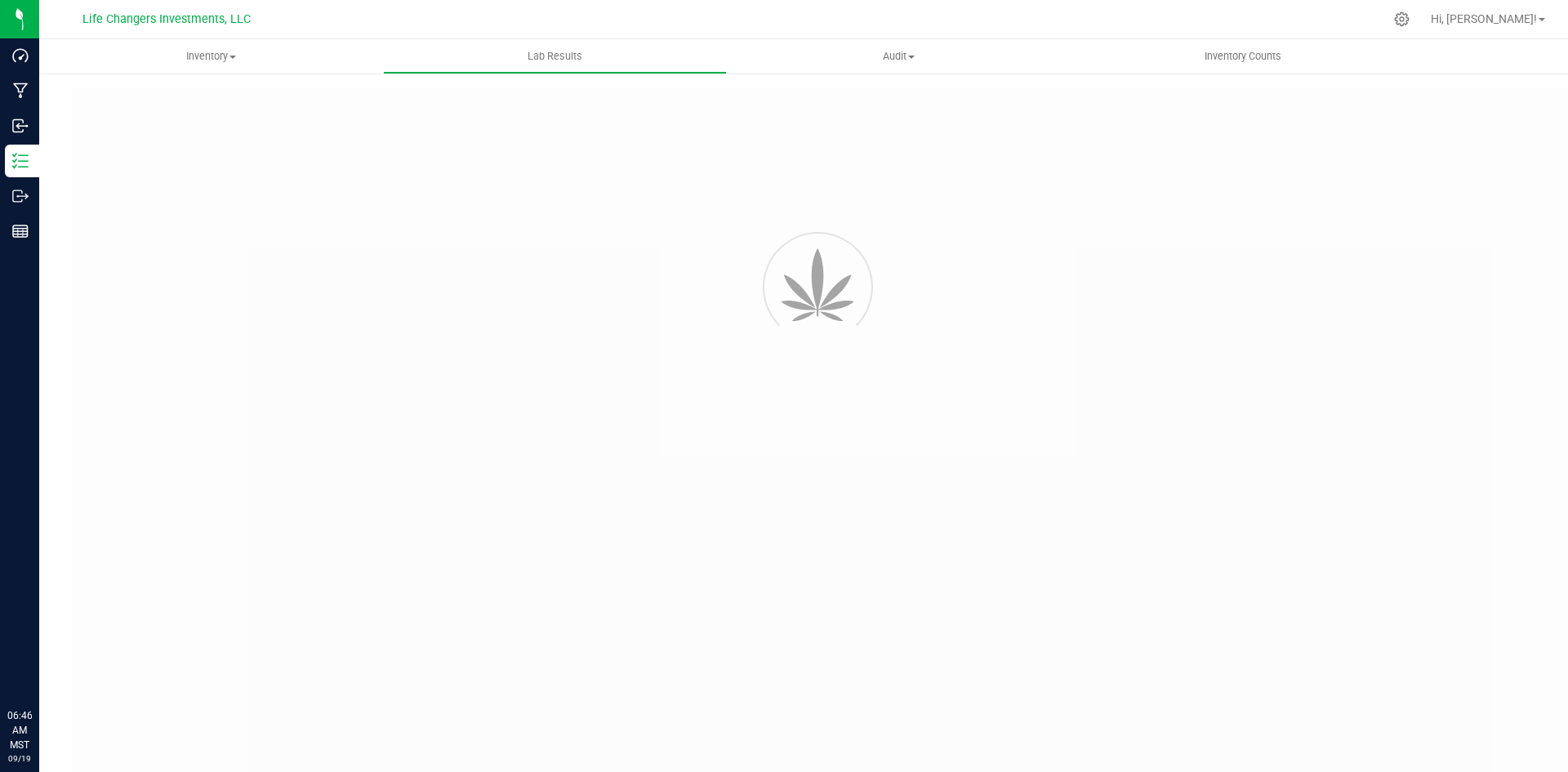
type input "2505LVL0398.2041"
type input "05/08/2025 1:00 AM"
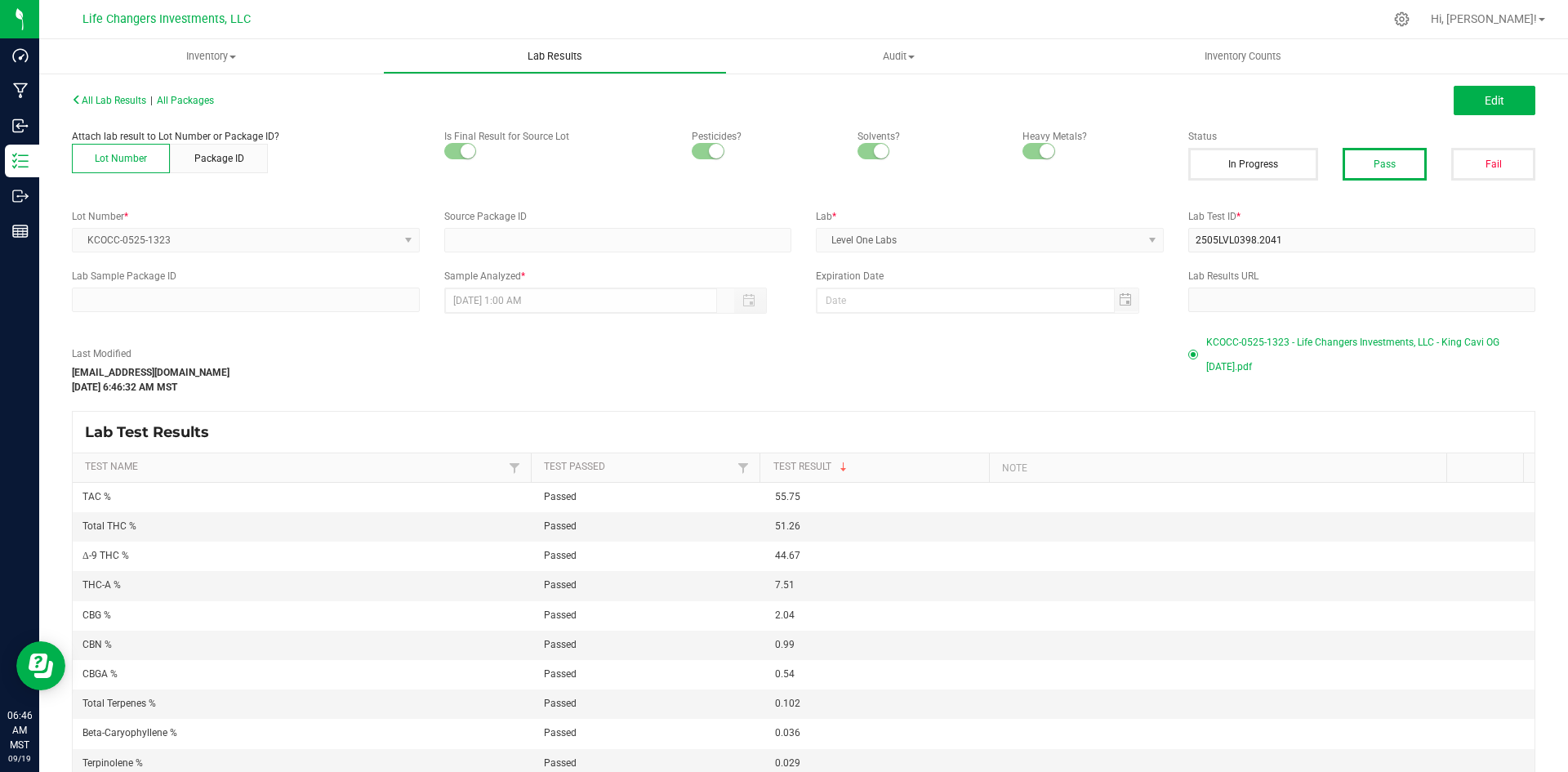
click at [555, 48] on uib-tab-heading "Lab Results" at bounding box center [555, 56] width 343 height 33
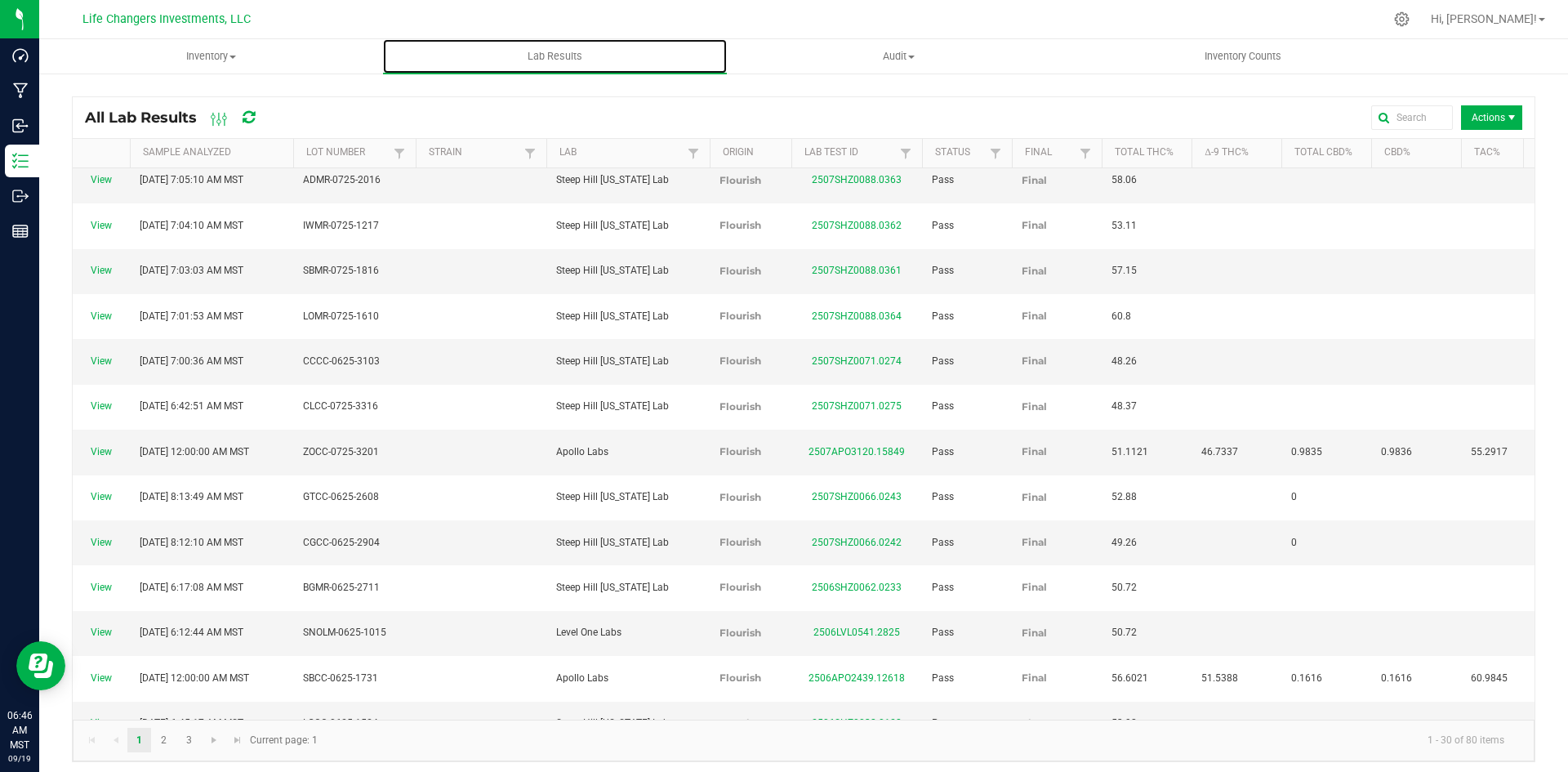
scroll to position [372, 0]
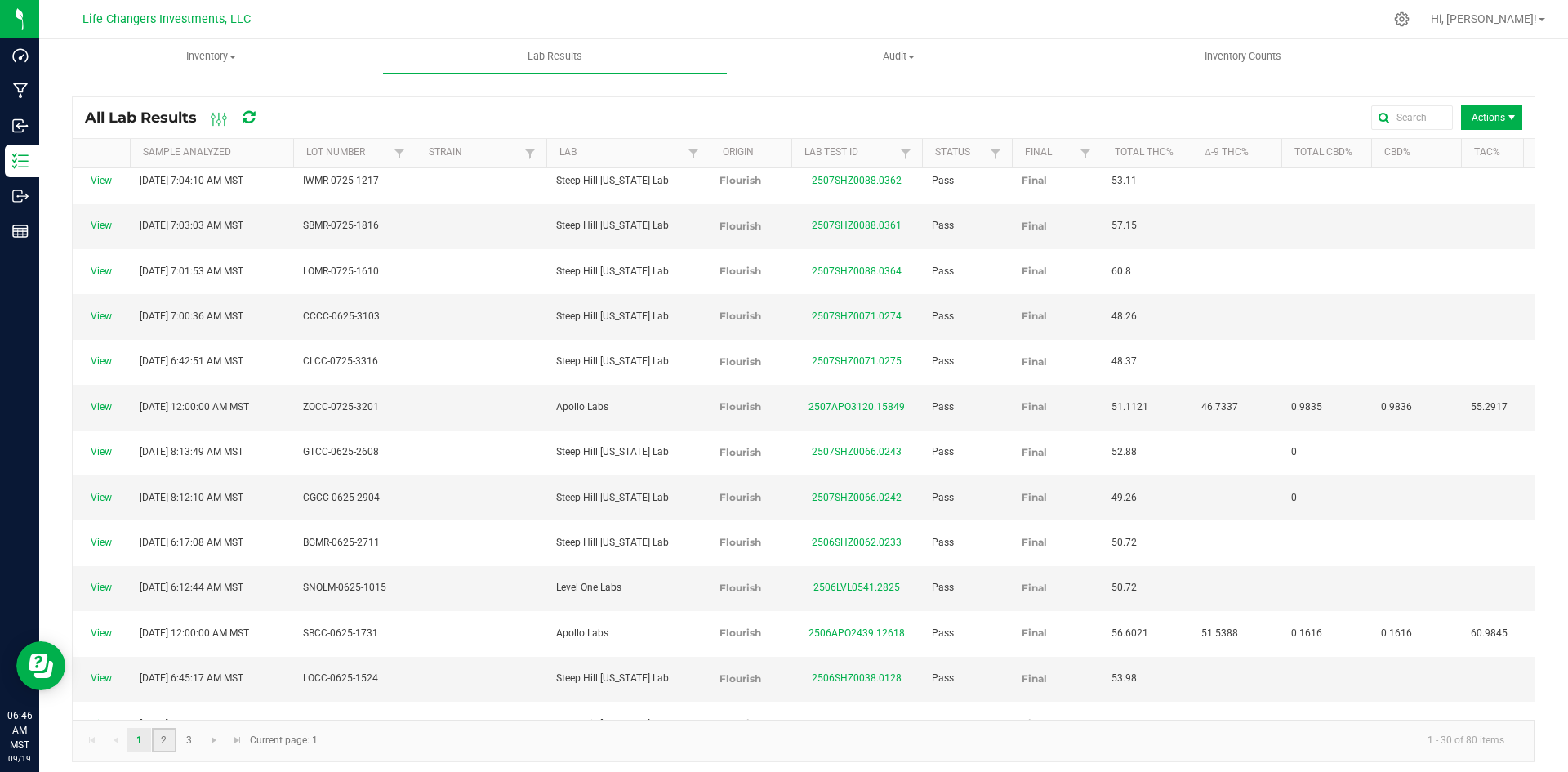
click at [170, 742] on link "2" at bounding box center [163, 740] width 24 height 25
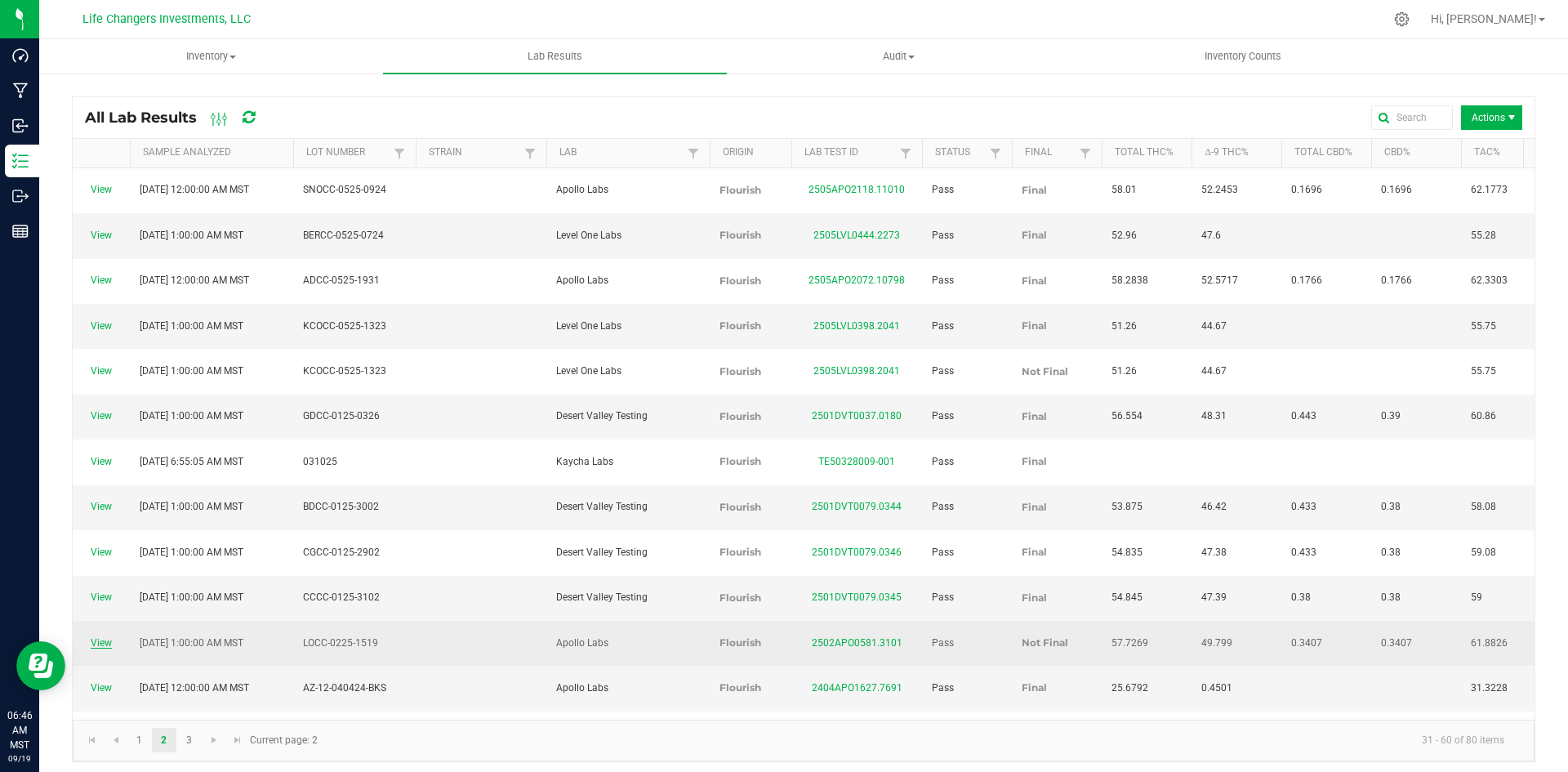
click at [95, 637] on link "View" at bounding box center [101, 642] width 21 height 12
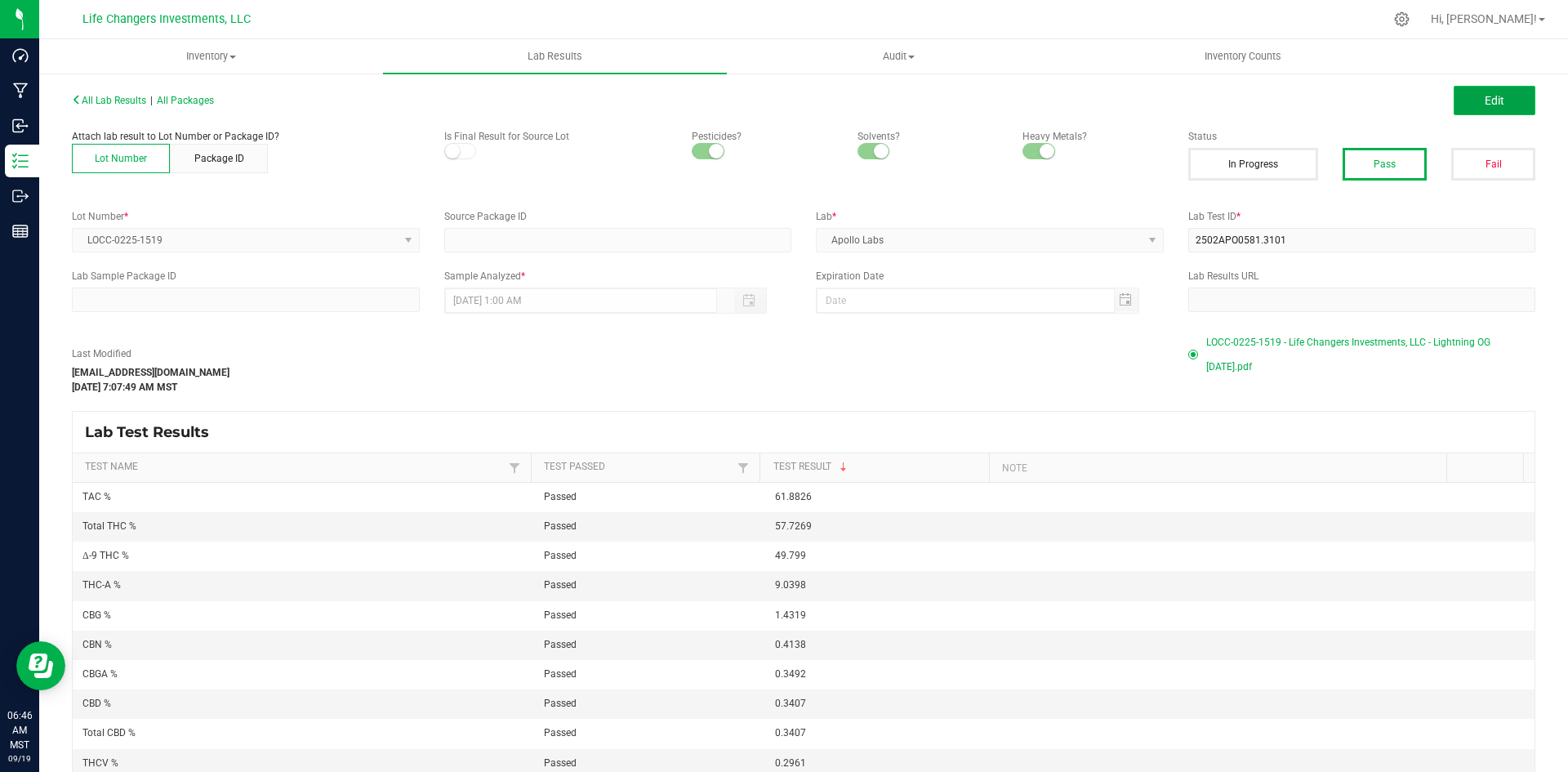
click at [1485, 107] on span "Edit" at bounding box center [1494, 100] width 20 height 13
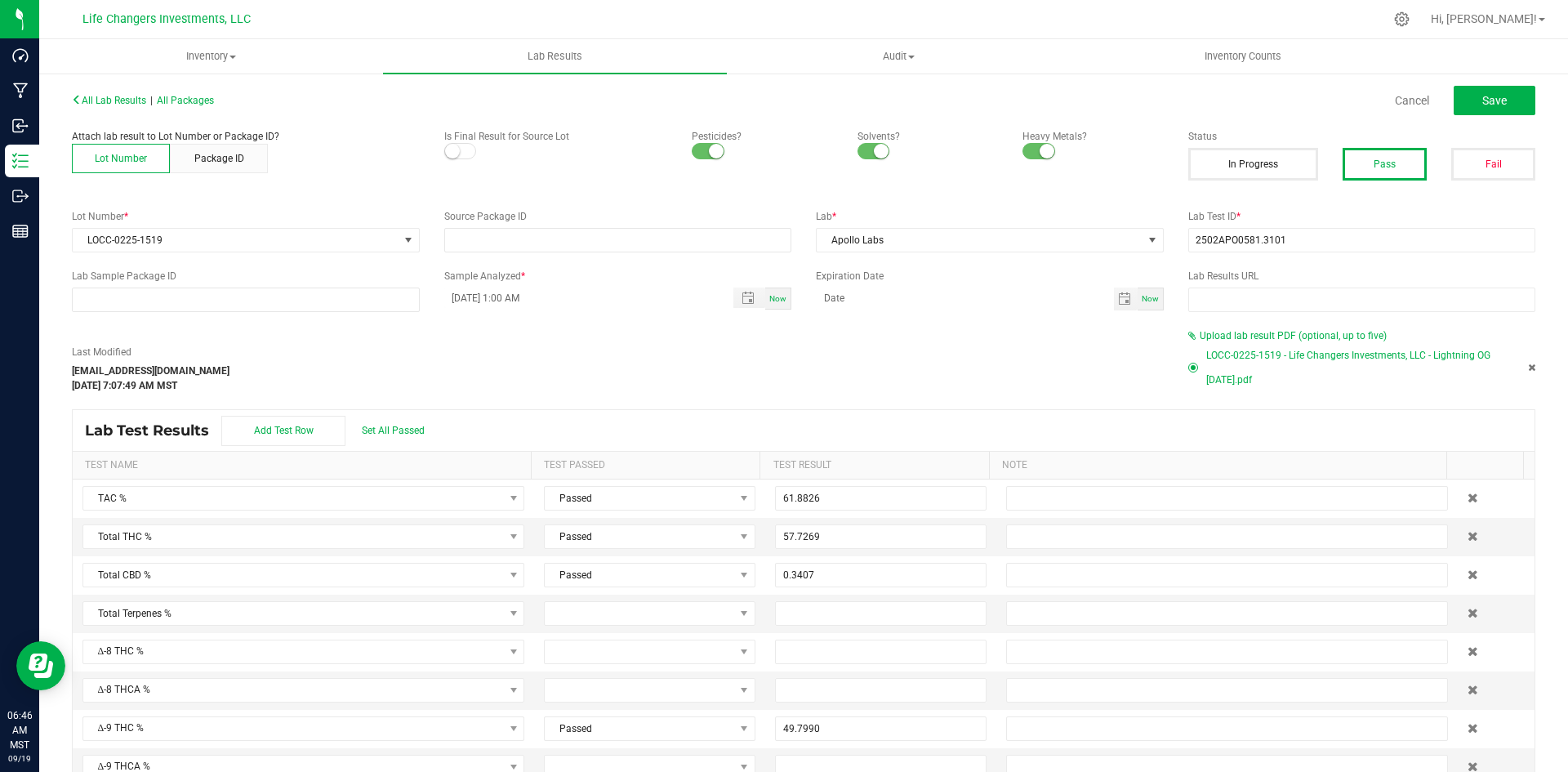
click at [445, 154] on div at bounding box center [556, 152] width 224 height 16
click at [455, 151] on small at bounding box center [453, 151] width 15 height 15
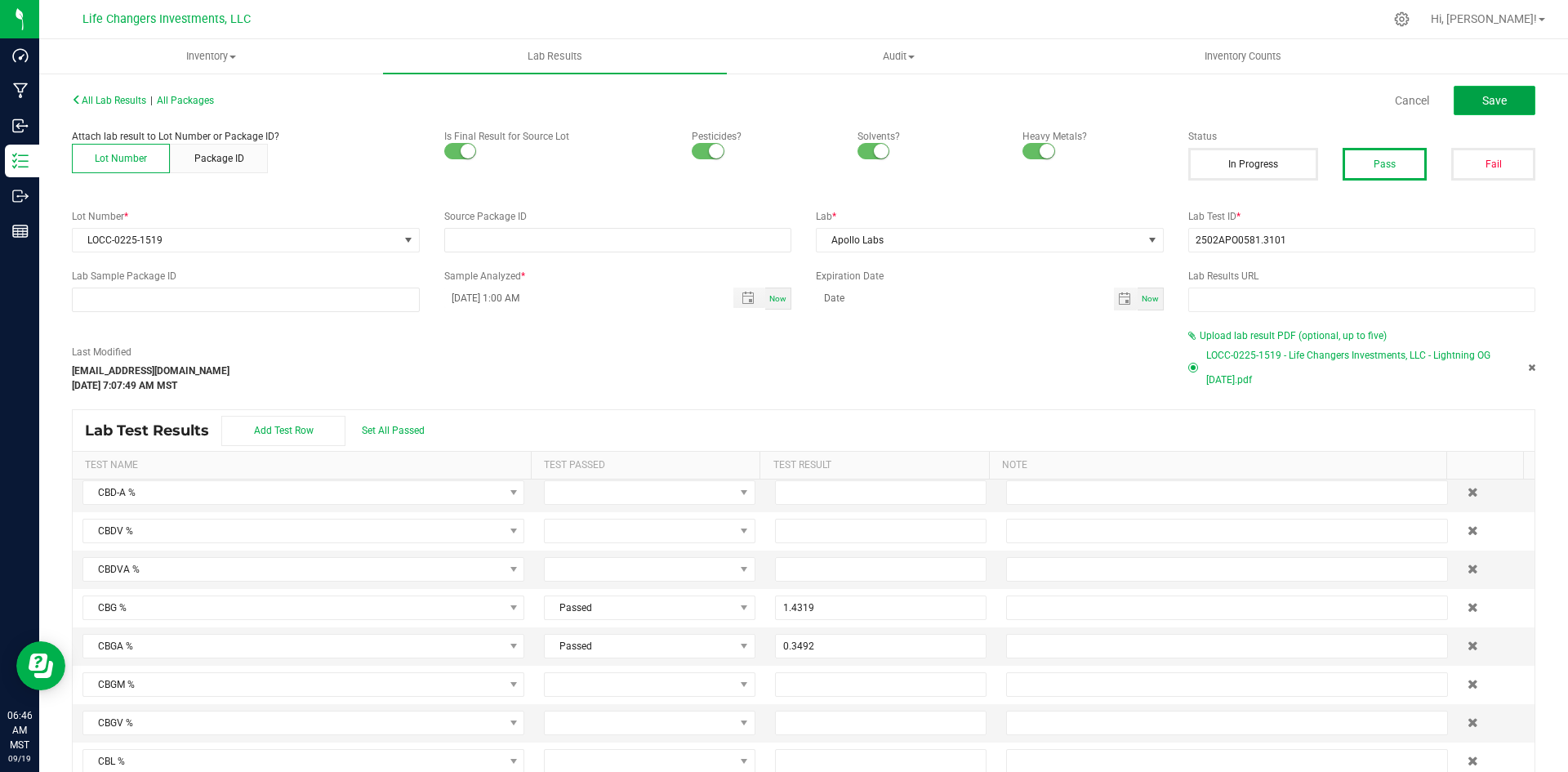
click at [1454, 106] on button "Save" at bounding box center [1494, 100] width 82 height 29
type input "49.7990"
type input "9.0398"
type input "0.2961"
type input "0.2121"
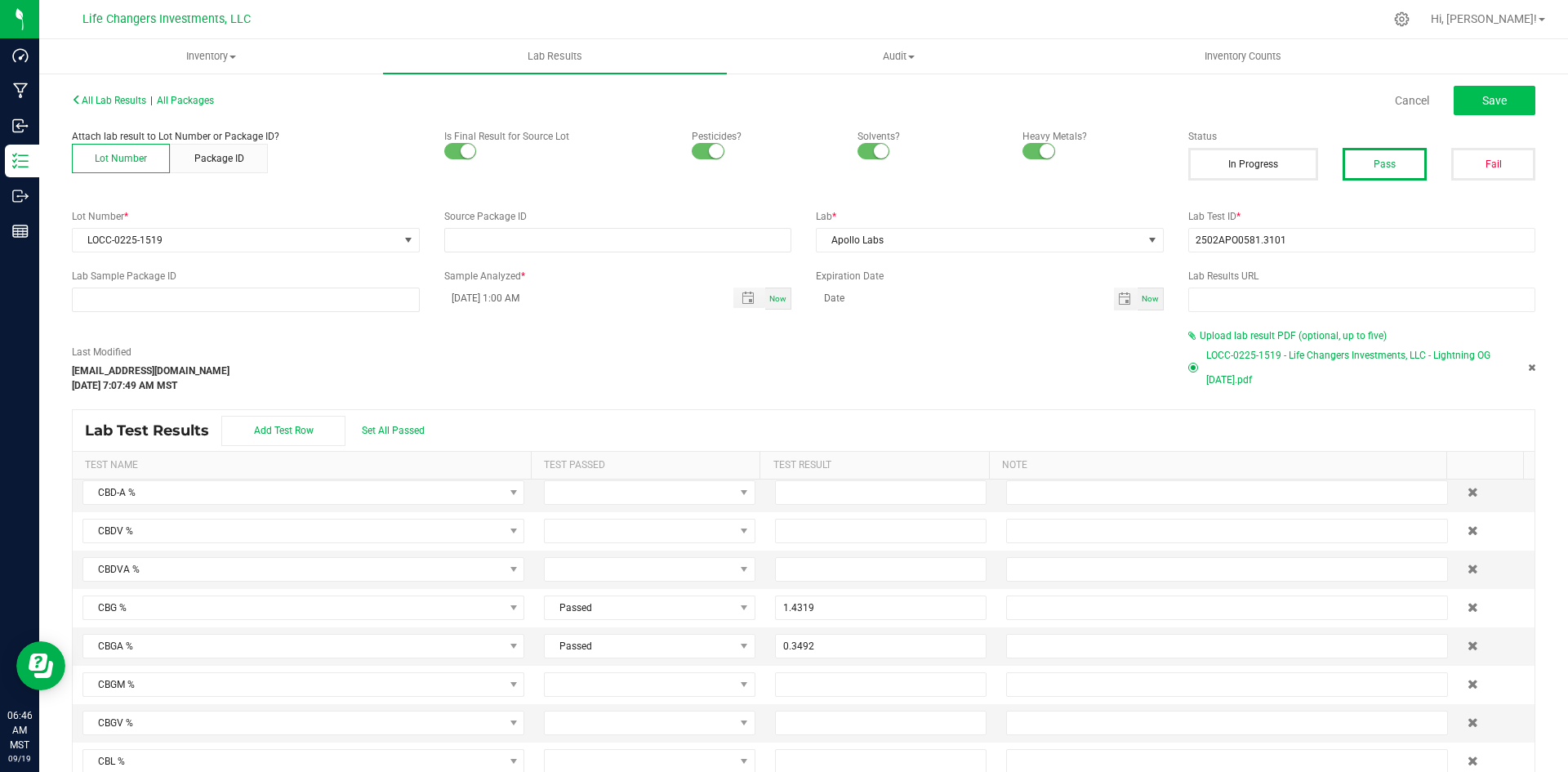
type input "0.3407"
type input "1.4319"
type input "0.3492"
type input "0.4138"
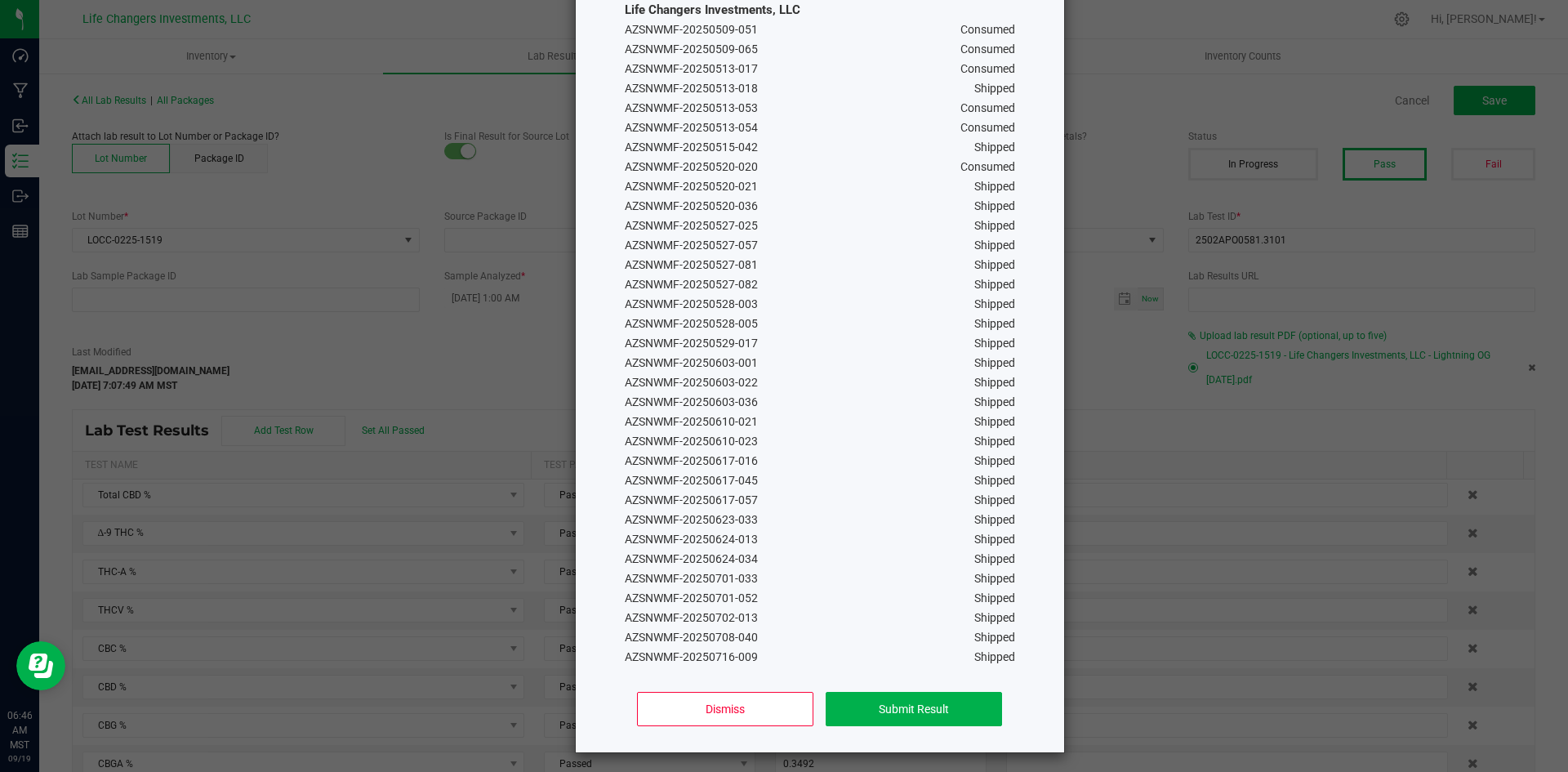
scroll to position [164, 0]
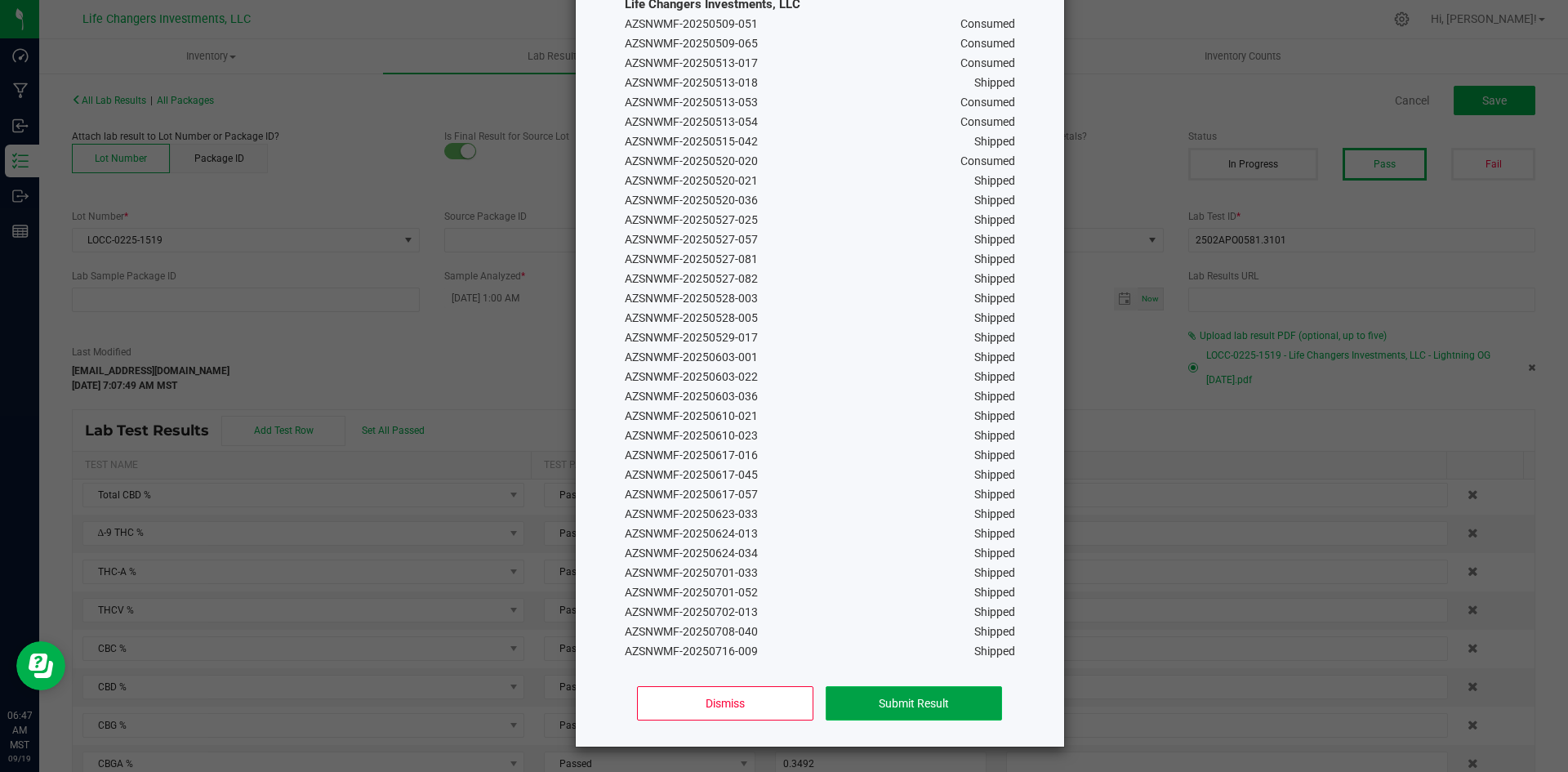
click at [899, 699] on button "Submit Result" at bounding box center [914, 703] width 176 height 35
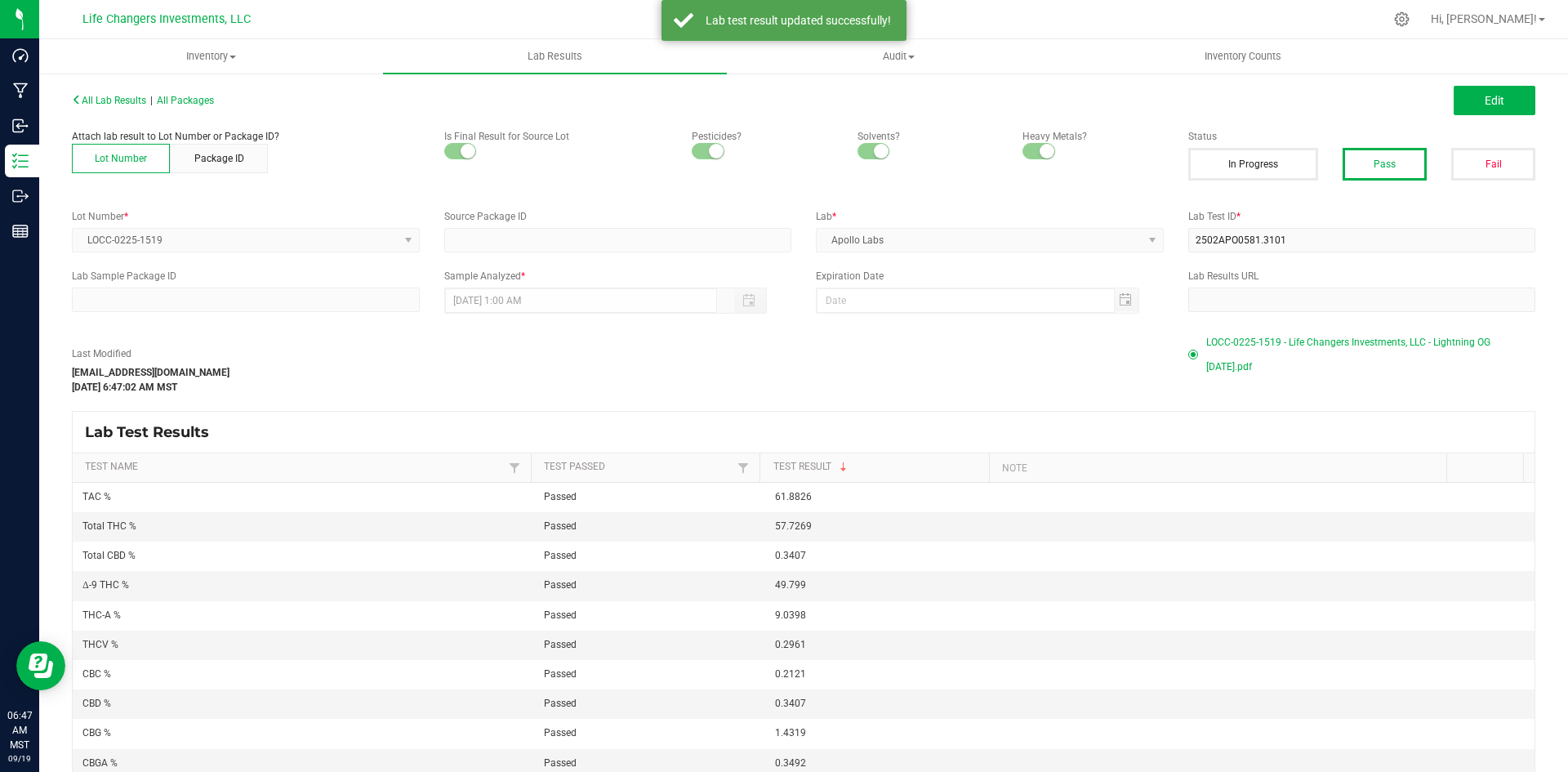
scroll to position [0, 0]
click at [571, 58] on span "Lab Results" at bounding box center [555, 56] width 98 height 15
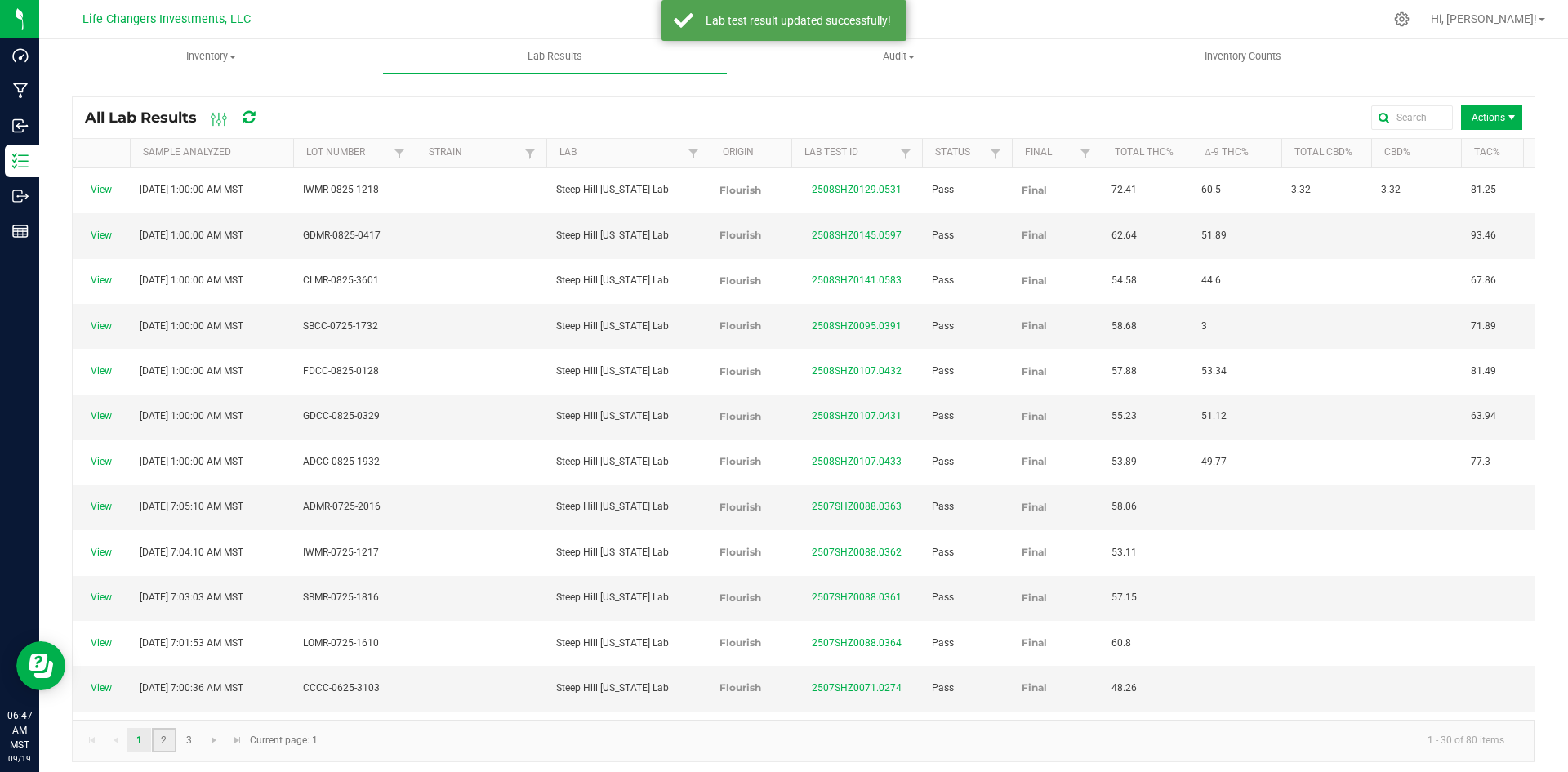
click at [165, 745] on link "2" at bounding box center [163, 740] width 24 height 25
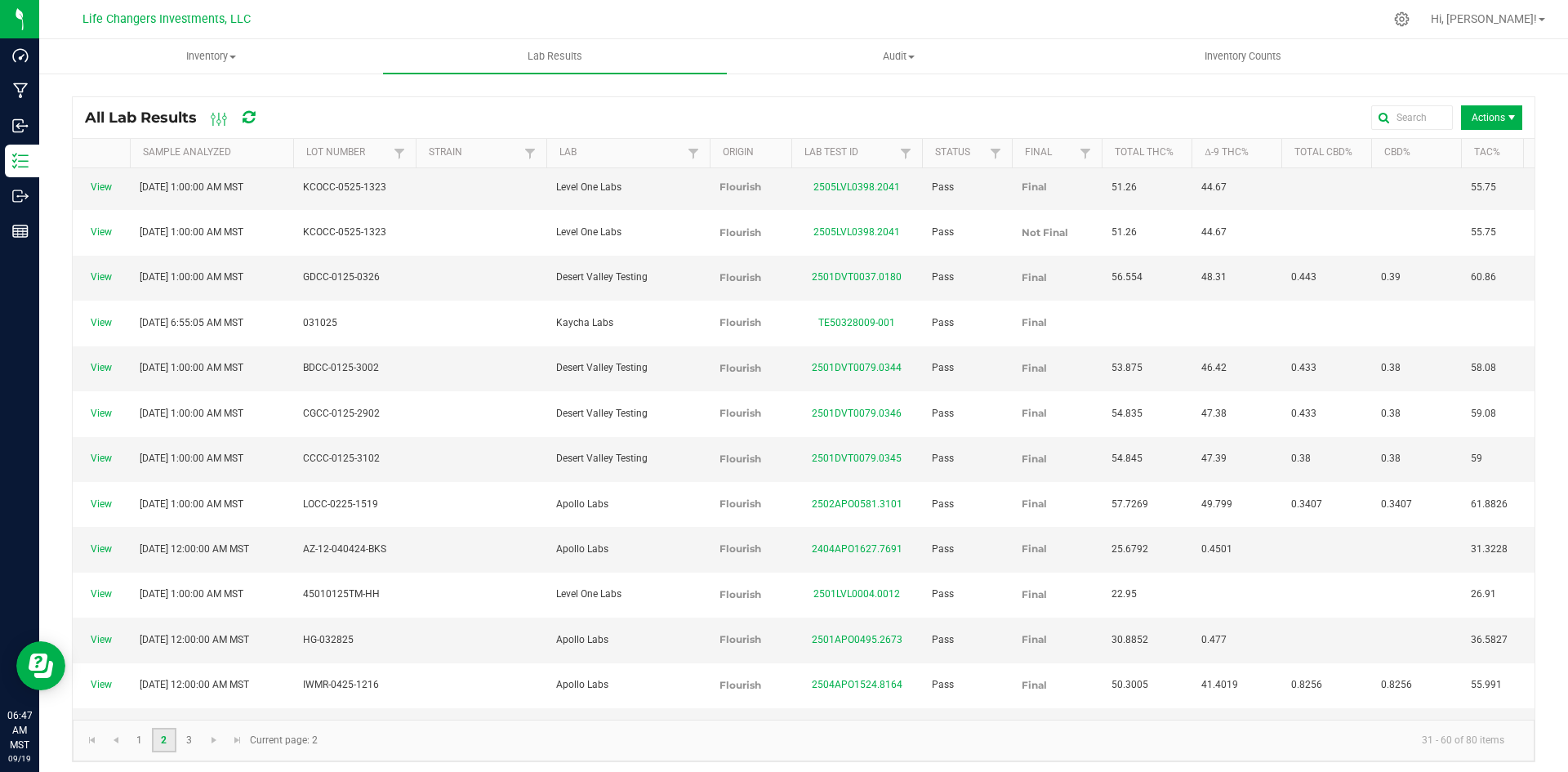
scroll to position [372, 0]
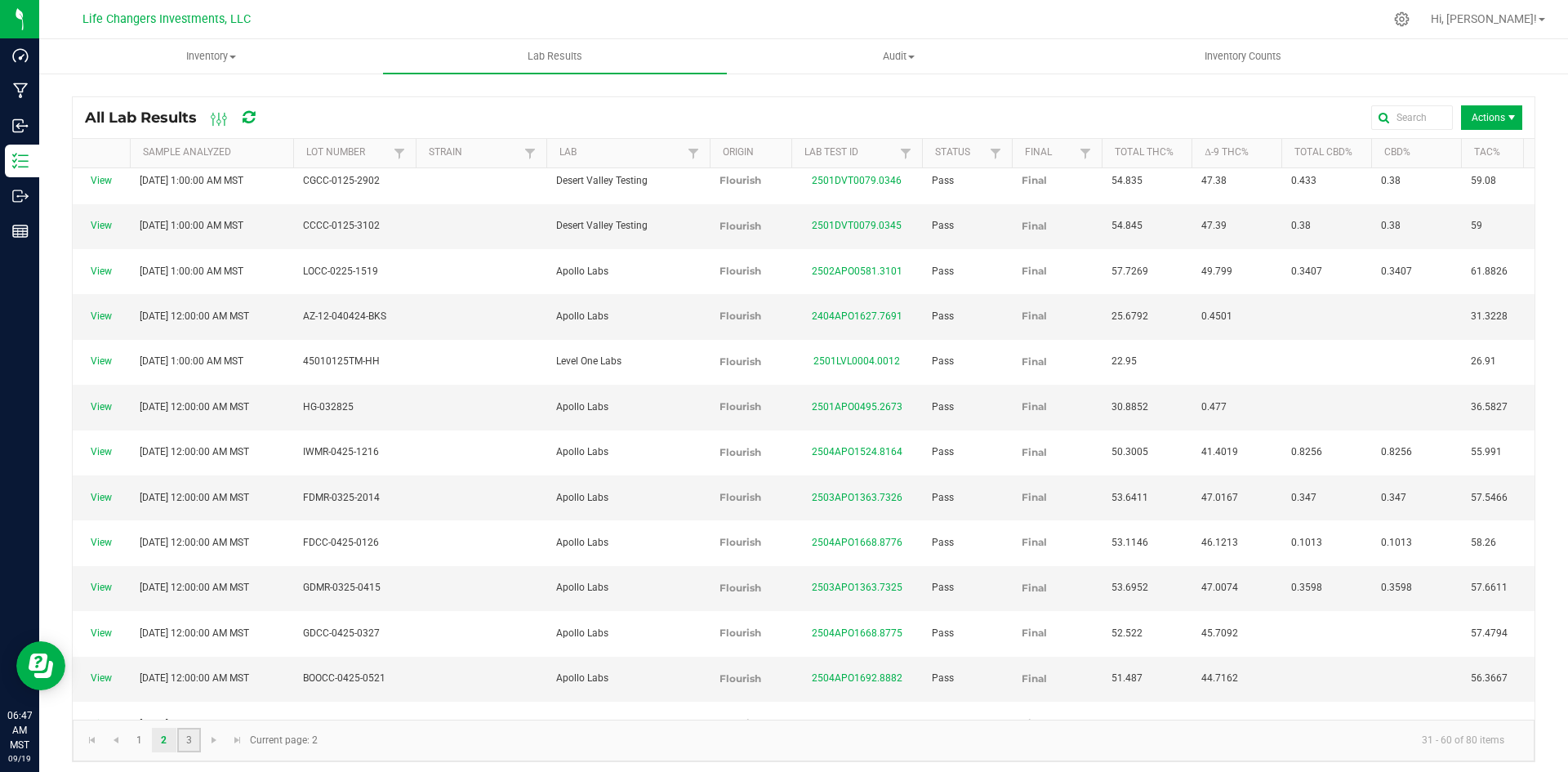
click at [178, 745] on link "3" at bounding box center [189, 740] width 24 height 25
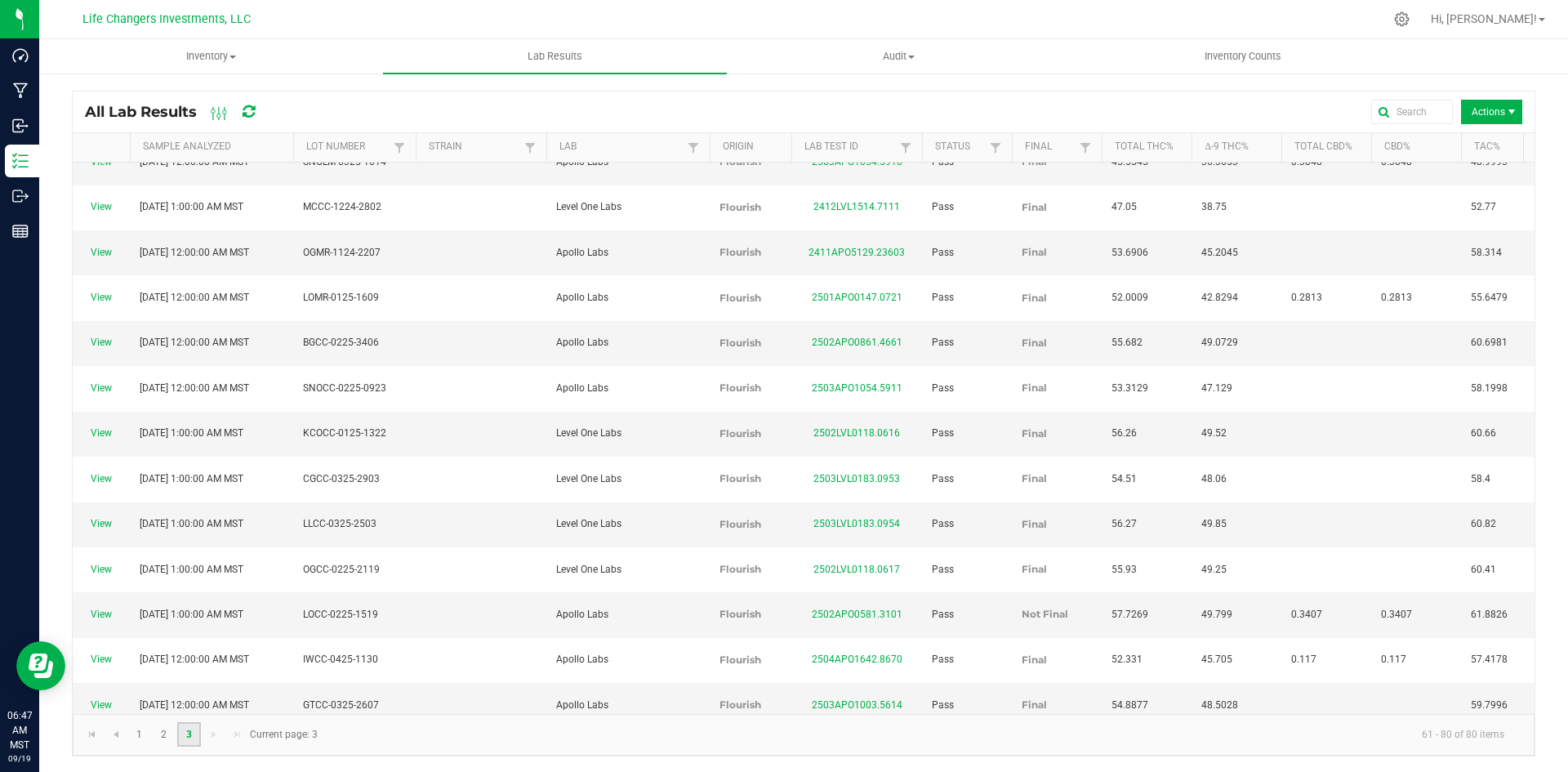
scroll to position [6, 0]
click at [97, 608] on link "View" at bounding box center [101, 613] width 21 height 12
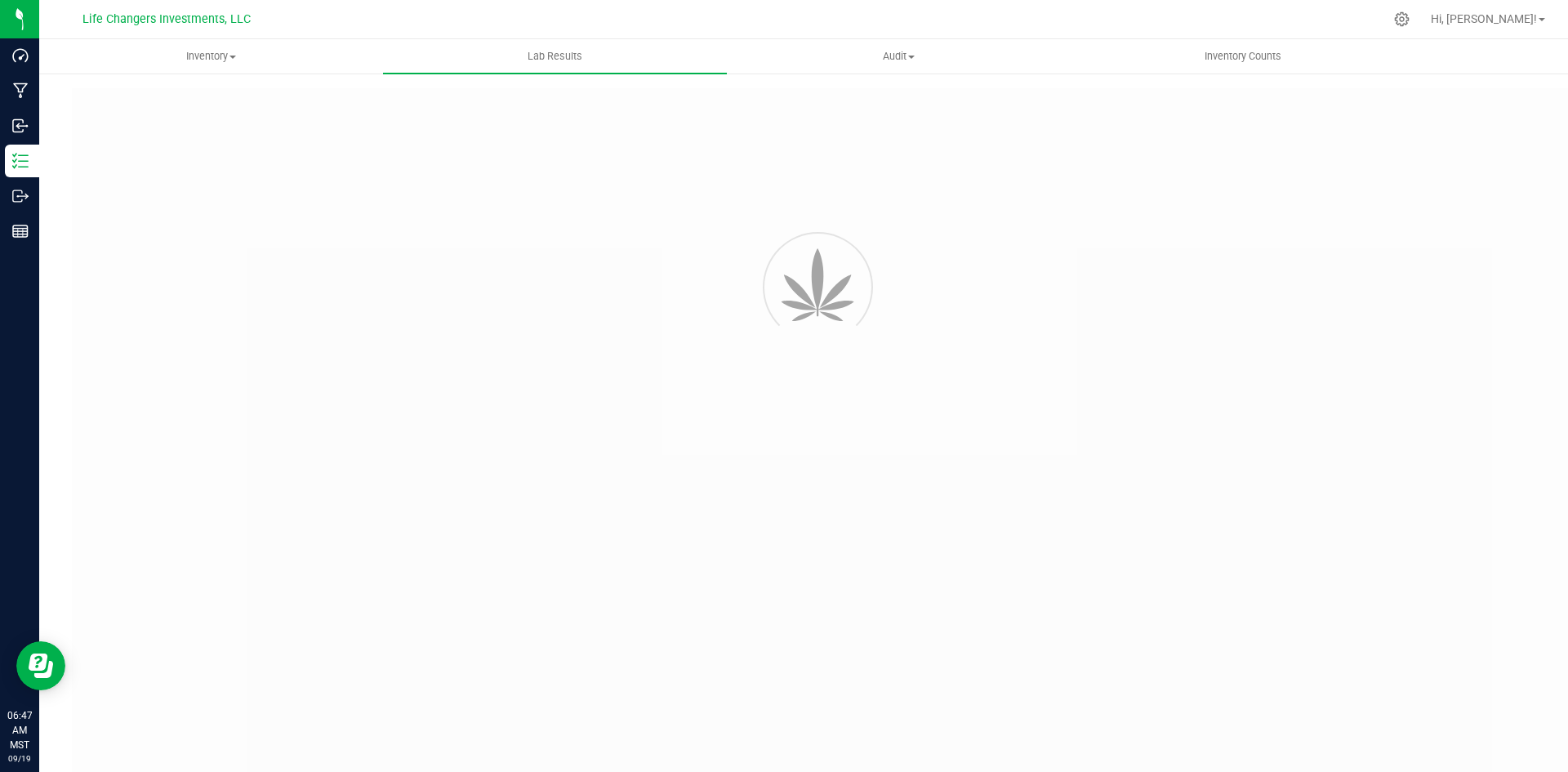
type input "2502APO0581.3101"
type input "02/07/2025 1:00 AM"
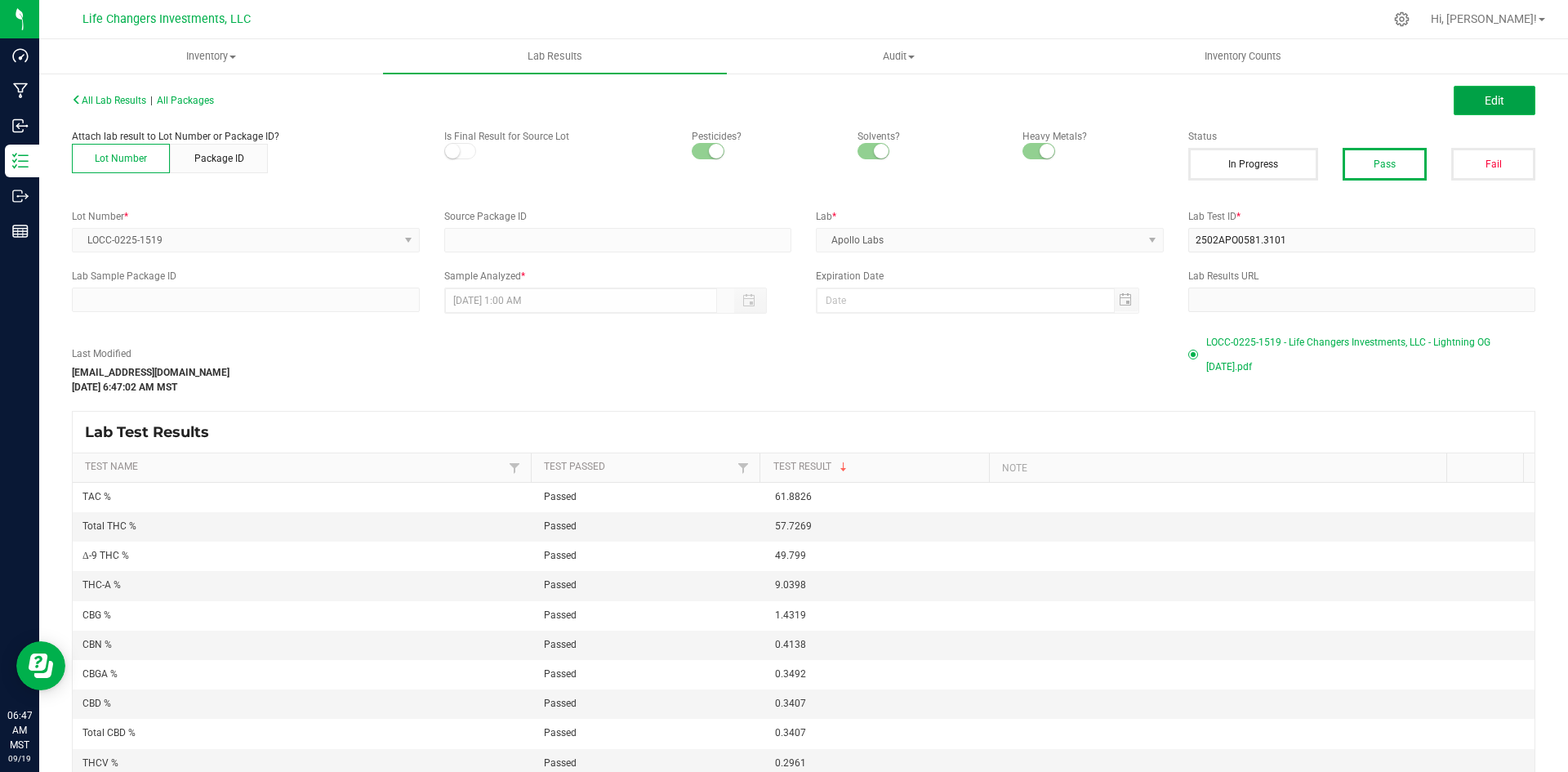
click at [1463, 110] on button "Edit" at bounding box center [1494, 100] width 82 height 29
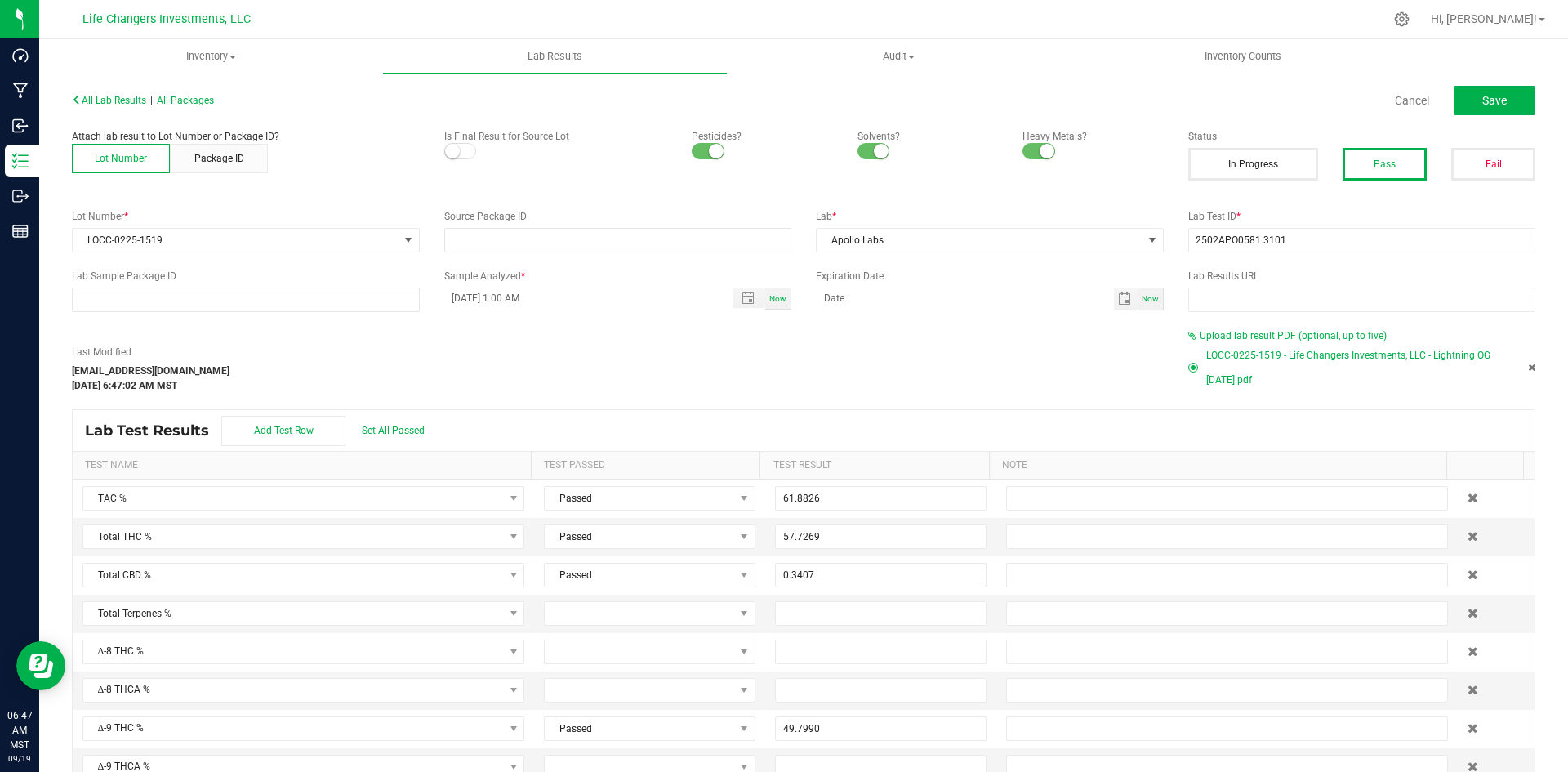
click at [460, 153] on span at bounding box center [461, 151] width 33 height 16
click at [1463, 97] on button "Save" at bounding box center [1494, 100] width 82 height 29
type input "49.7990"
type input "9.0398"
type input "0.2961"
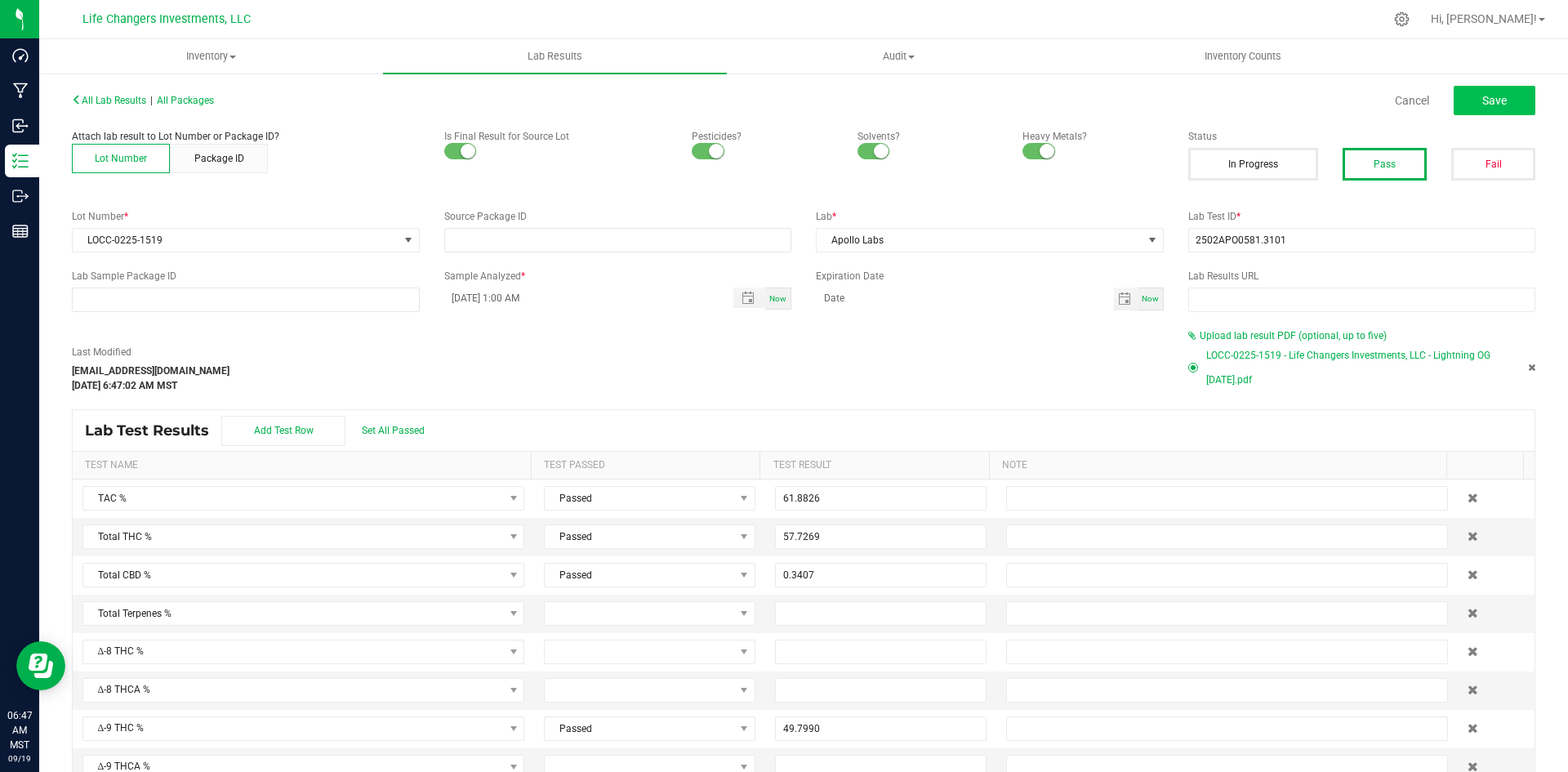
type input "0.2121"
type input "0.3407"
type input "1.4319"
type input "0.3492"
type input "0.4138"
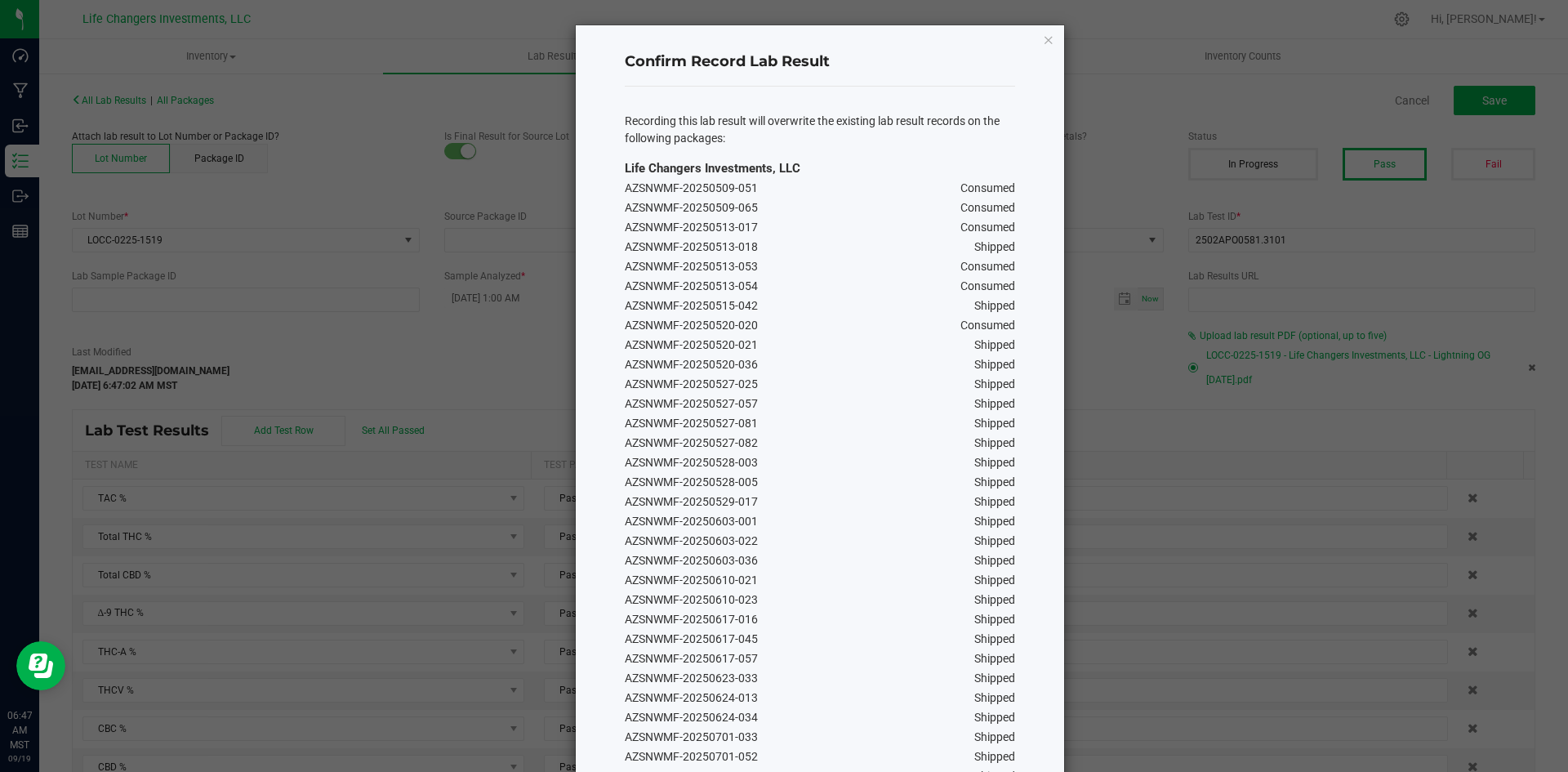
scroll to position [164, 0]
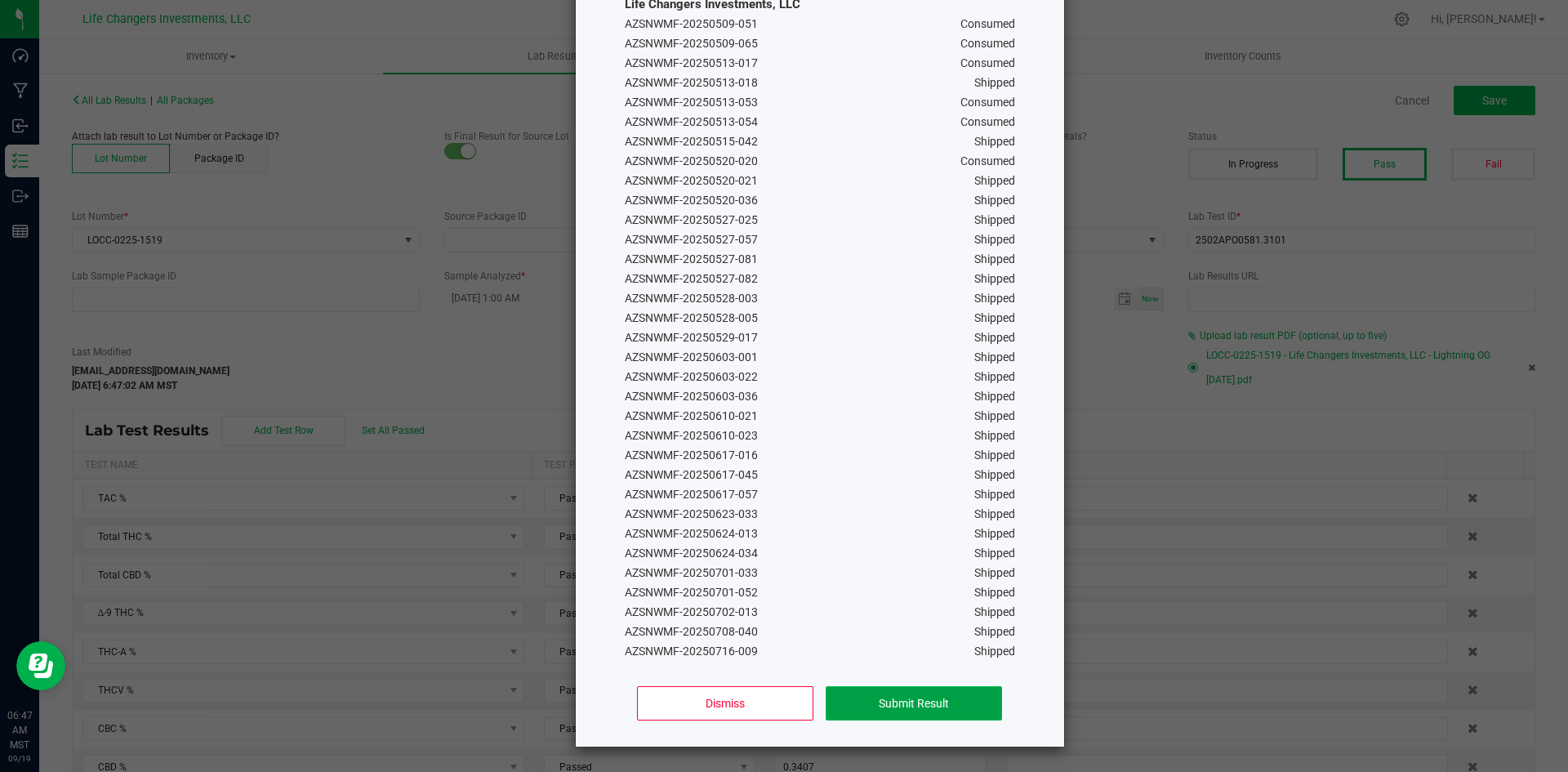
click at [892, 706] on button "Submit Result" at bounding box center [914, 703] width 176 height 35
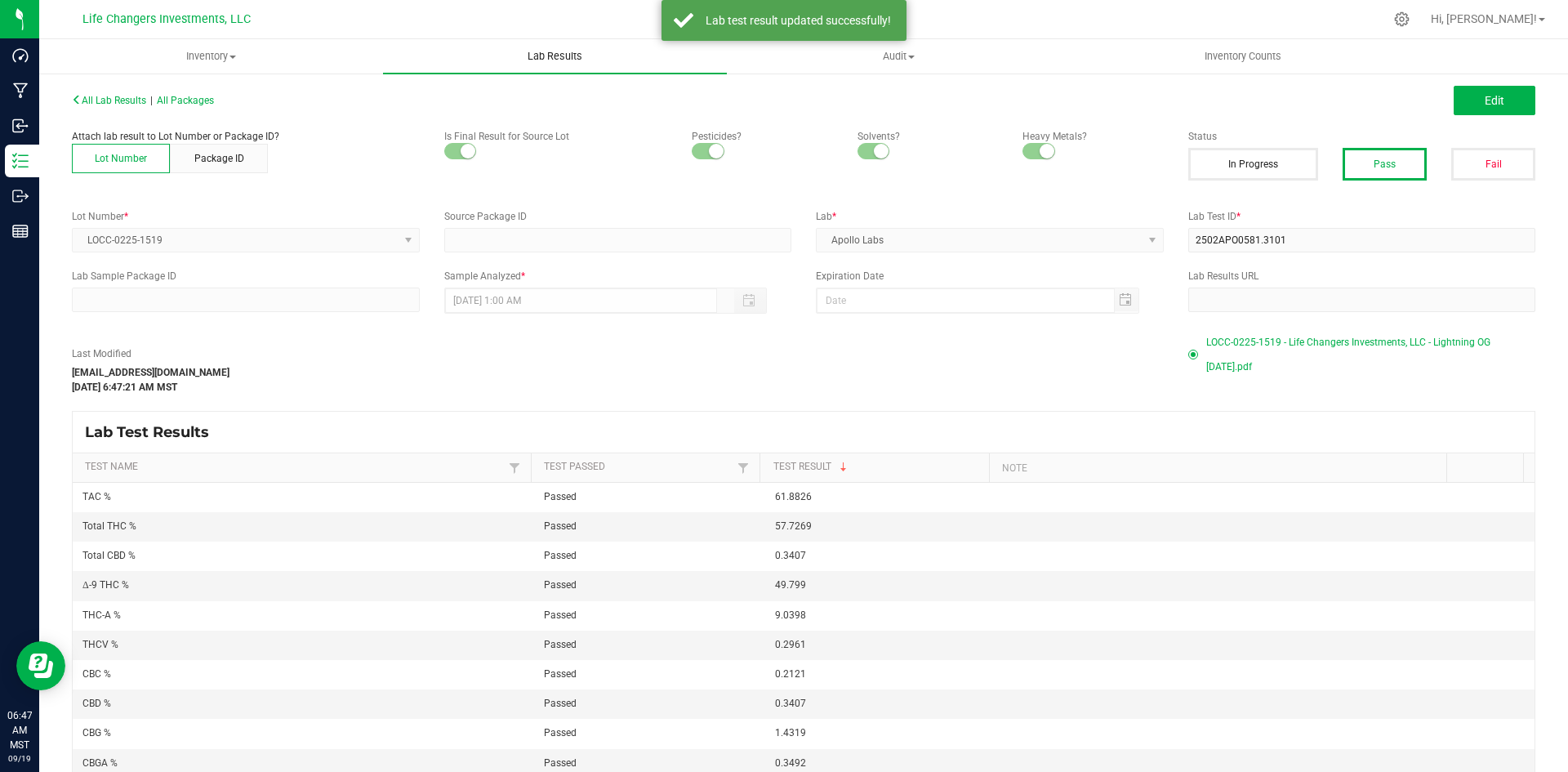
click at [570, 52] on span "Lab Results" at bounding box center [555, 56] width 98 height 15
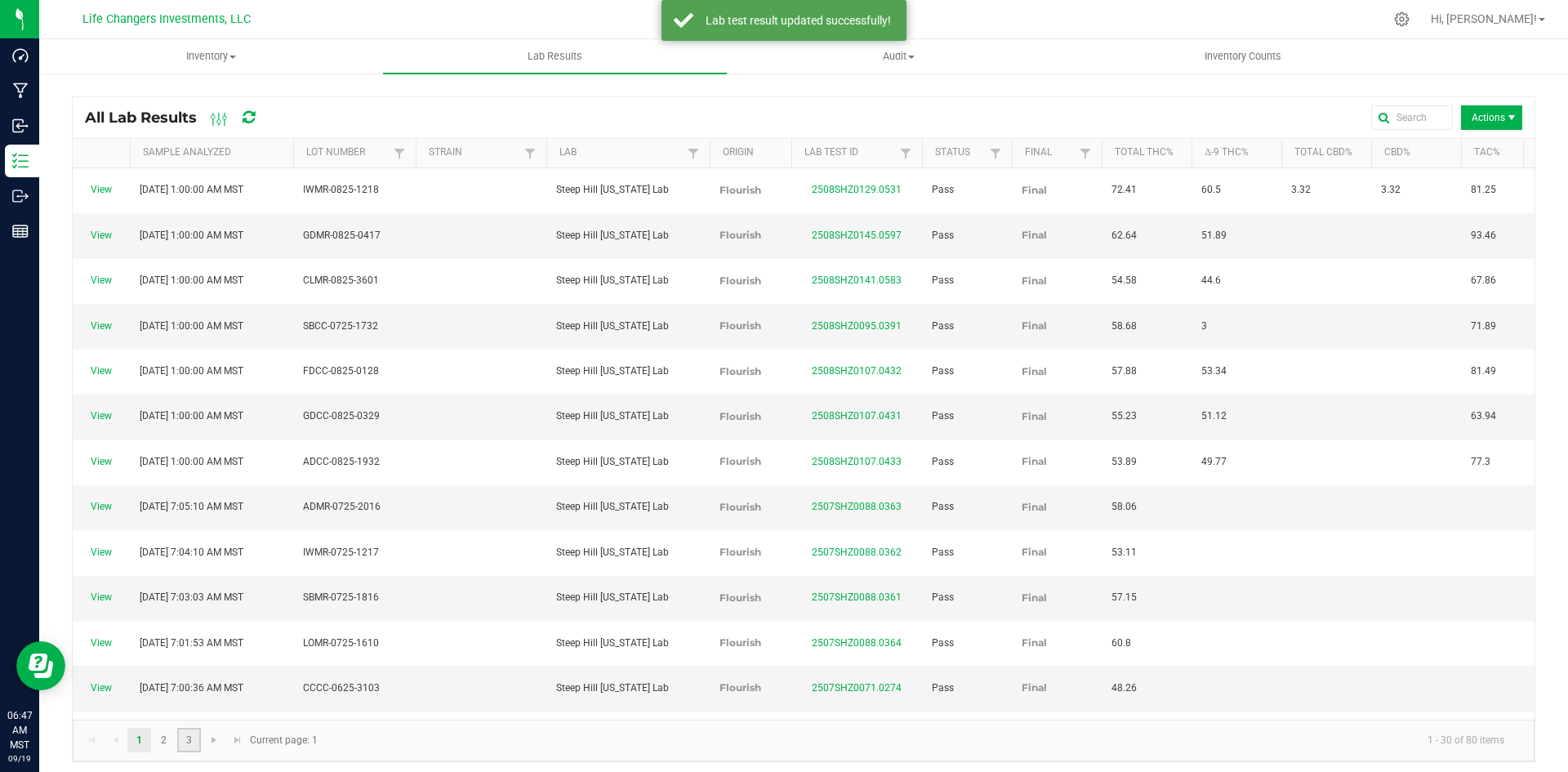
click at [186, 738] on link "3" at bounding box center [189, 740] width 24 height 25
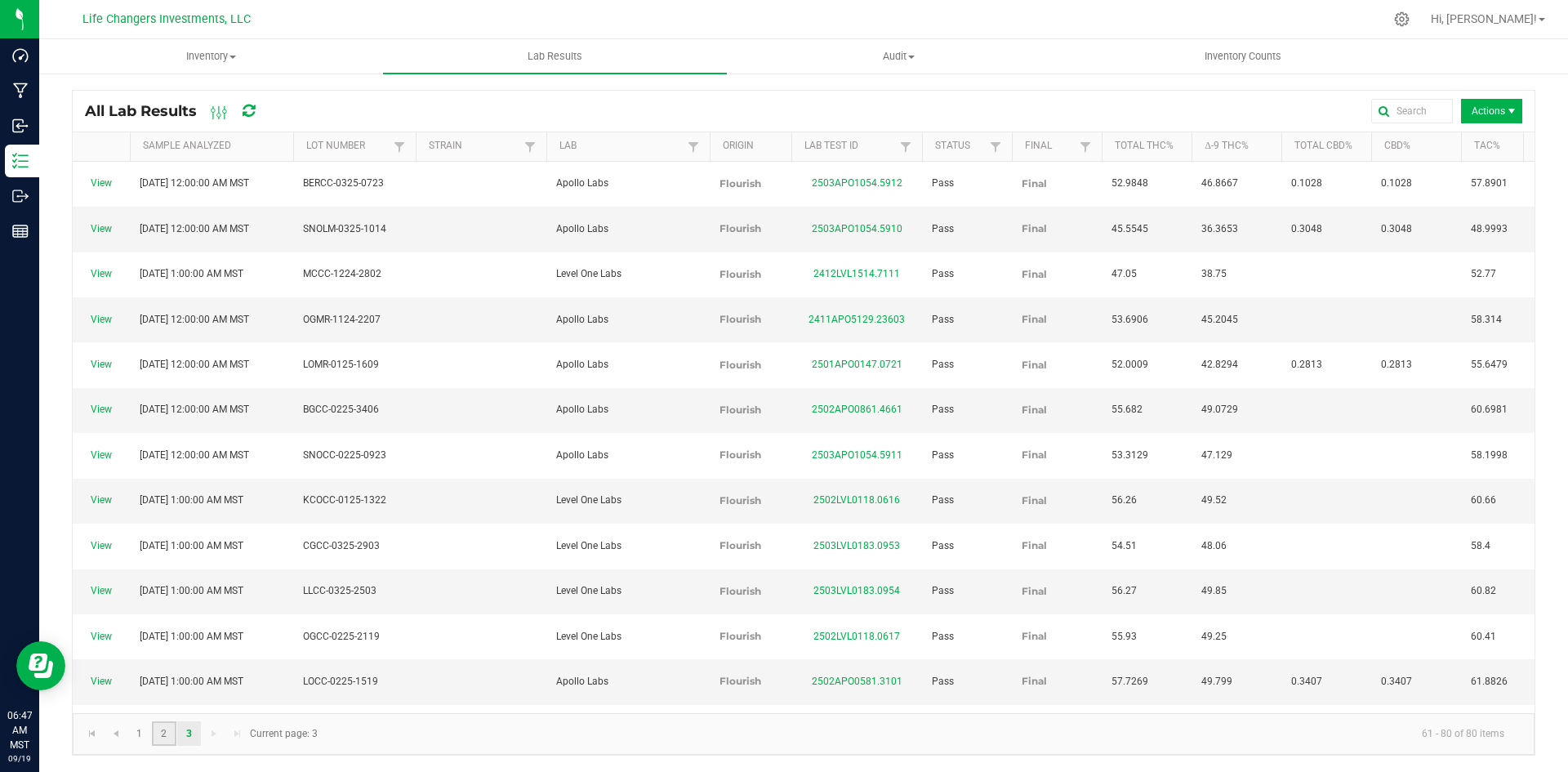
click at [154, 738] on link "2" at bounding box center [163, 734] width 24 height 25
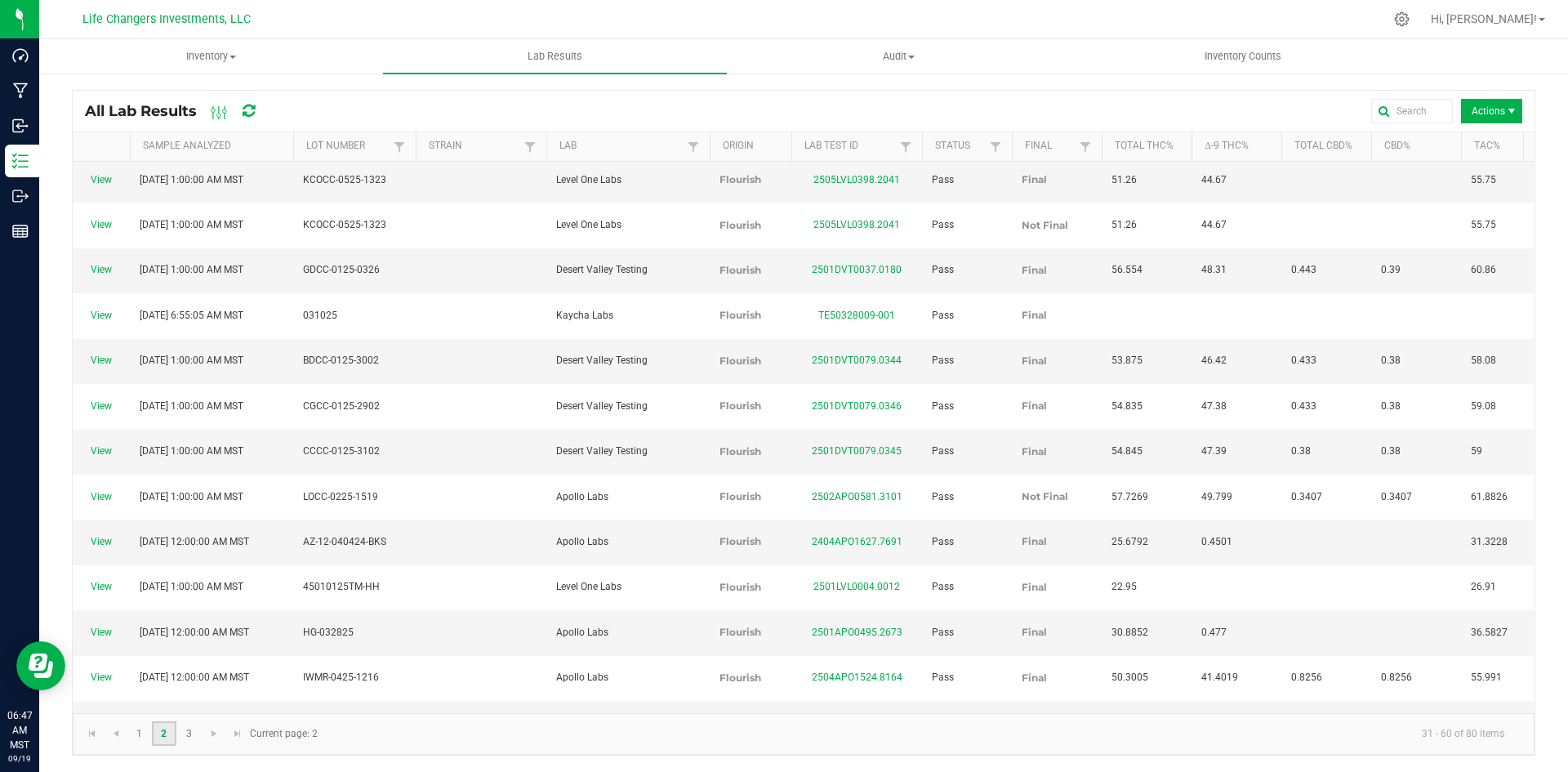
scroll to position [372, 0]
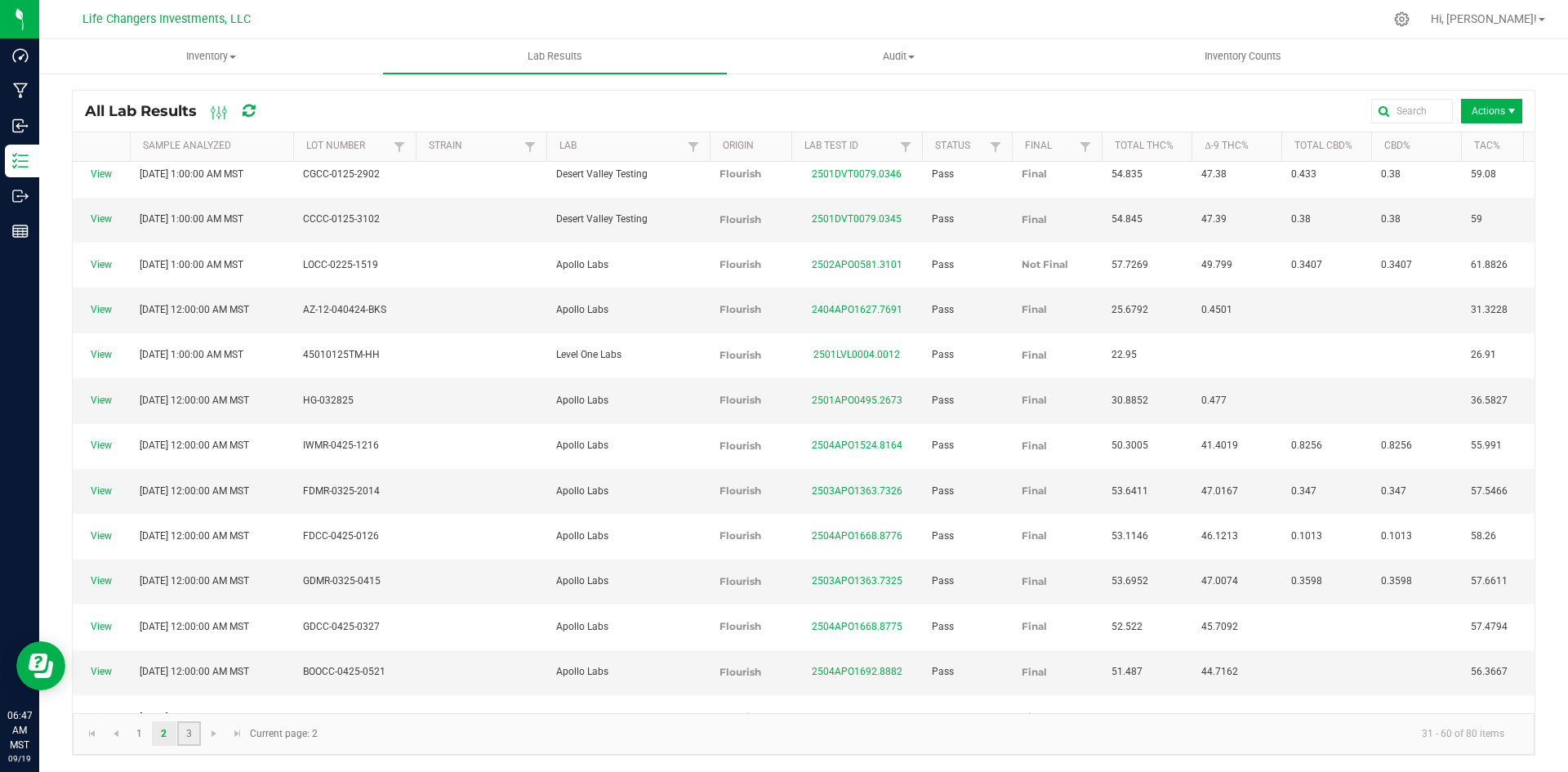
click at [192, 734] on link "3" at bounding box center [189, 734] width 24 height 25
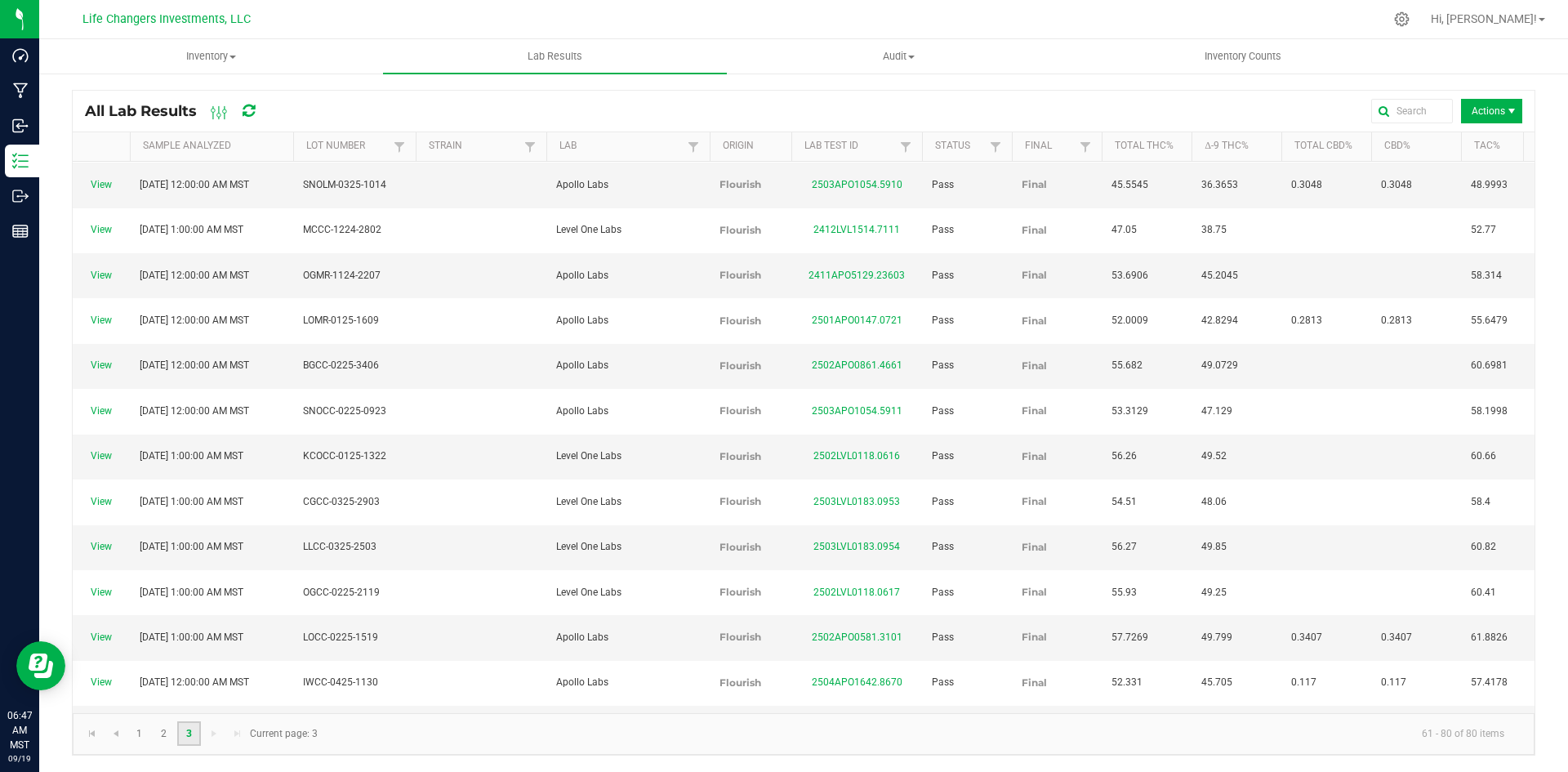
scroll to position [67, 0]
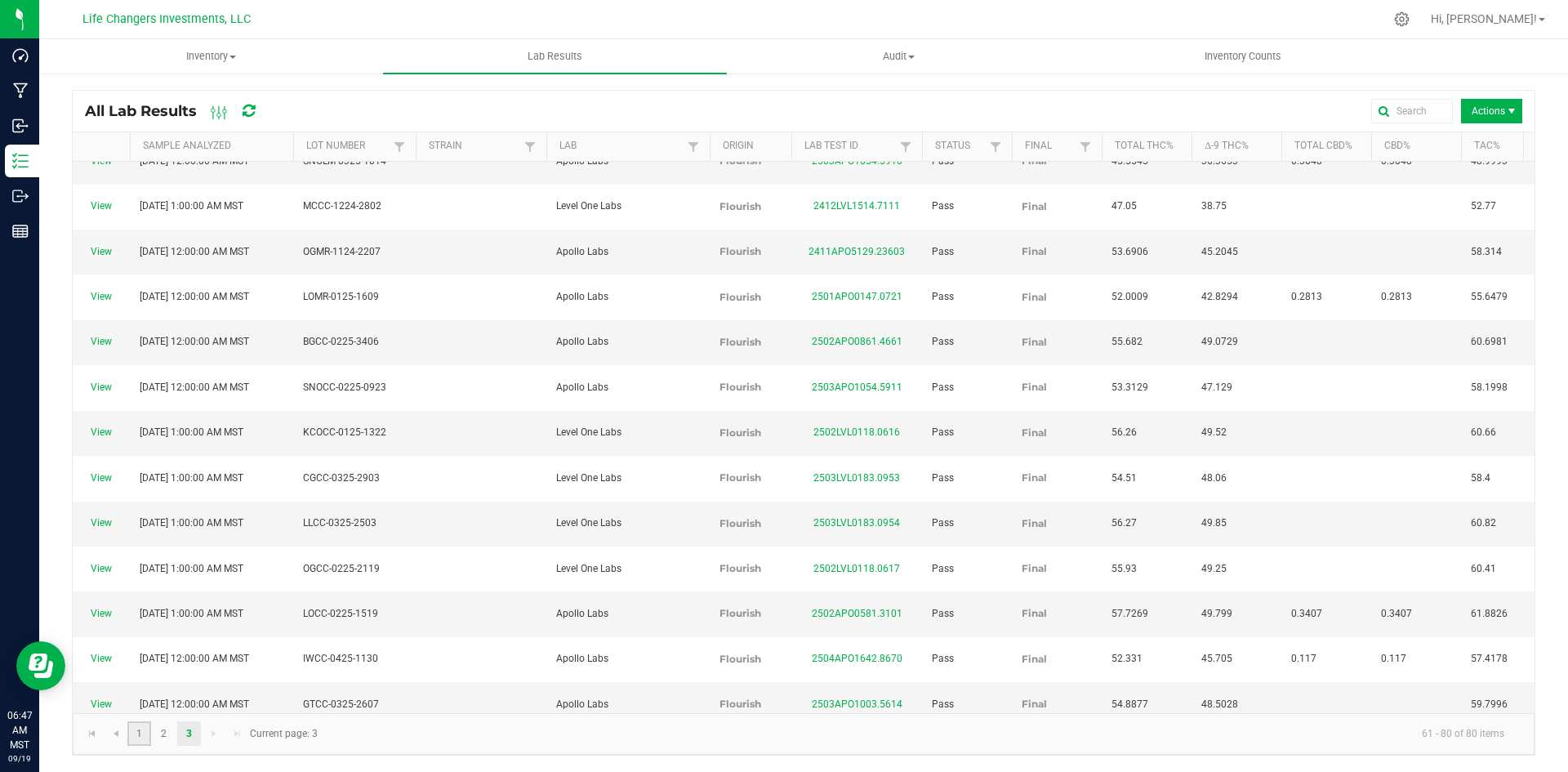
click at [134, 725] on link "1" at bounding box center [139, 734] width 24 height 25
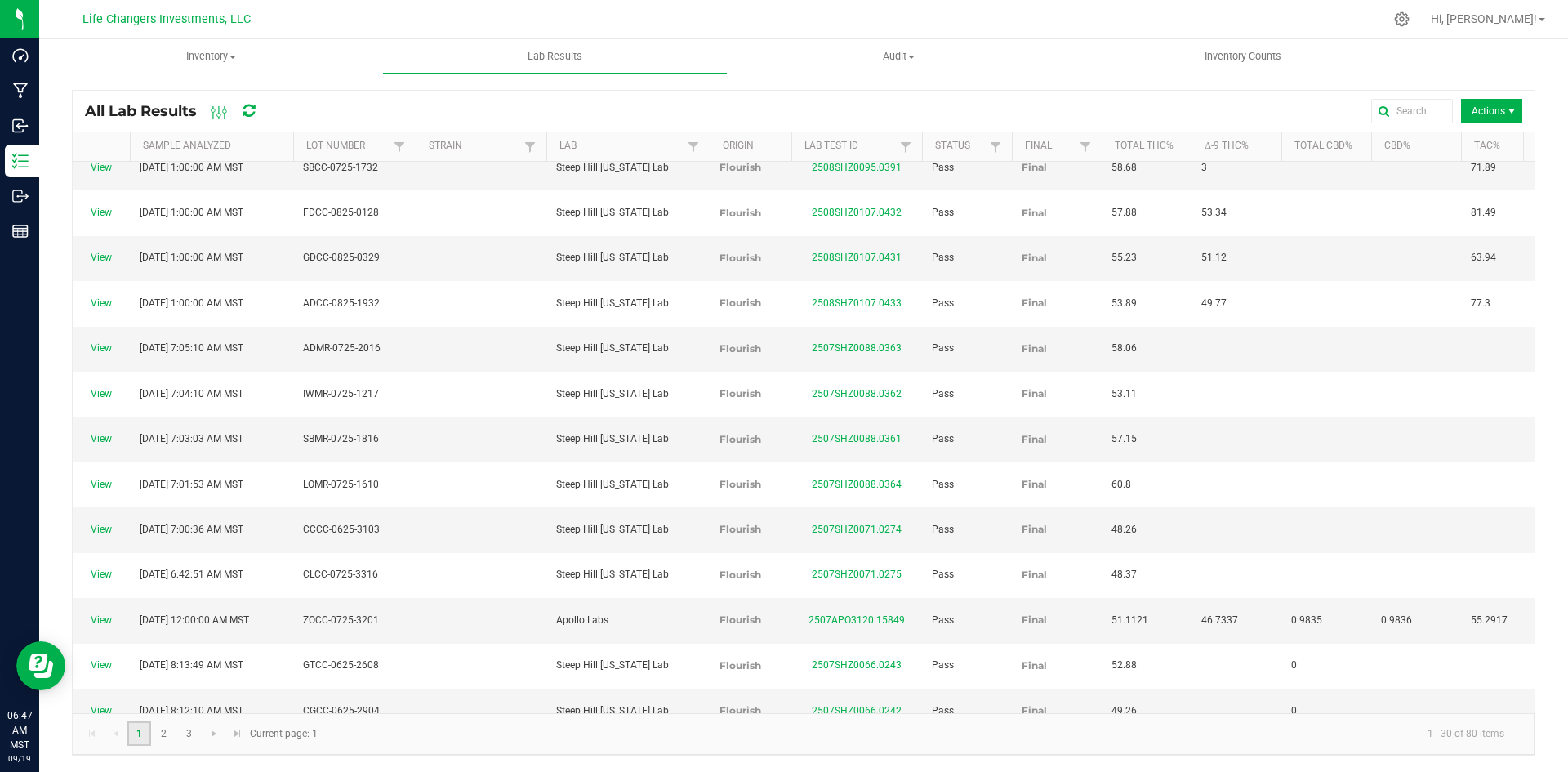
scroll to position [372, 0]
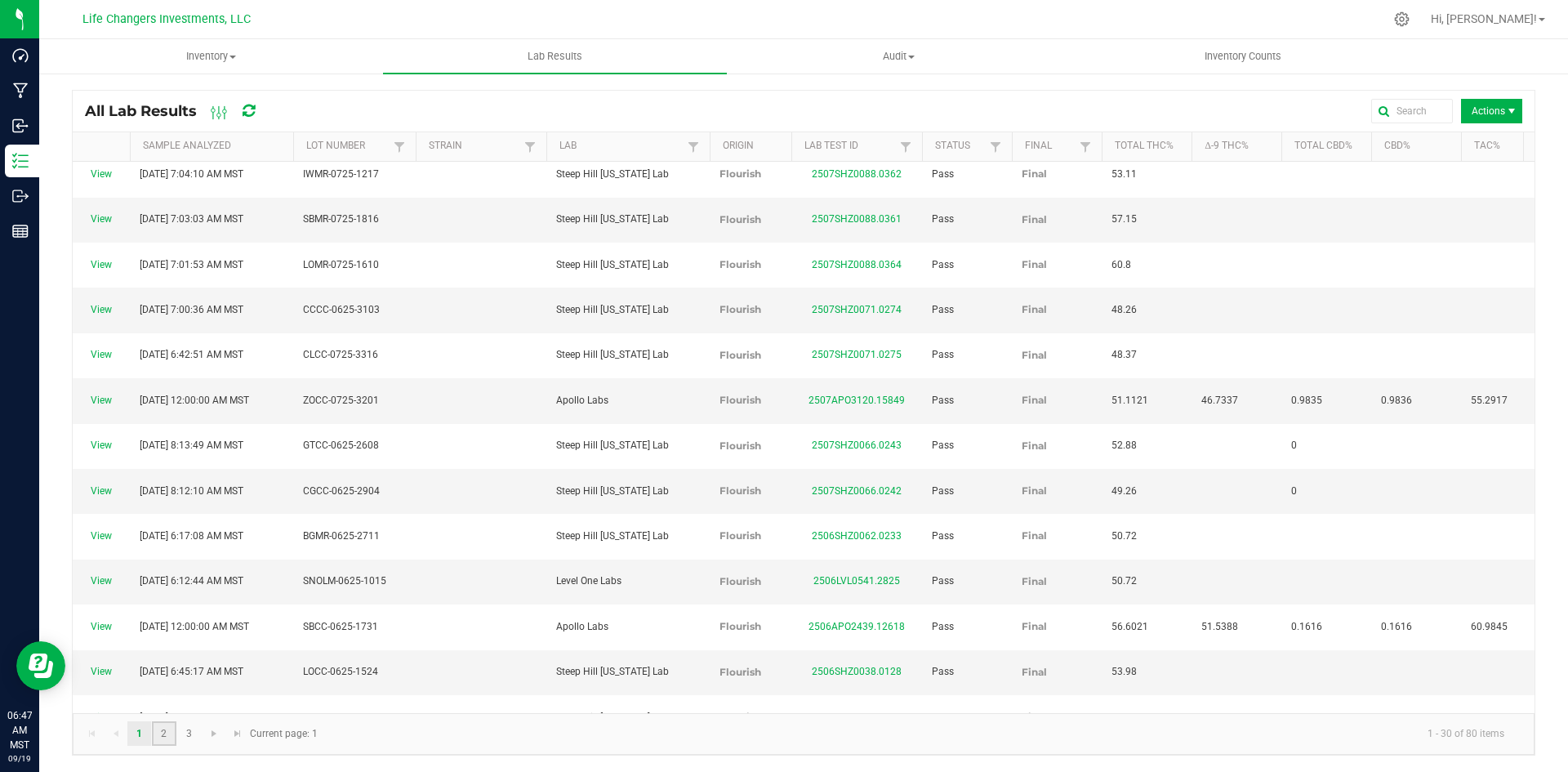
click at [162, 734] on link "2" at bounding box center [163, 734] width 24 height 25
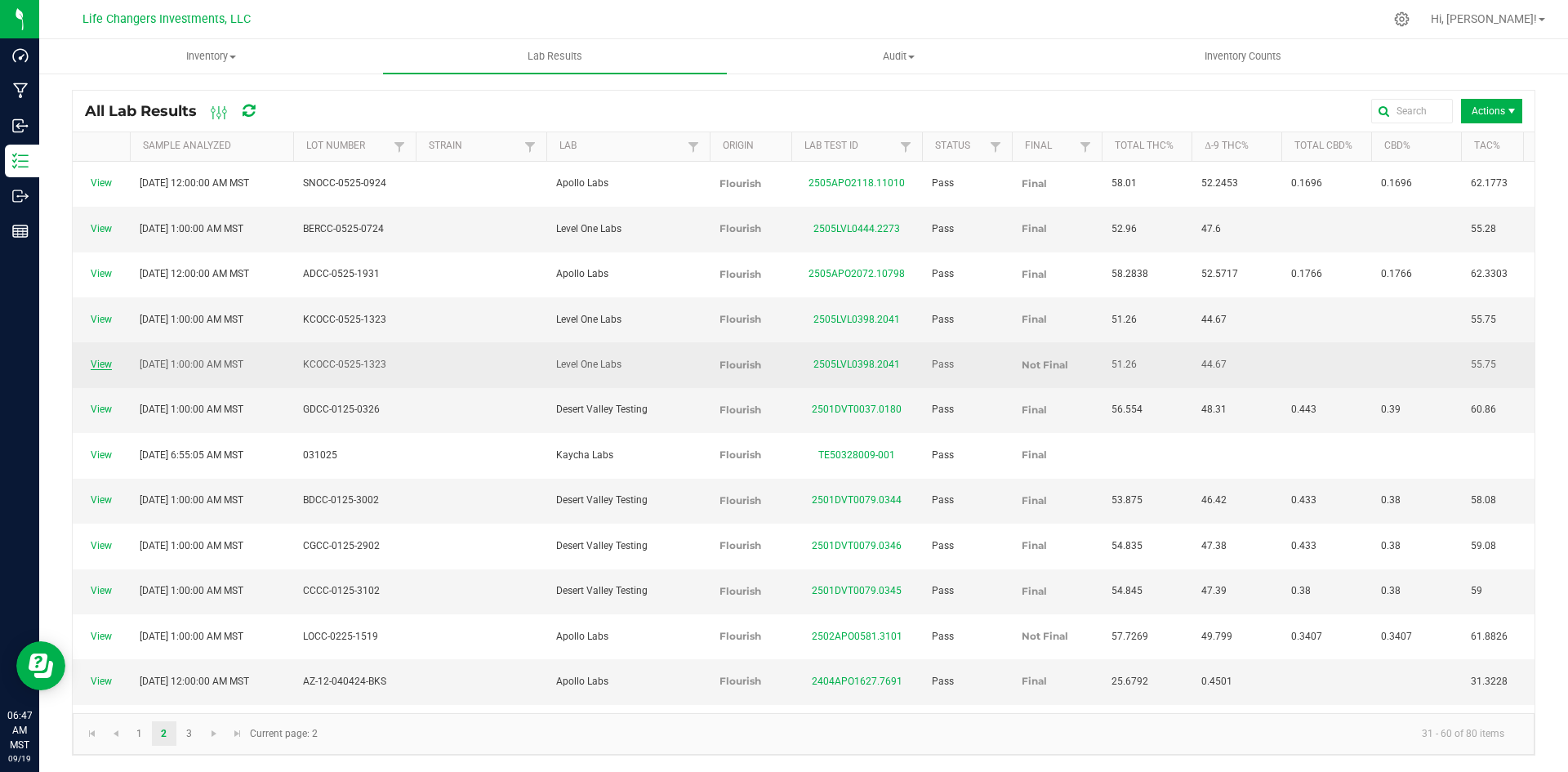
click at [106, 358] on link "View" at bounding box center [101, 364] width 21 height 12
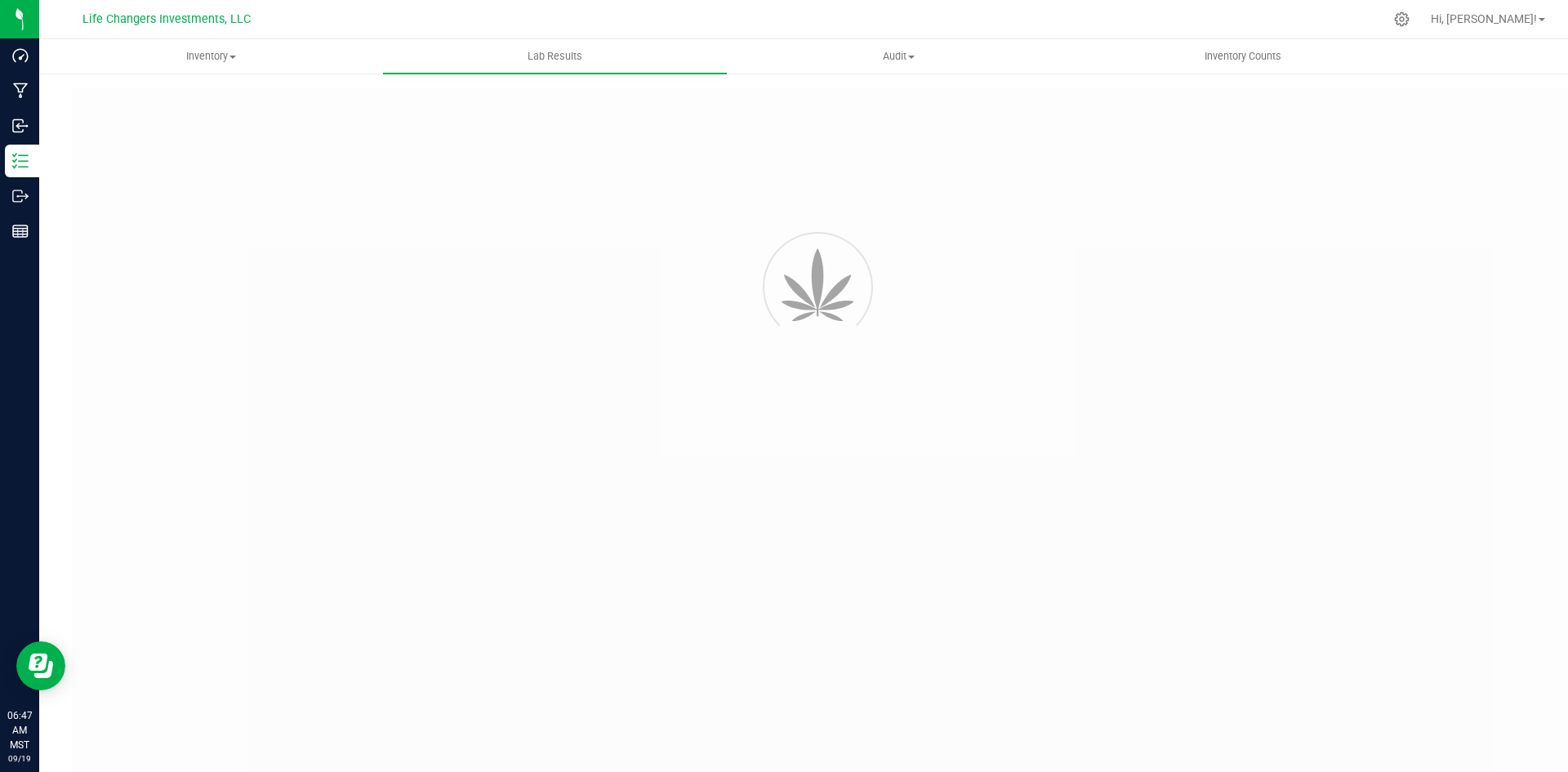
type input "2505LVL0398.2041"
type input "05/08/2025 1:00 AM"
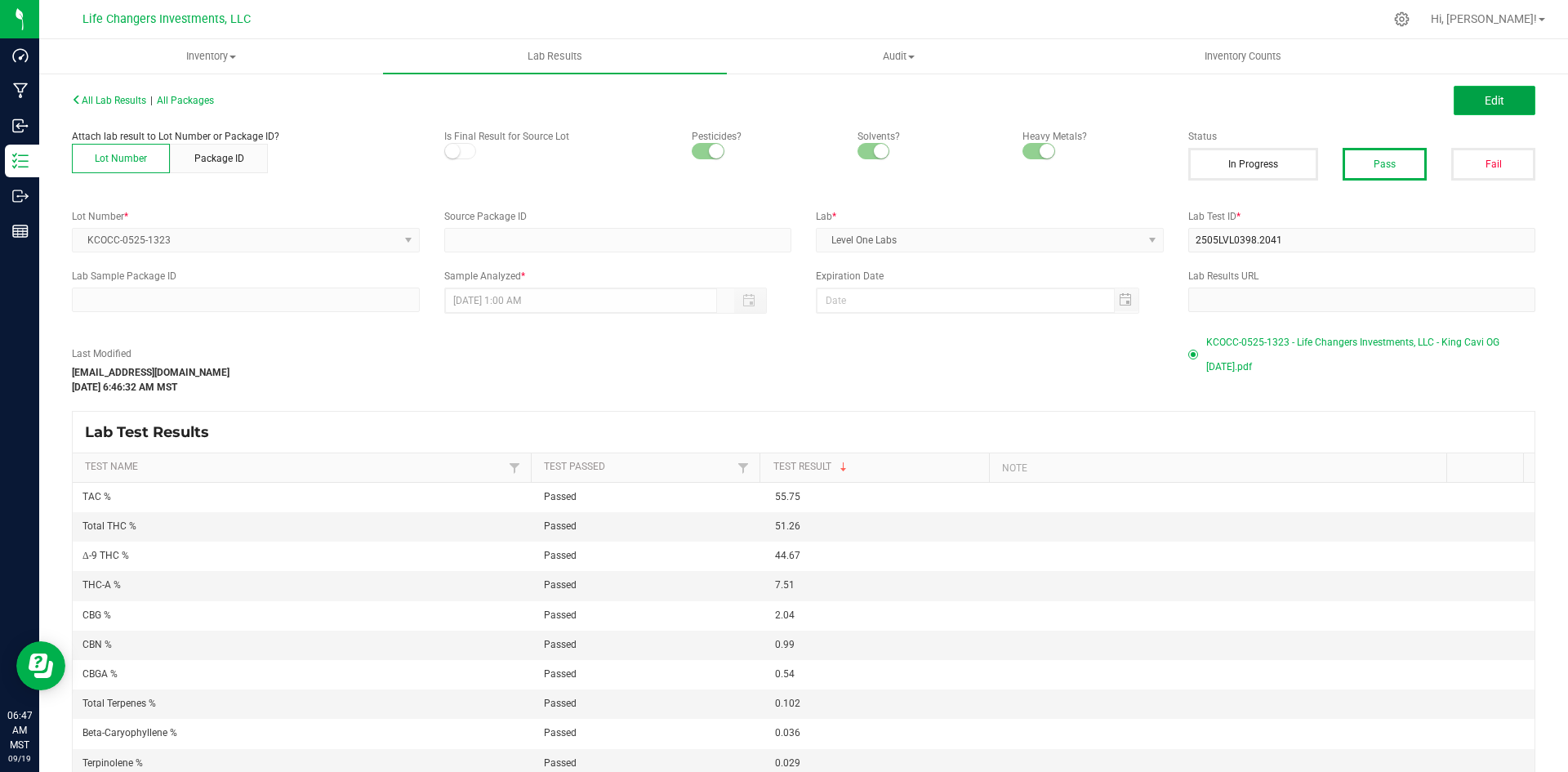
click at [1485, 103] on span "Edit" at bounding box center [1494, 100] width 20 height 13
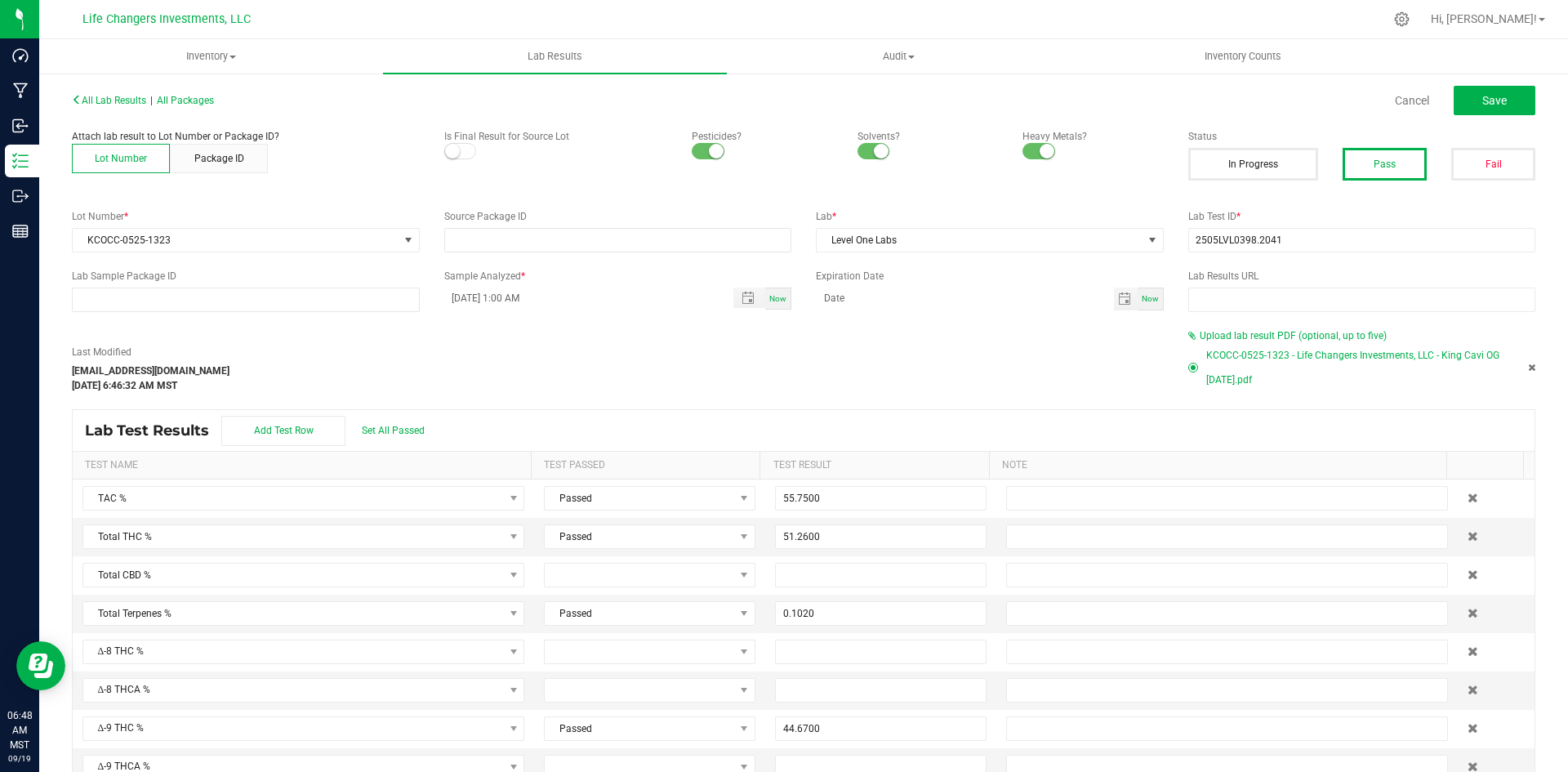
click at [457, 151] on span at bounding box center [461, 151] width 33 height 16
click at [1509, 108] on button "Save" at bounding box center [1494, 100] width 82 height 29
type input "0.1020"
type input "44.6700"
type input "7.5100"
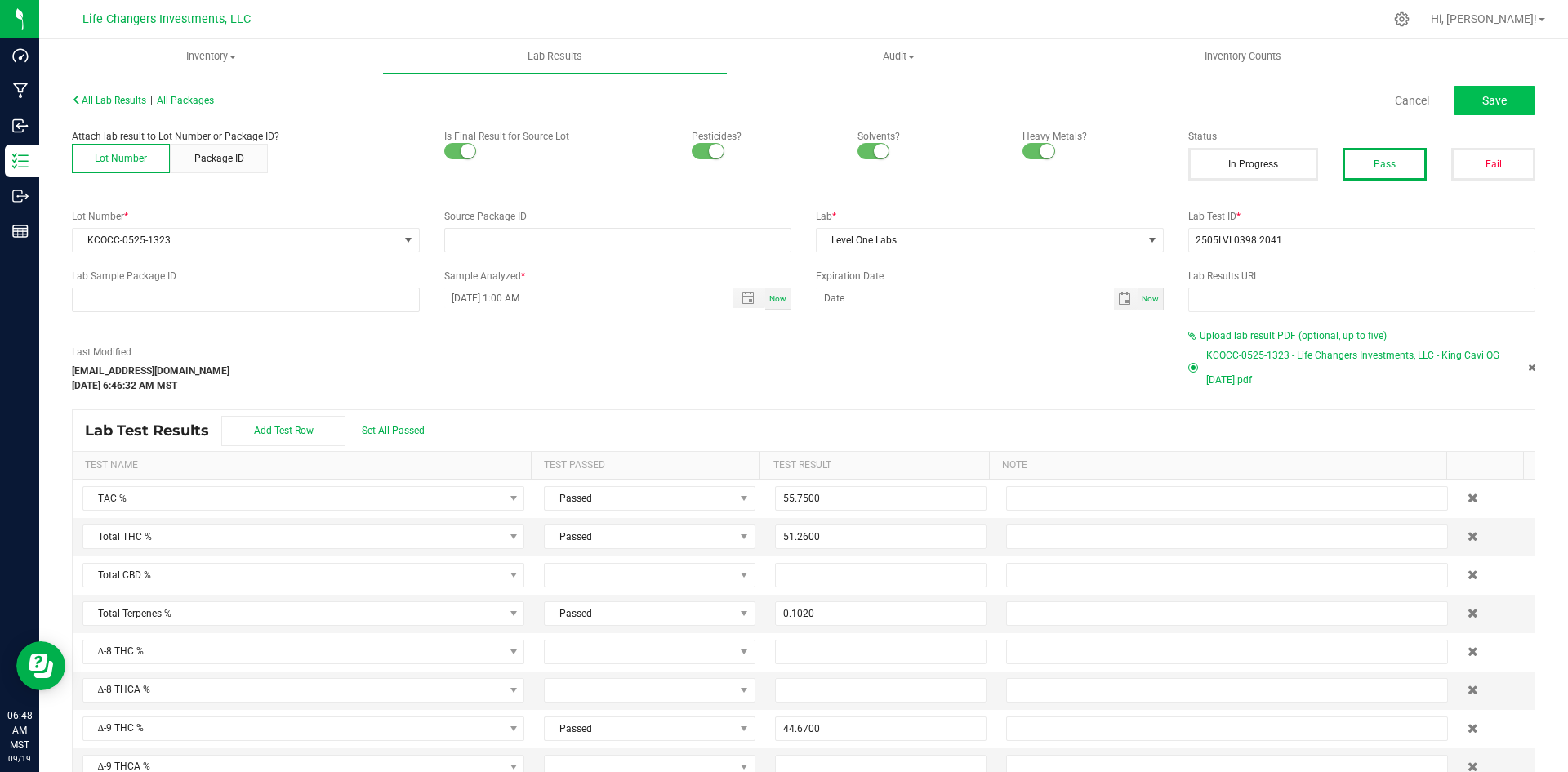
type input "2.0400"
type input "0.5400"
type input "0.9900"
type input "0.0220"
type input "0.0360"
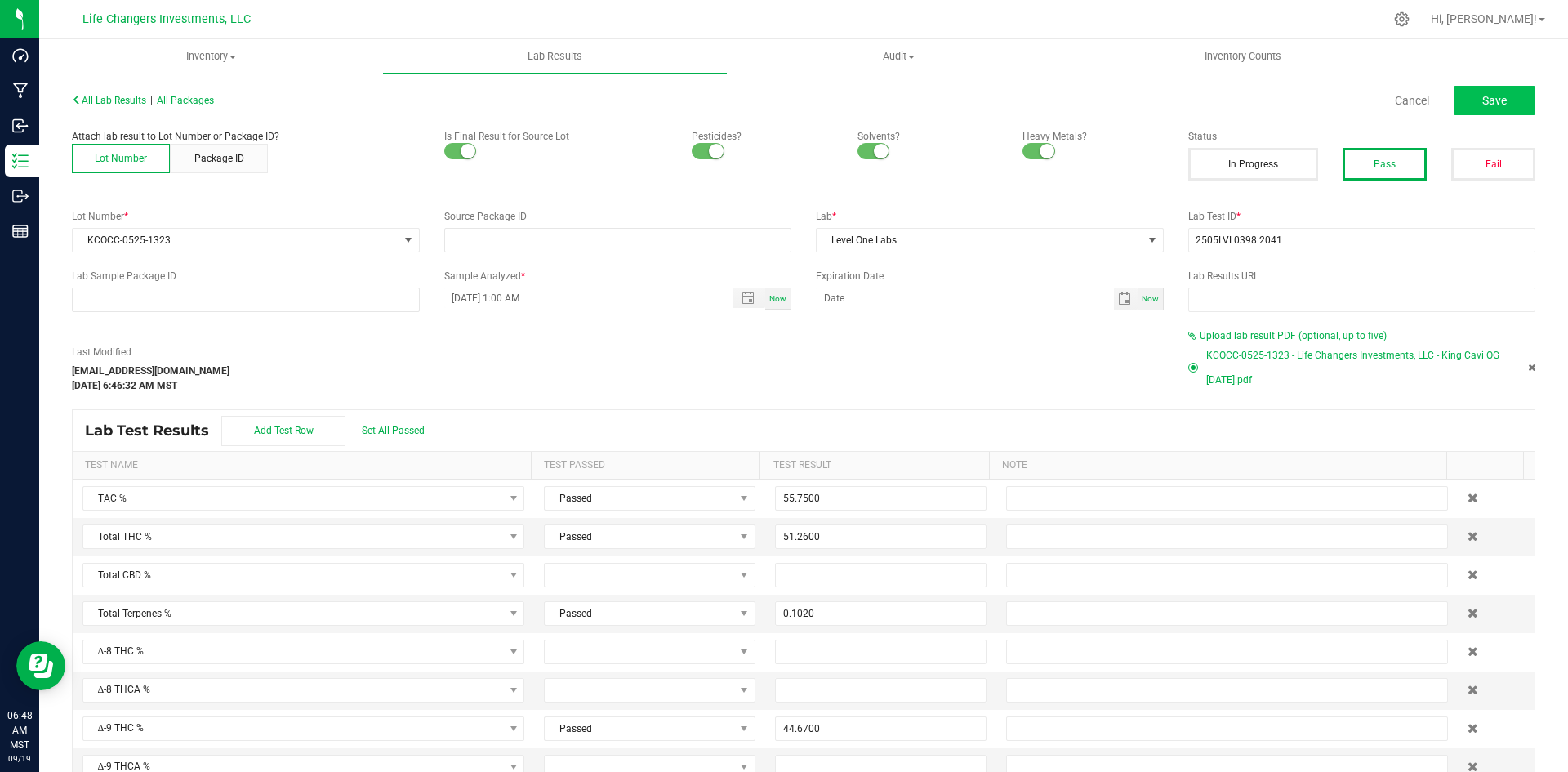
type input "0.0290"
type input "0.0150"
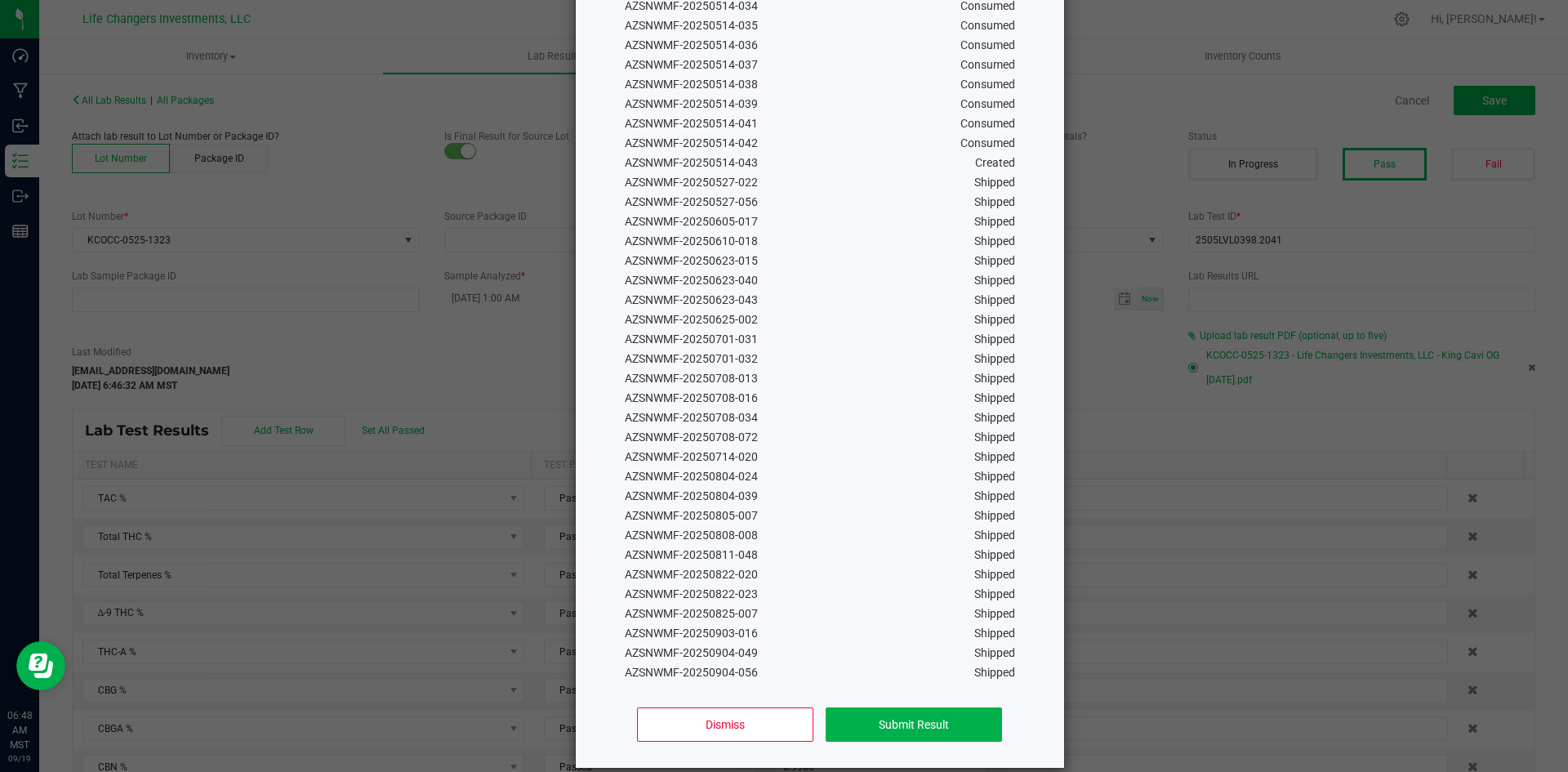
scroll to position [713, 0]
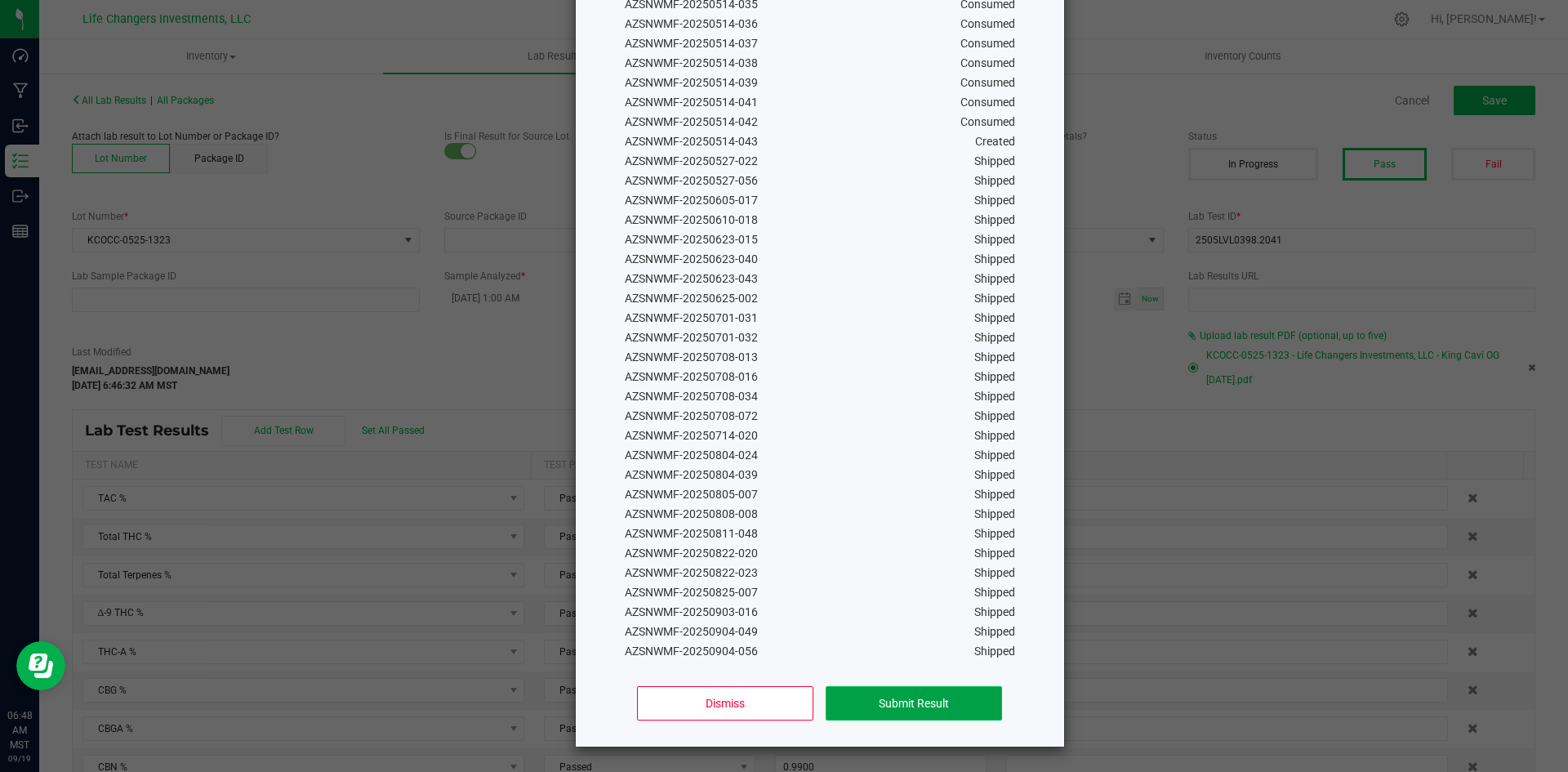
click at [919, 695] on button "Submit Result" at bounding box center [914, 703] width 176 height 35
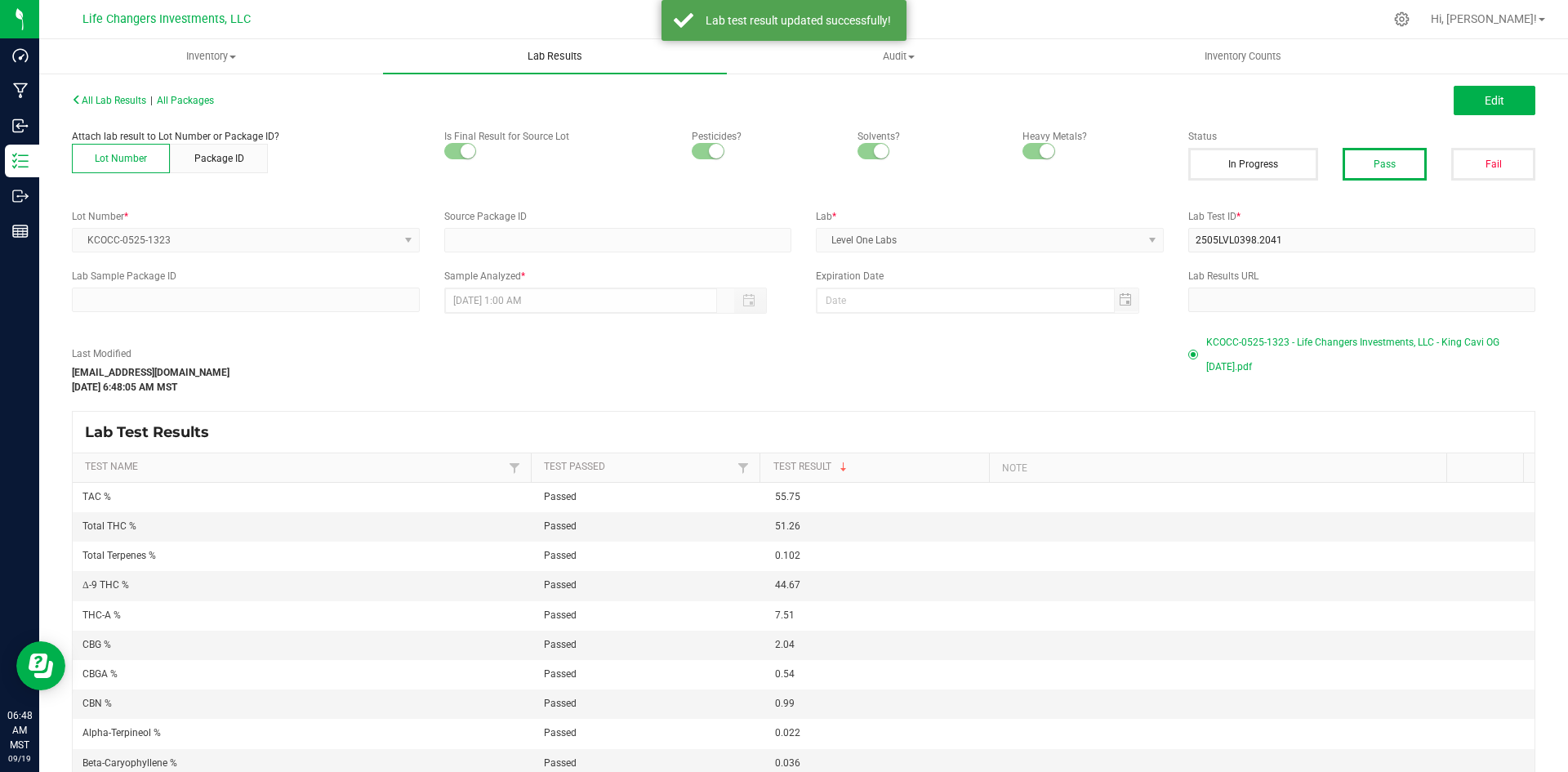
click at [559, 54] on span "Lab Results" at bounding box center [555, 56] width 98 height 15
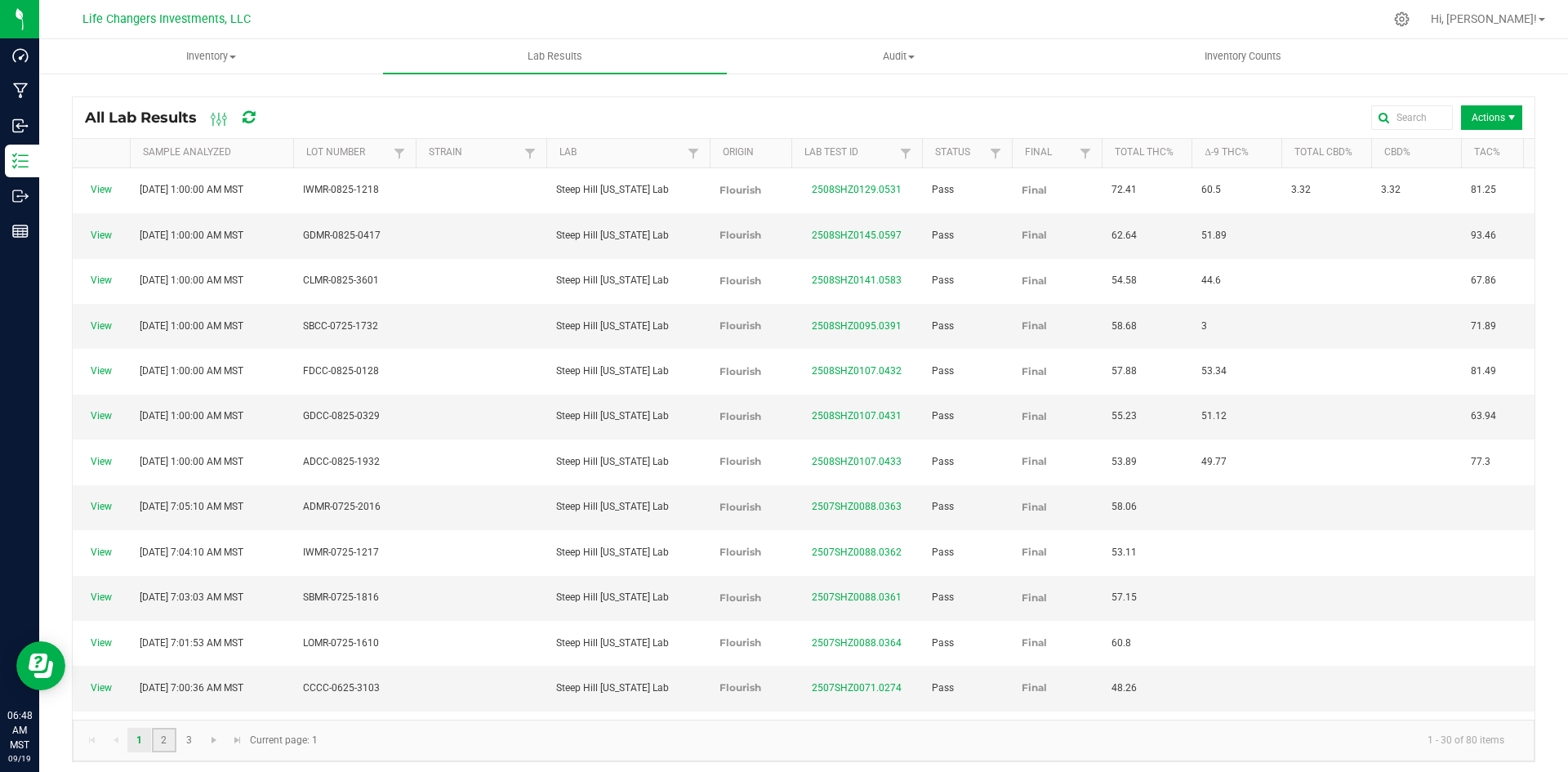
click at [152, 739] on link "2" at bounding box center [163, 740] width 24 height 25
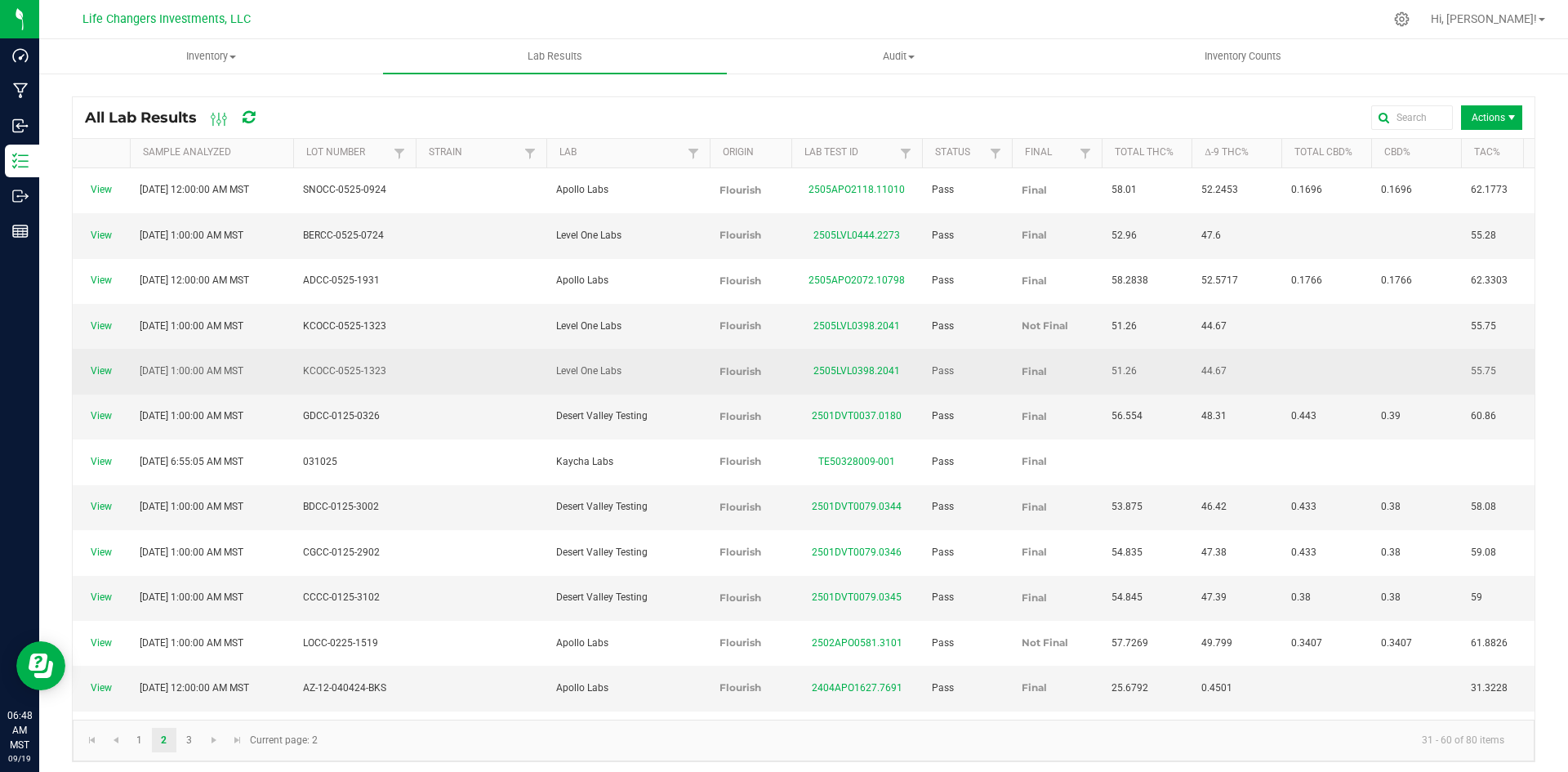
click at [86, 364] on span "View" at bounding box center [101, 371] width 37 height 15
click at [93, 365] on link "View" at bounding box center [101, 370] width 21 height 12
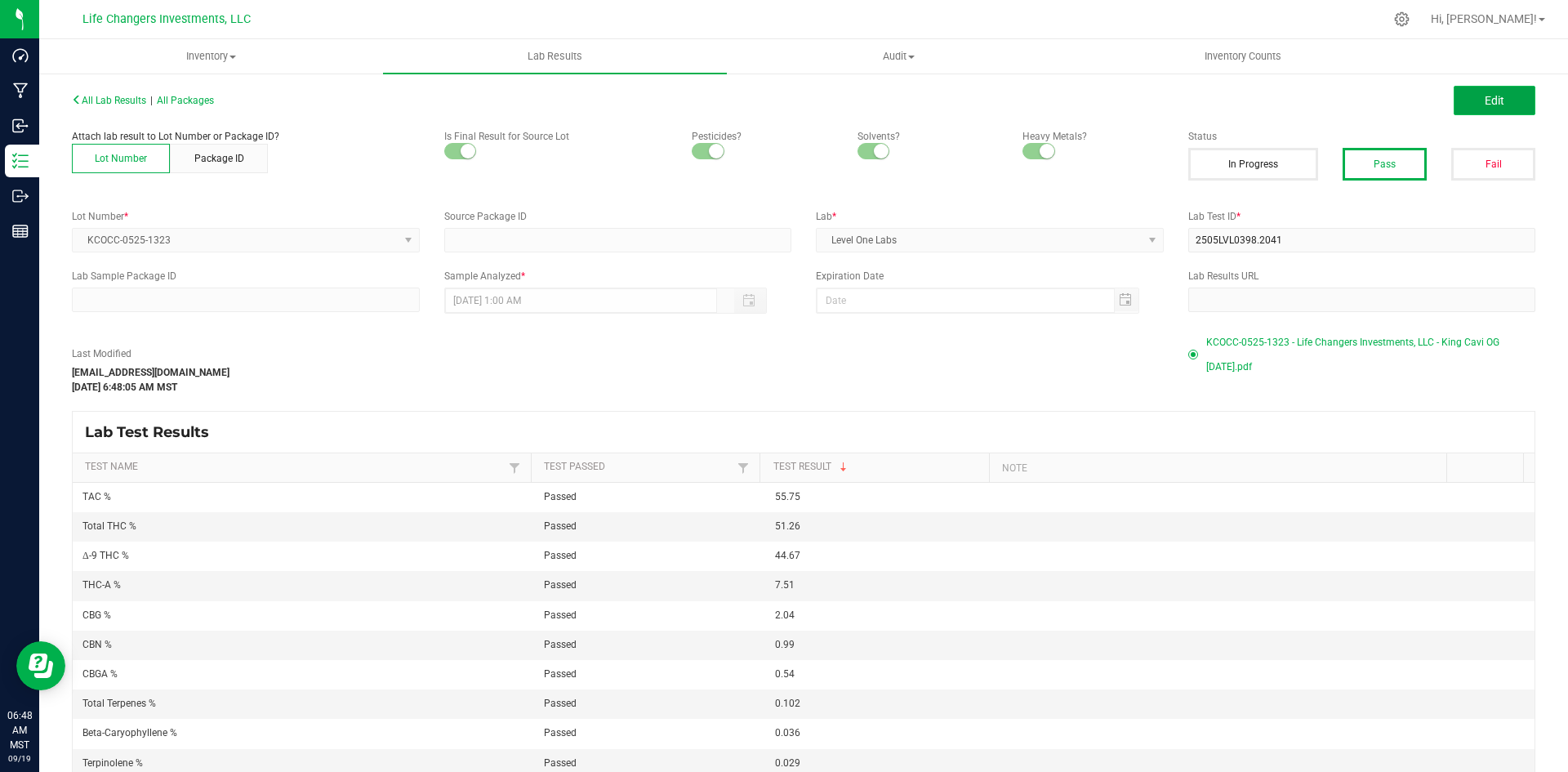
click at [1485, 98] on span "Edit" at bounding box center [1494, 100] width 20 height 13
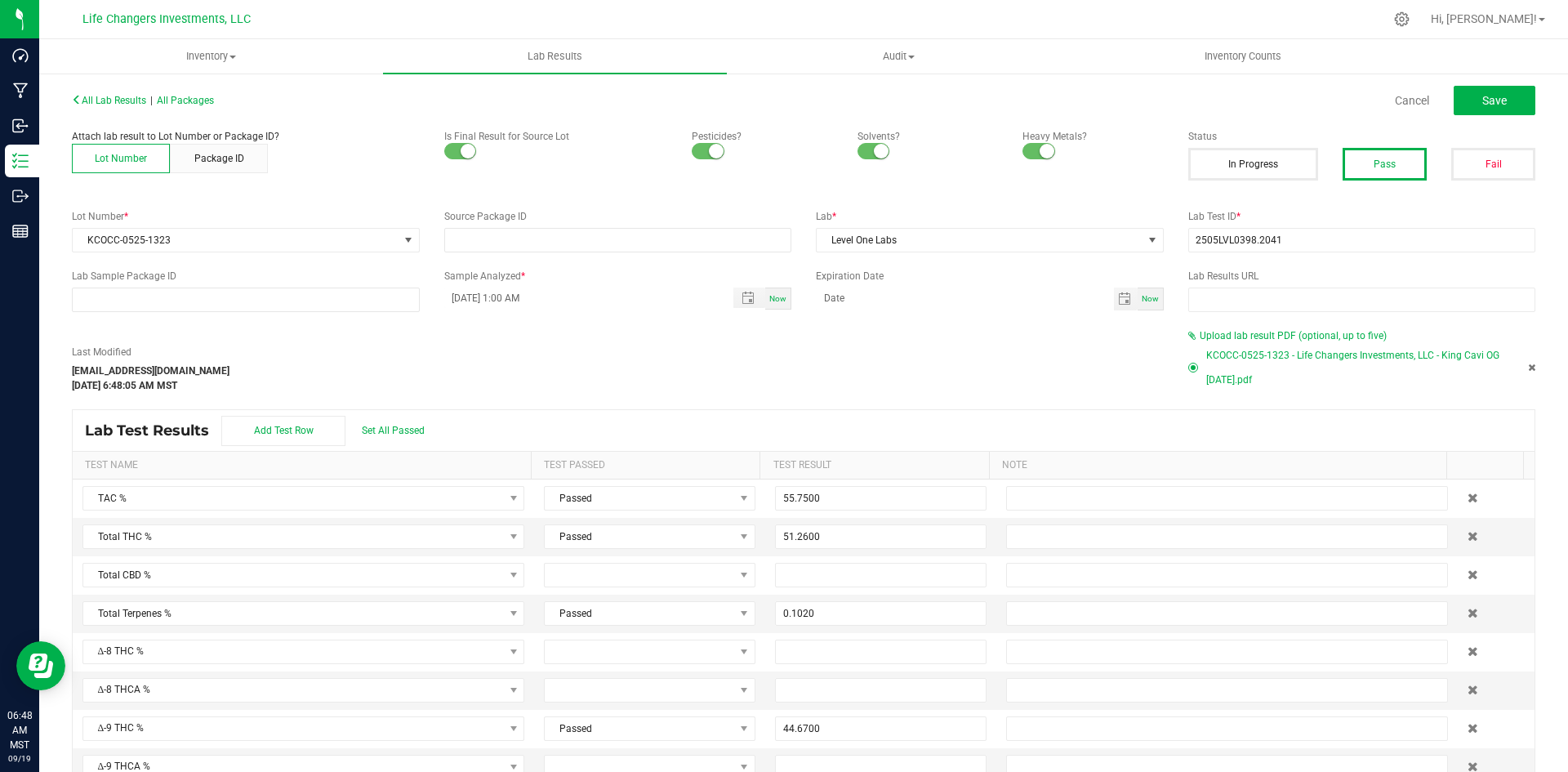
click at [1412, 91] on div "Cancel Save" at bounding box center [1176, 100] width 745 height 29
click at [1406, 100] on link "Cancel" at bounding box center [1412, 100] width 35 height 16
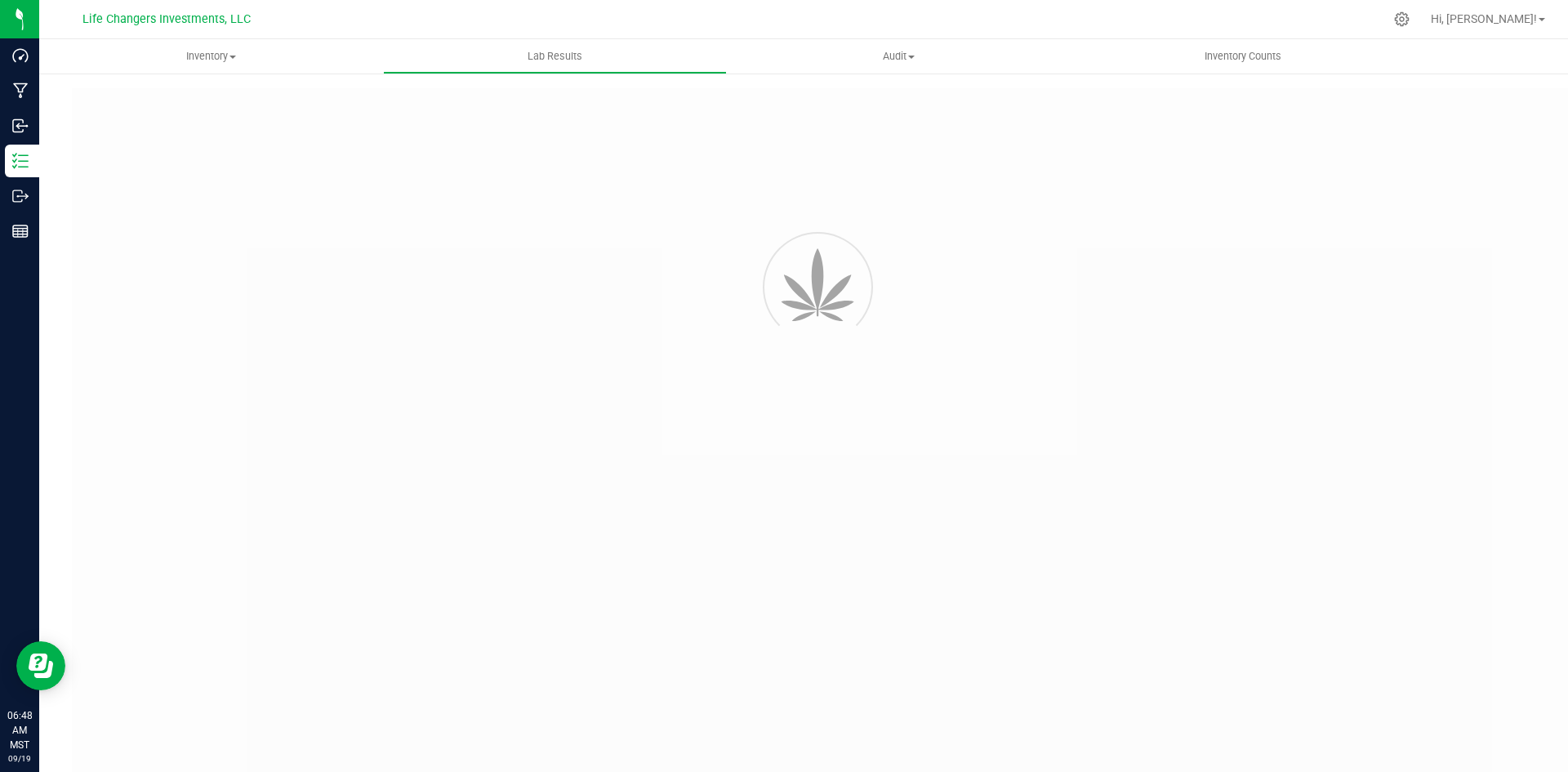
type input "2505LVL0398.2041"
type input "05/08/2025 1:00 AM"
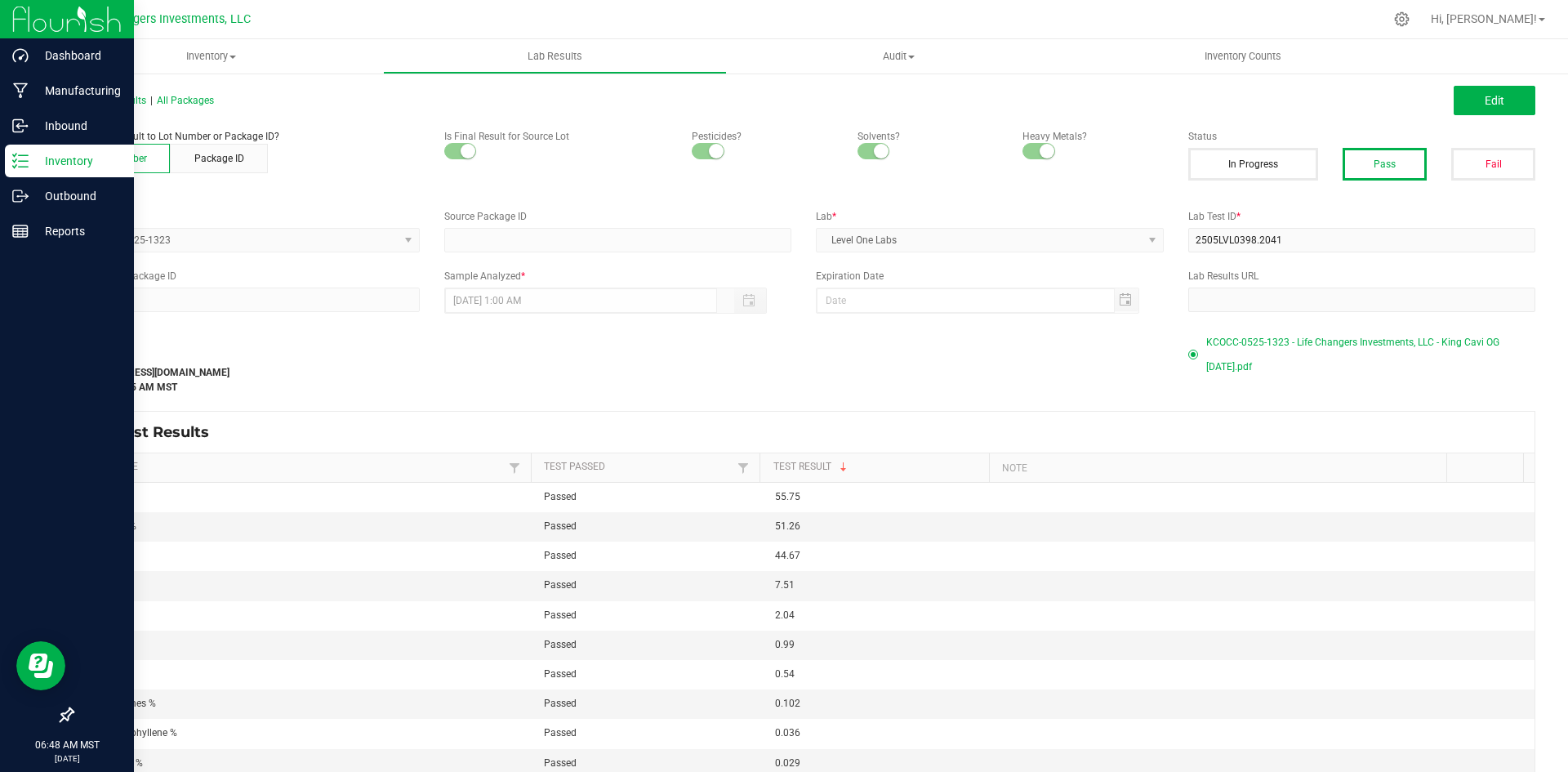
click at [59, 165] on p "Inventory" at bounding box center [77, 161] width 98 height 20
